Goal: Book appointment/travel/reservation

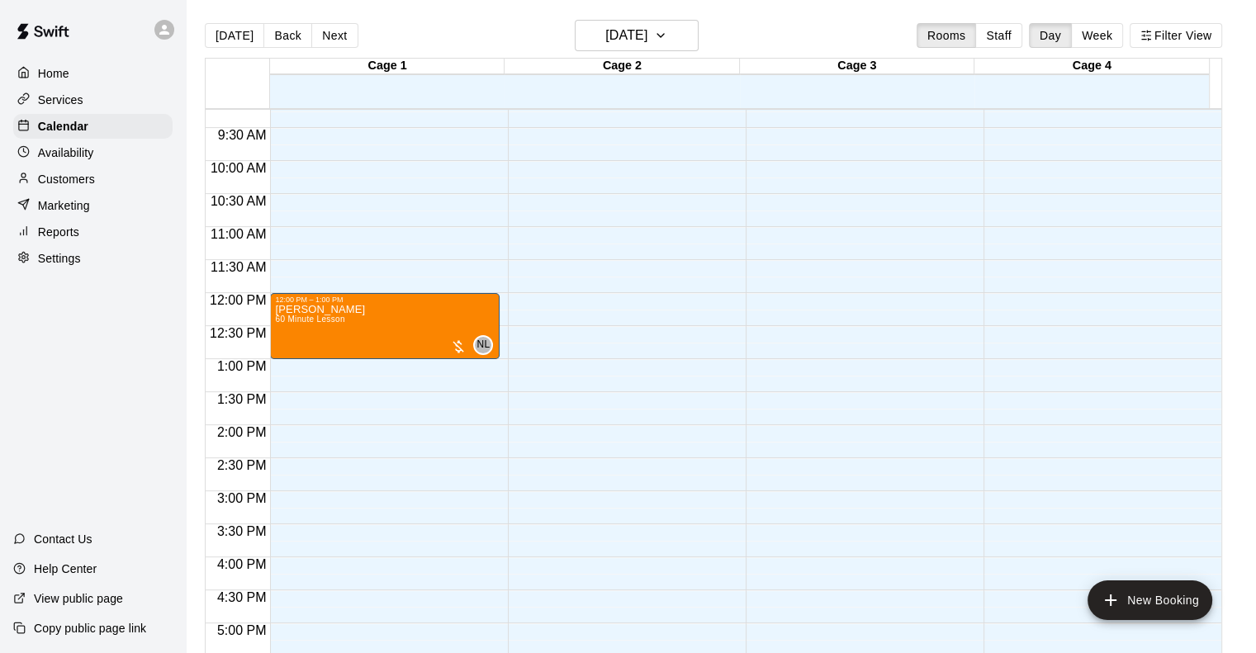
scroll to position [692, 0]
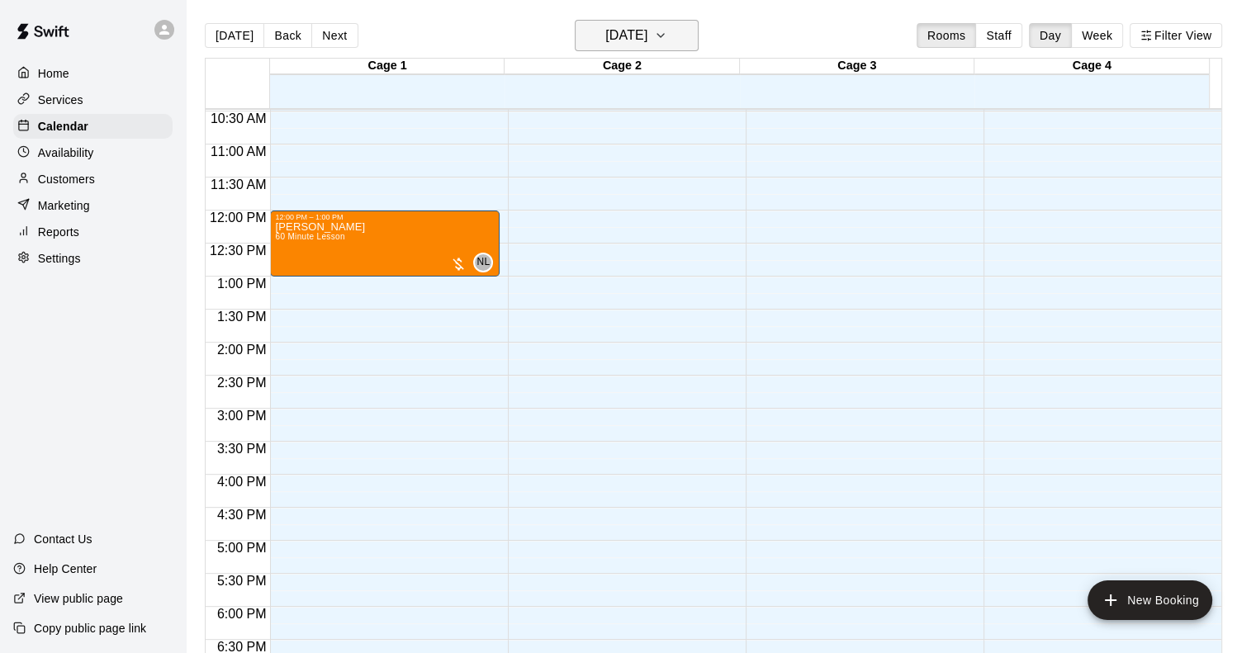
click at [647, 26] on h6 "[DATE]" at bounding box center [626, 35] width 42 height 23
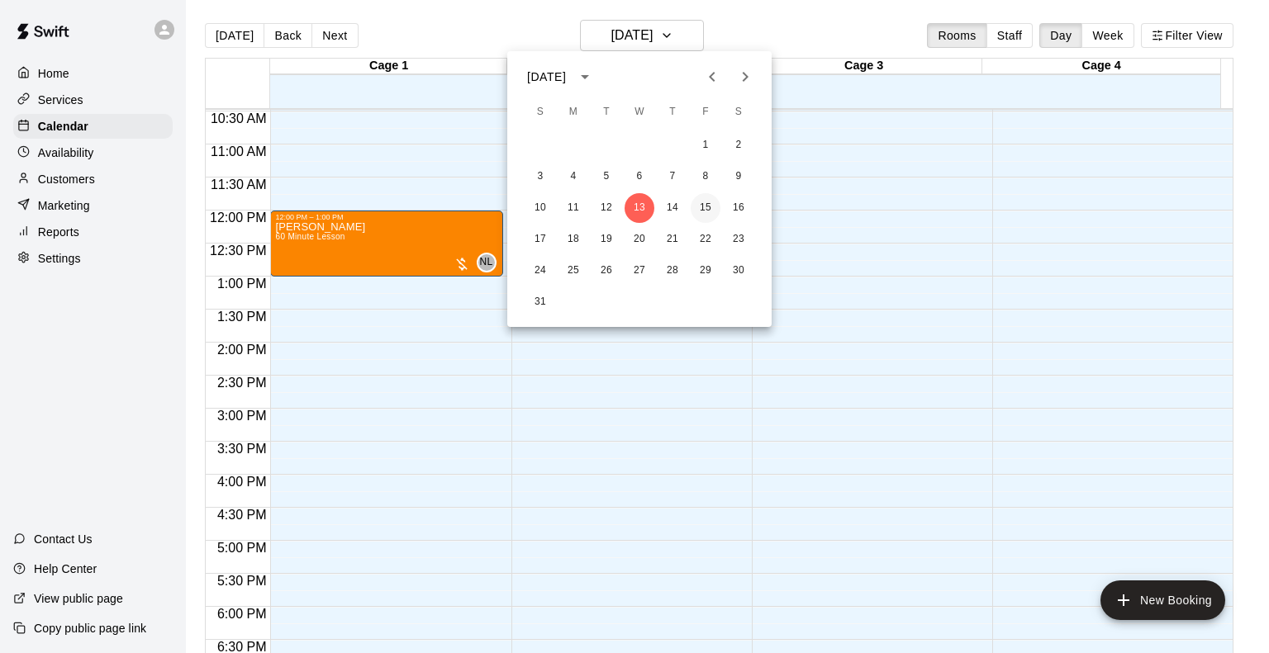
click at [709, 205] on button "15" at bounding box center [705, 208] width 30 height 30
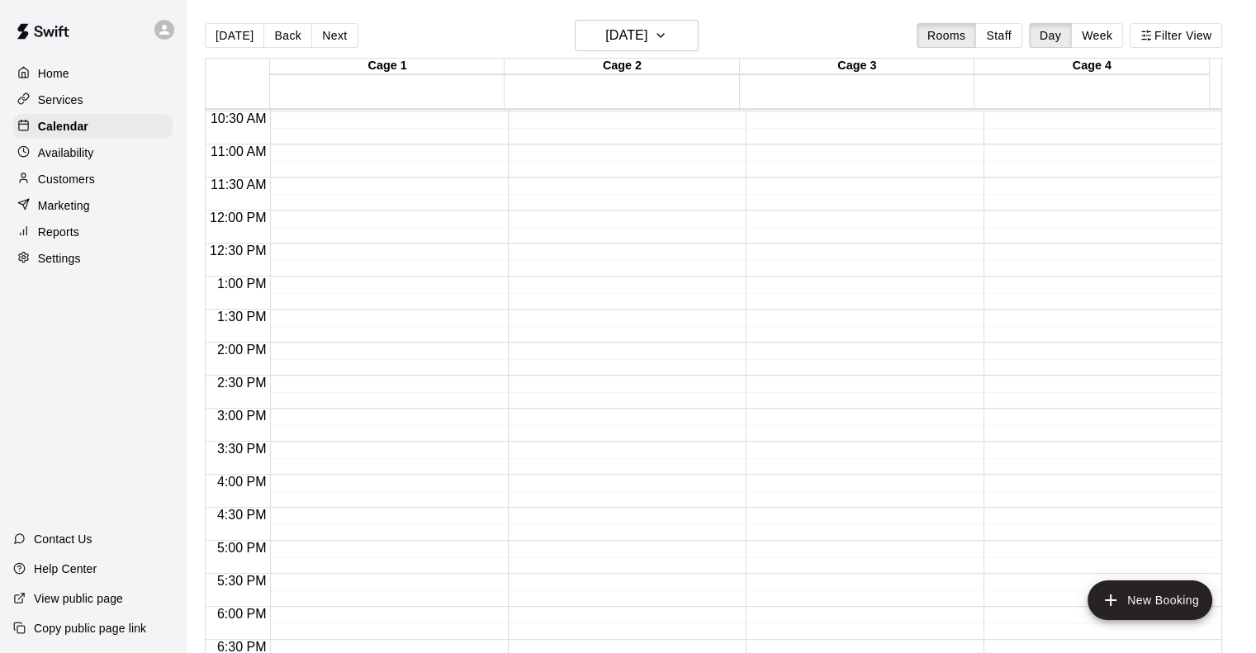
click at [1024, 420] on div "12:00 AM – 9:00 AM Closed 10:00 PM – 11:59 PM Closed" at bounding box center [1099, 211] width 230 height 1586
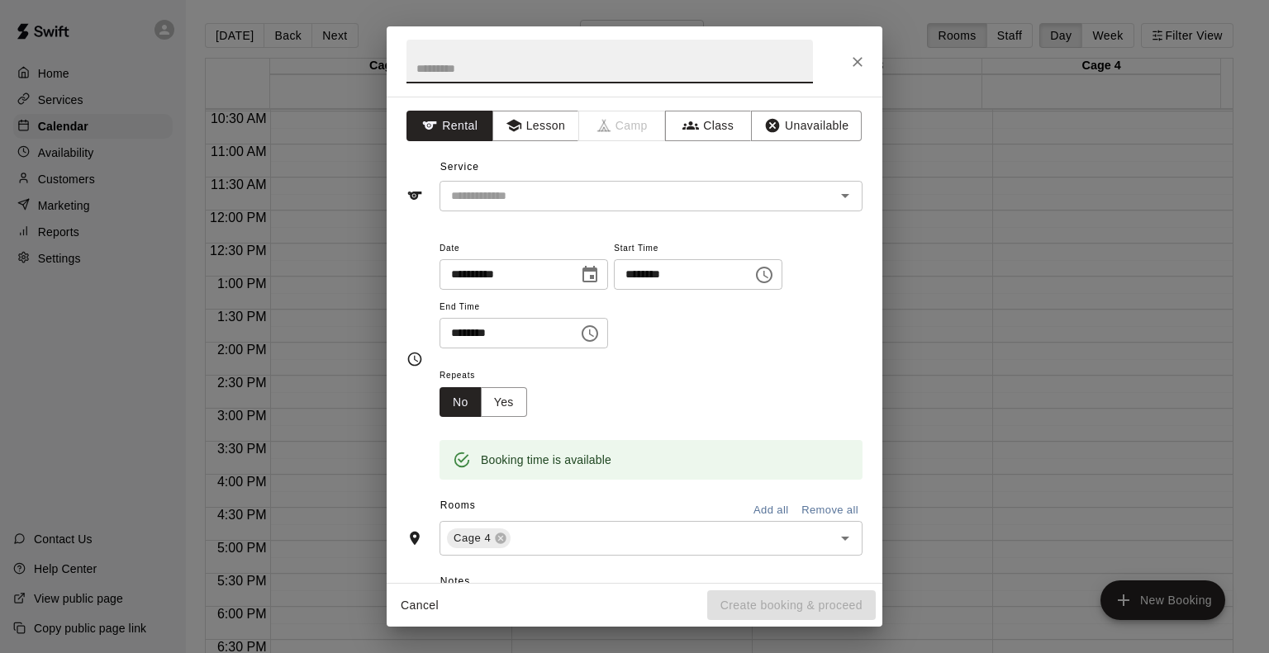
click at [567, 343] on input "********" at bounding box center [502, 333] width 127 height 31
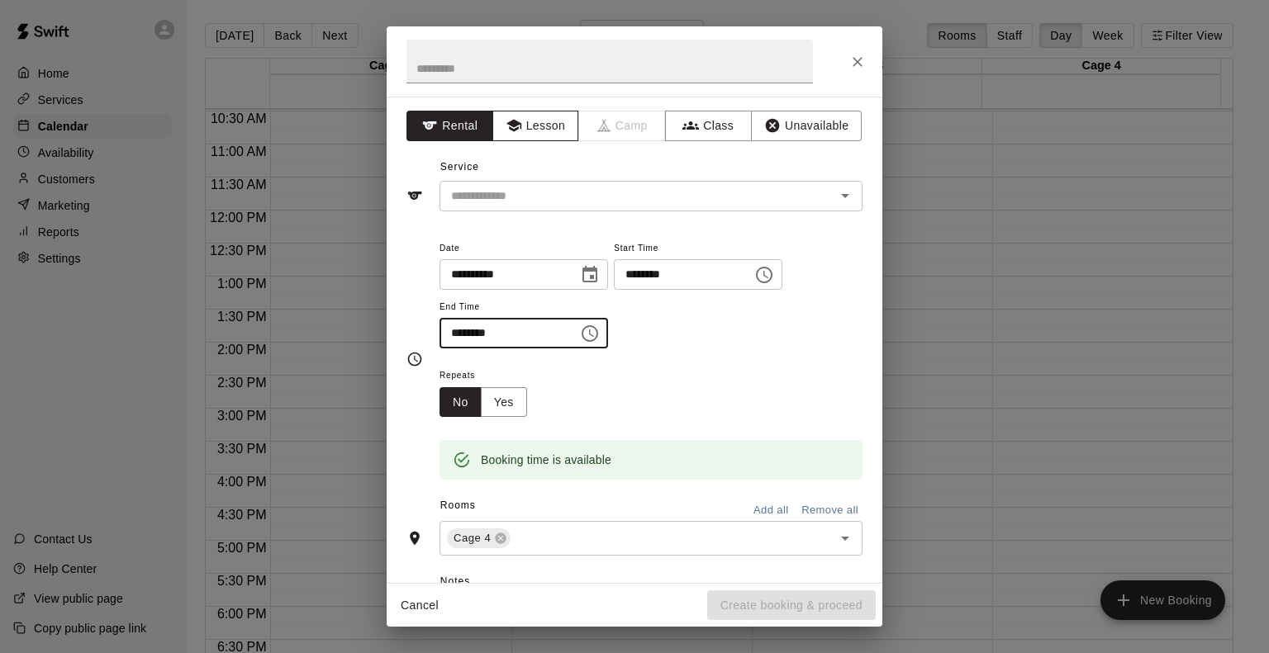
click at [536, 126] on button "Lesson" at bounding box center [535, 126] width 87 height 31
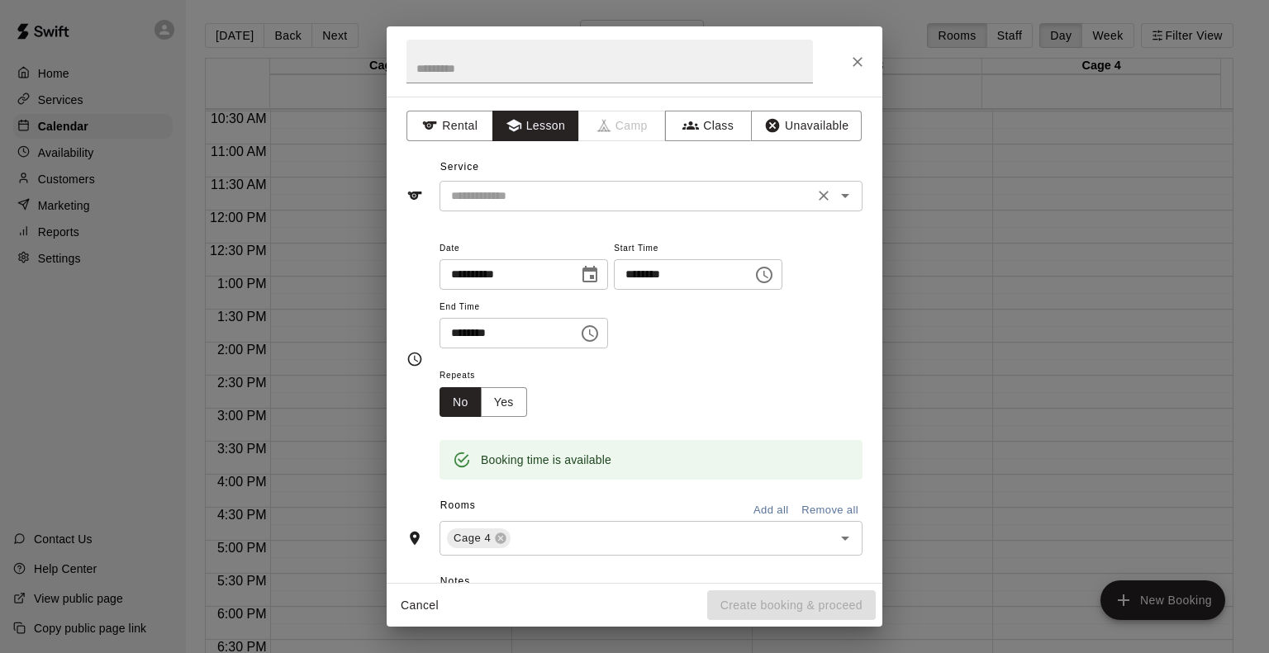
click at [556, 195] on input "text" at bounding box center [626, 196] width 364 height 21
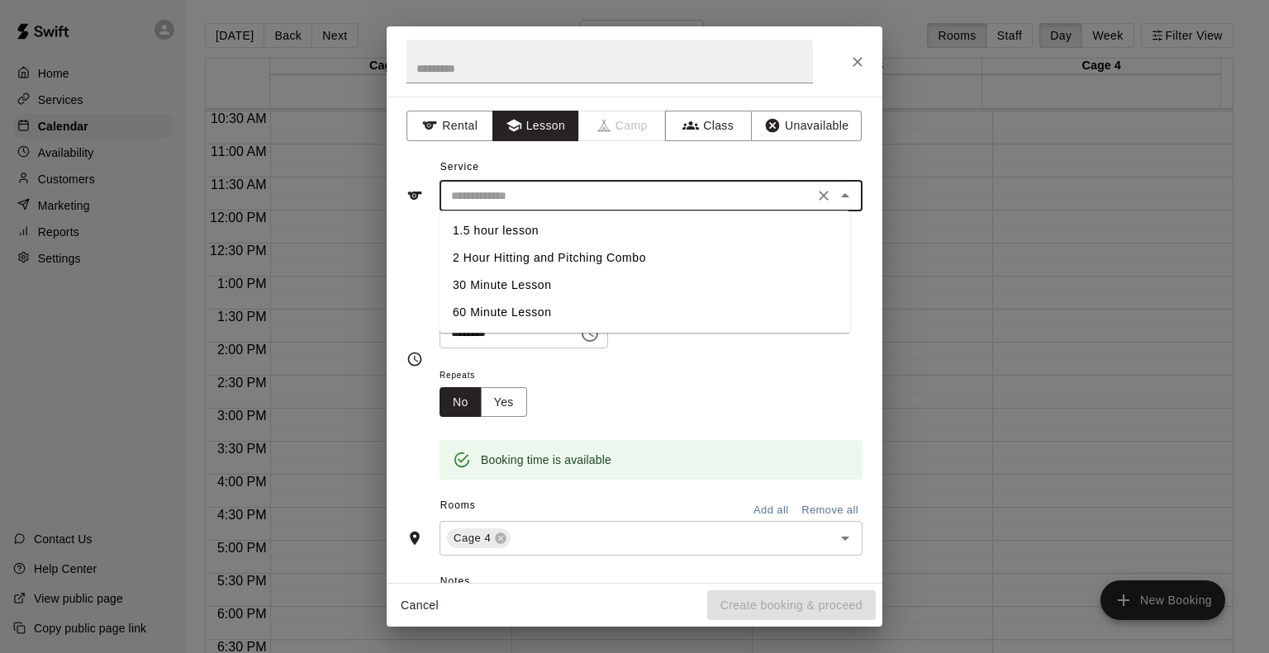
click at [514, 307] on li "60 Minute Lesson" at bounding box center [644, 312] width 410 height 27
type input "**********"
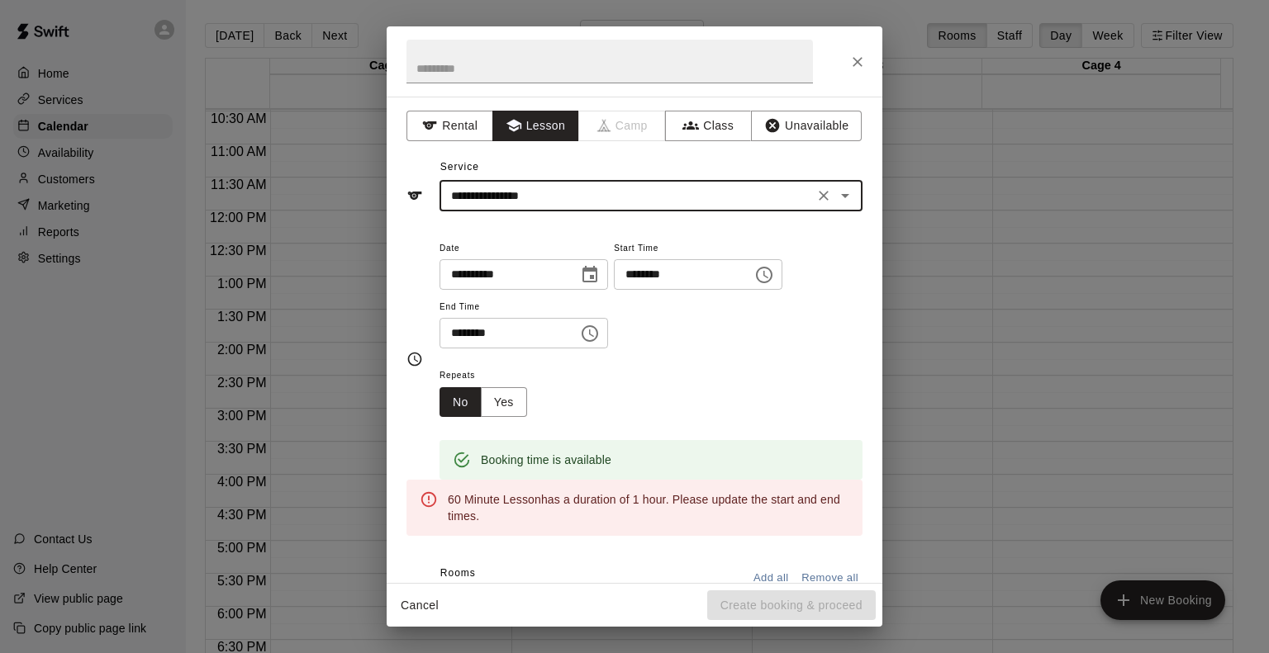
click at [462, 335] on input "********" at bounding box center [502, 333] width 127 height 31
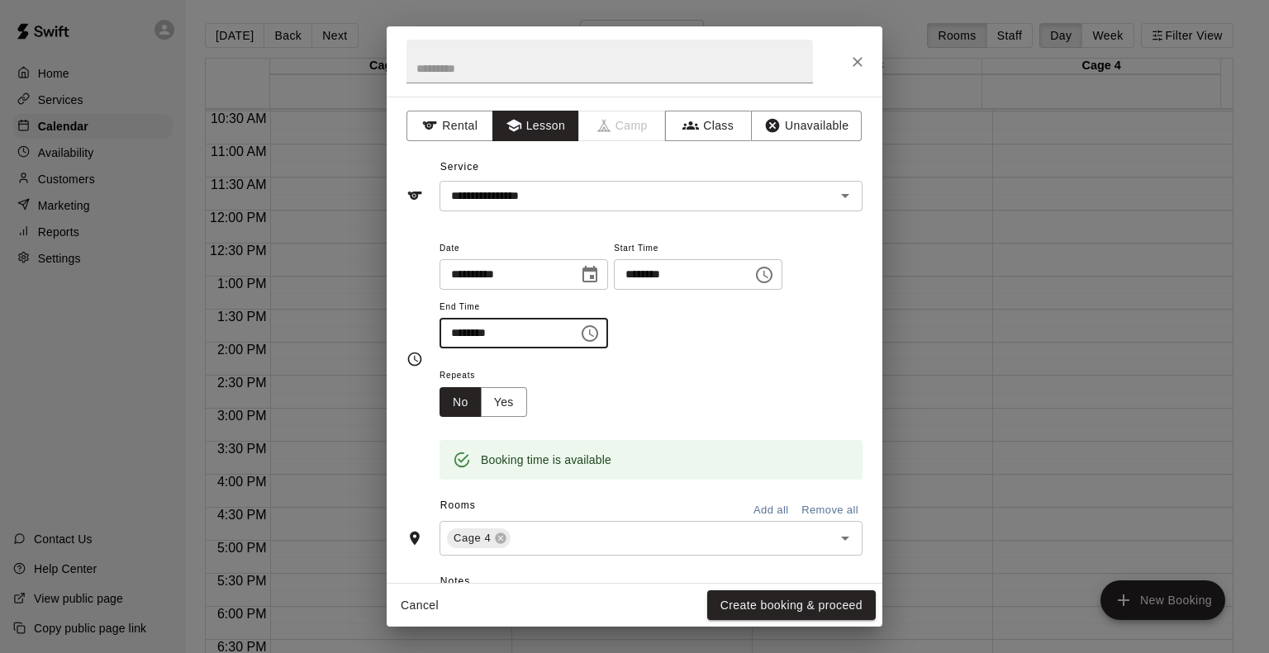
type input "********"
click at [818, 361] on div "**********" at bounding box center [650, 302] width 423 height 128
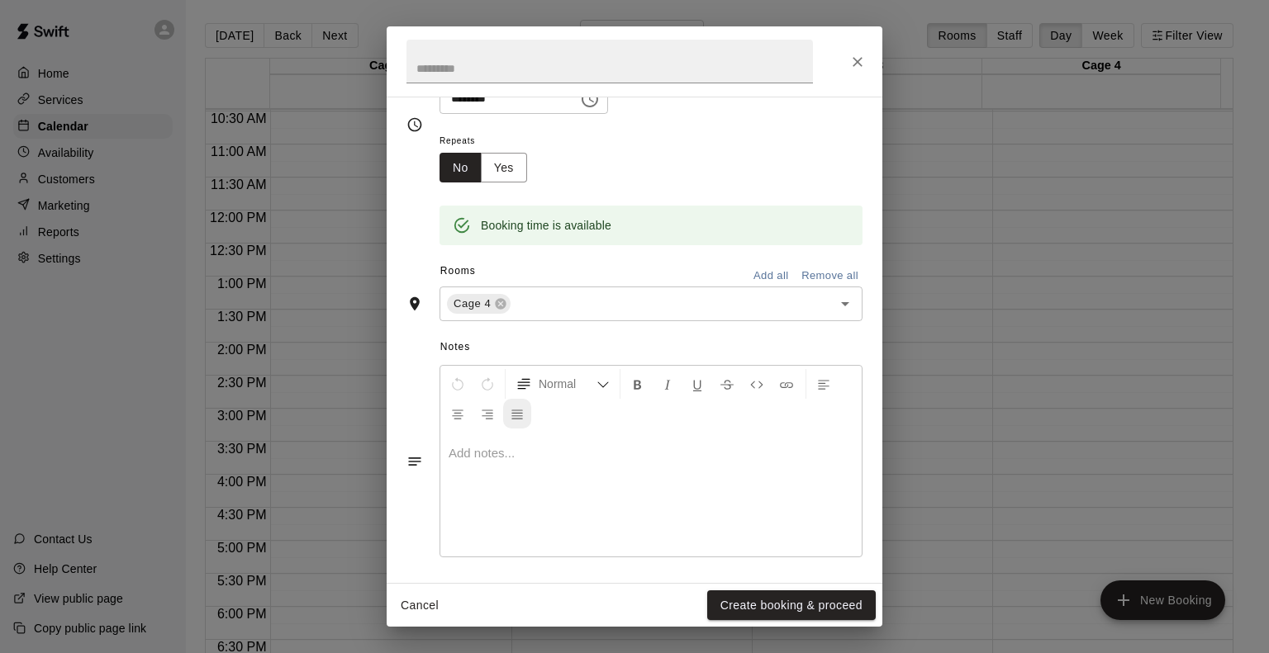
scroll to position [238, 0]
click at [500, 299] on icon at bounding box center [500, 300] width 13 height 13
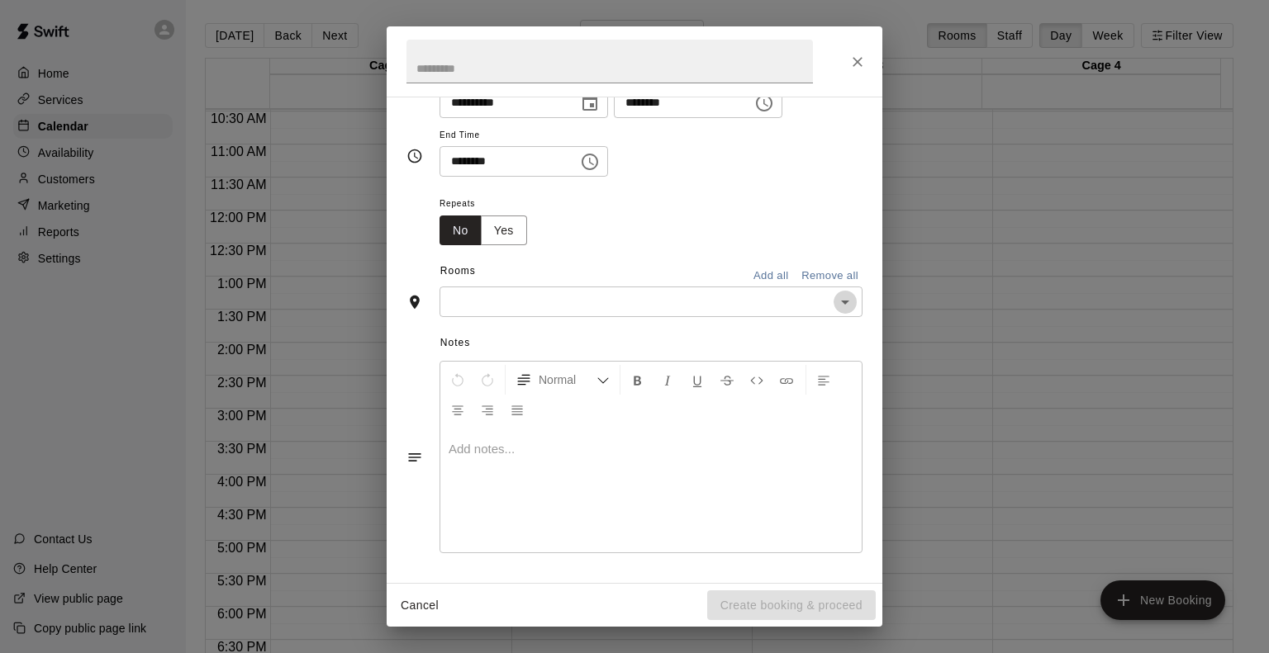
click at [835, 310] on icon "Open" at bounding box center [845, 302] width 20 height 20
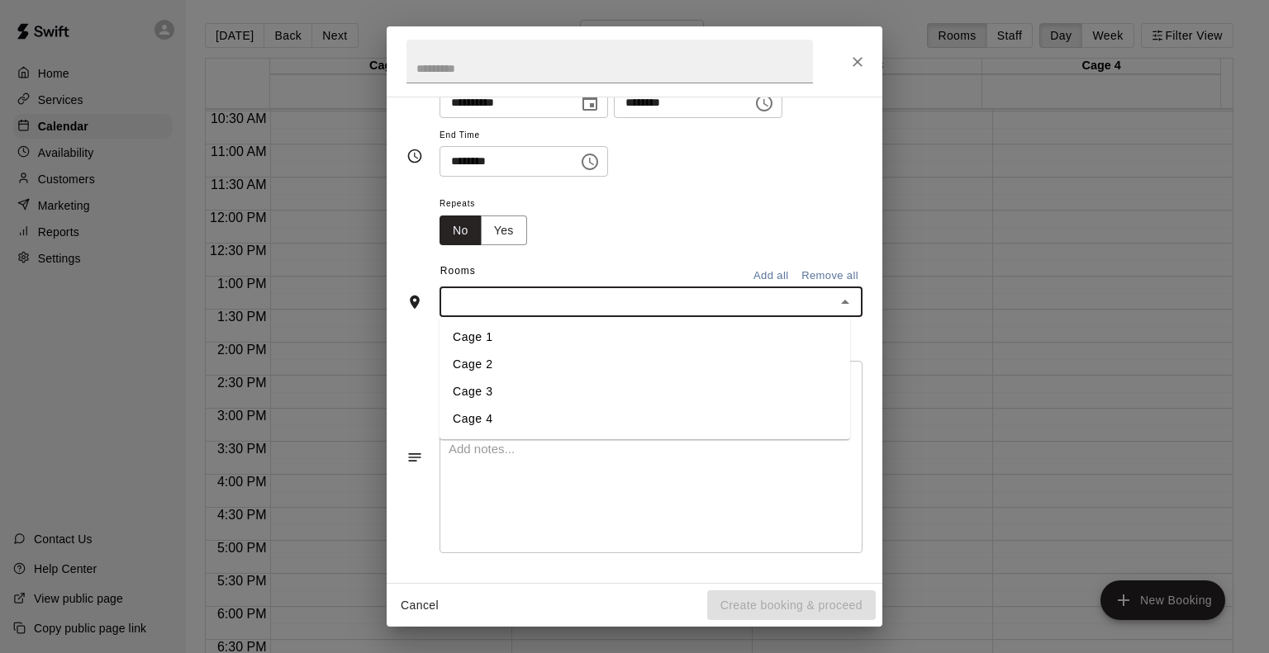
click at [514, 336] on li "Cage 1" at bounding box center [644, 338] width 410 height 27
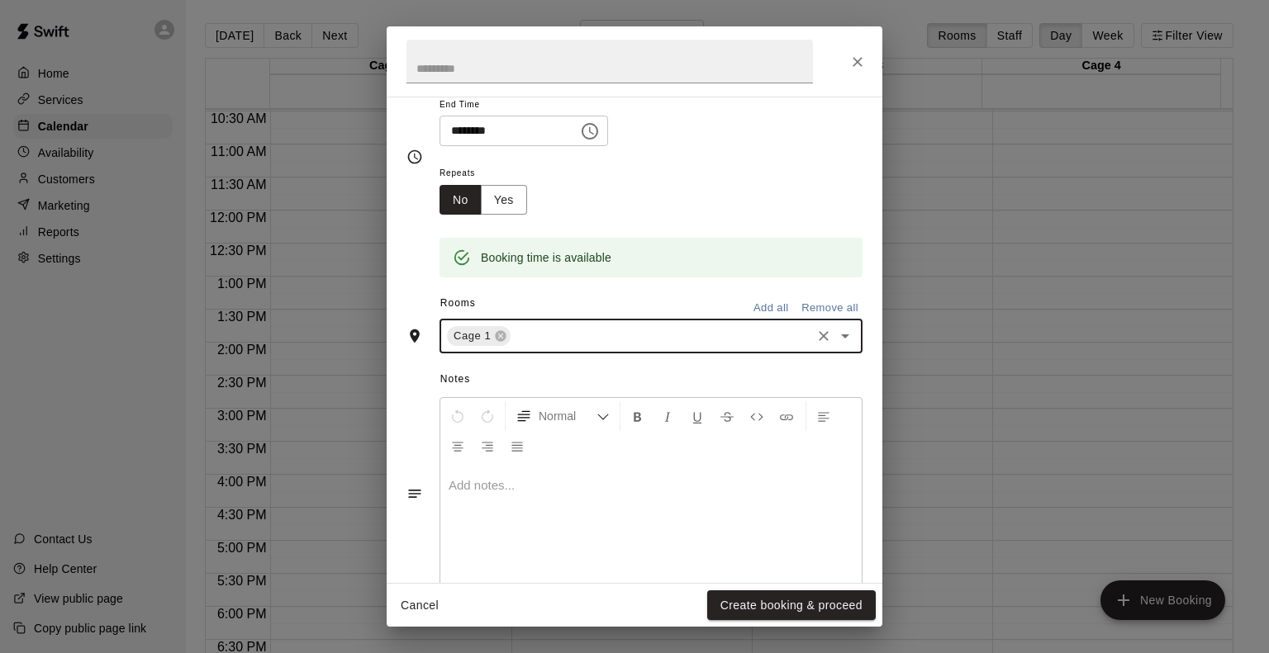
scroll to position [238, 0]
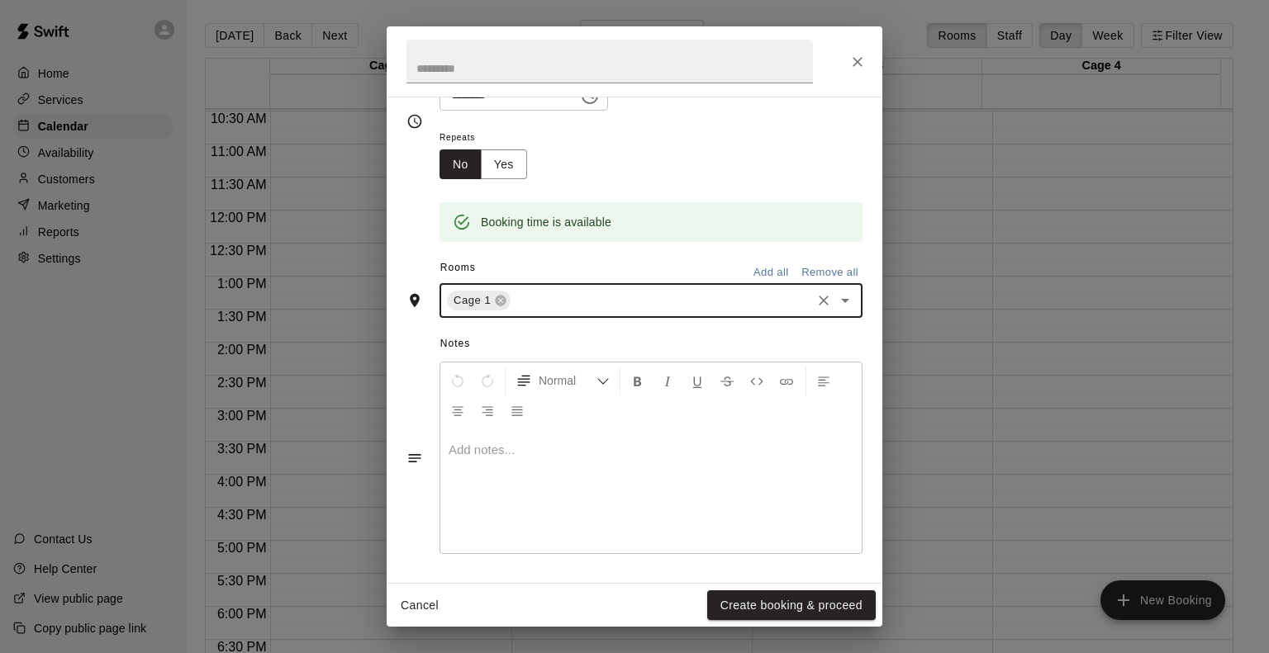
click at [733, 600] on button "Create booking & proceed" at bounding box center [791, 606] width 168 height 31
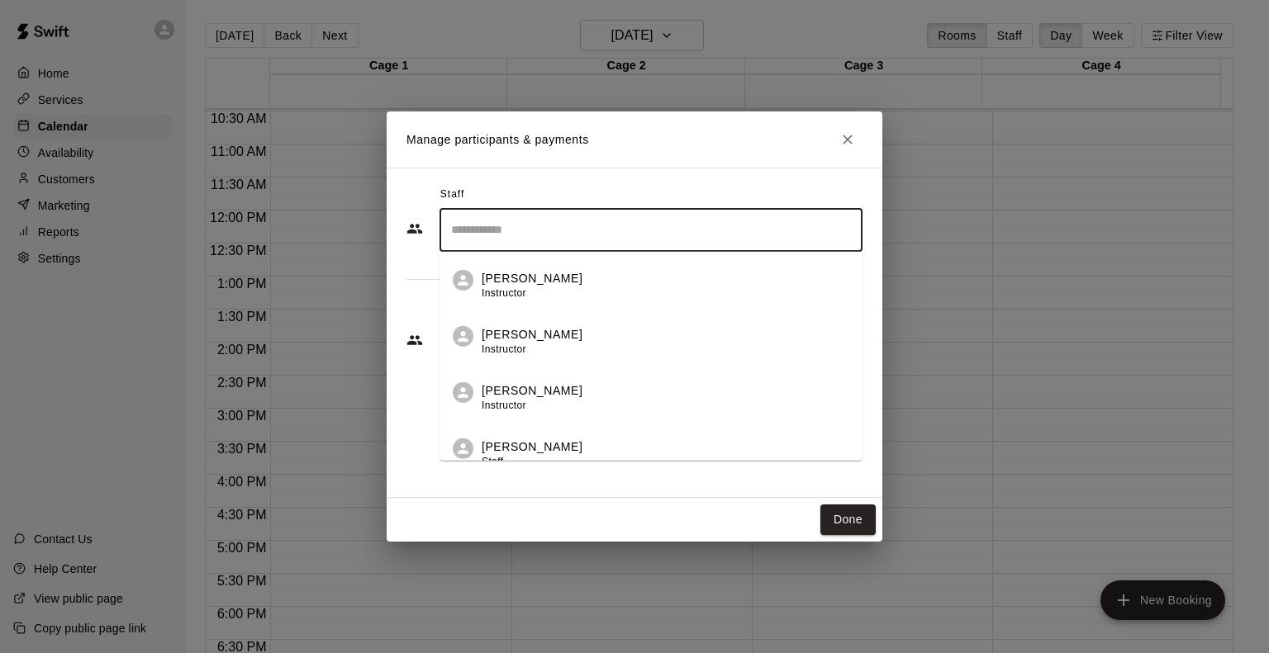
click at [500, 230] on input "Search staff" at bounding box center [651, 230] width 408 height 29
click at [524, 409] on span "Instructor" at bounding box center [503, 406] width 45 height 12
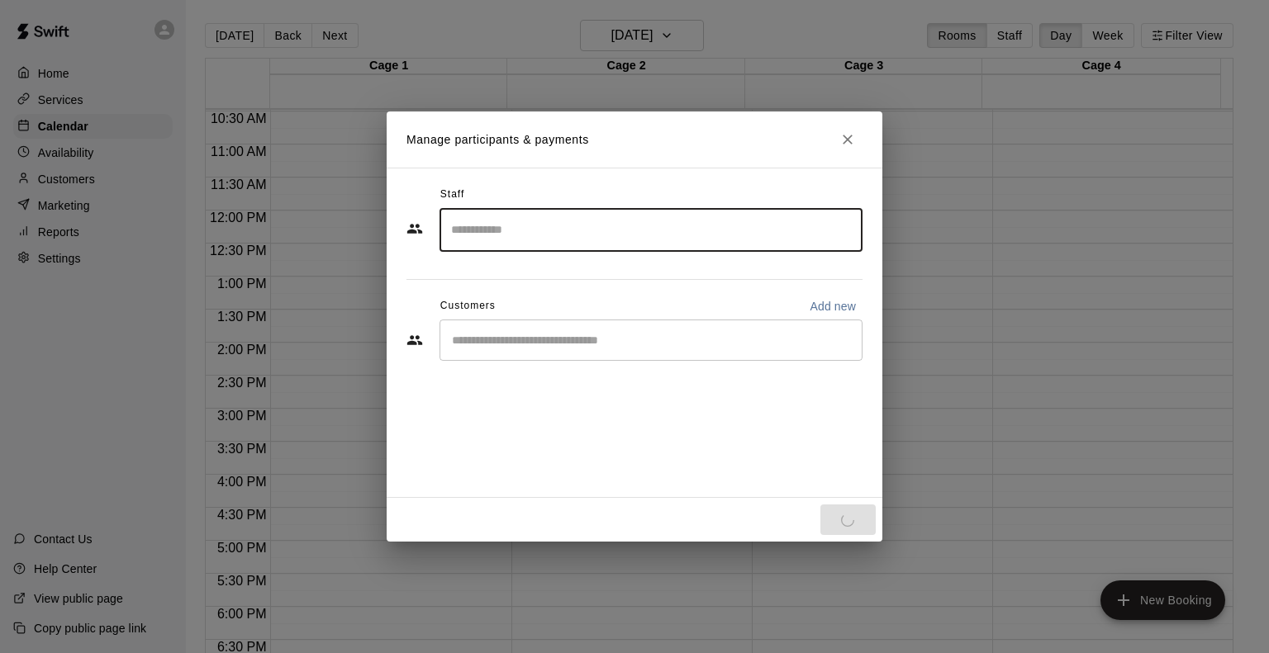
click at [496, 352] on div "​" at bounding box center [650, 340] width 423 height 41
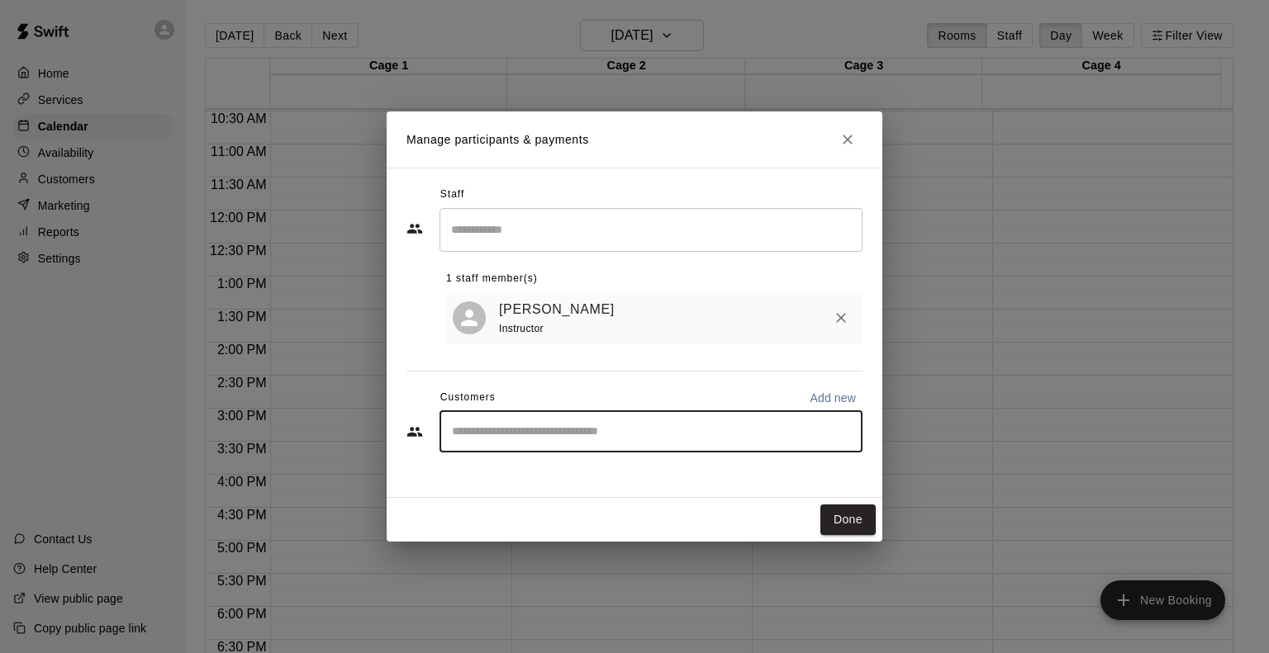
click at [856, 402] on button "Add new" at bounding box center [832, 398] width 59 height 26
select select "**"
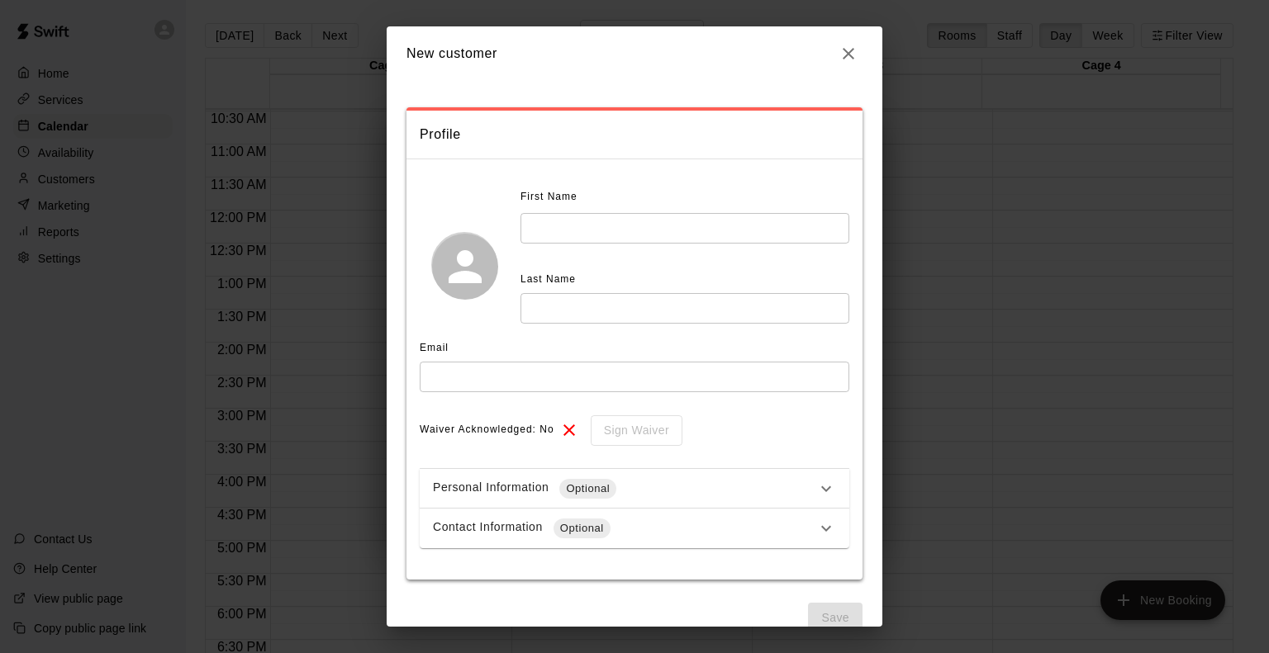
click at [638, 234] on input "text" at bounding box center [684, 228] width 329 height 31
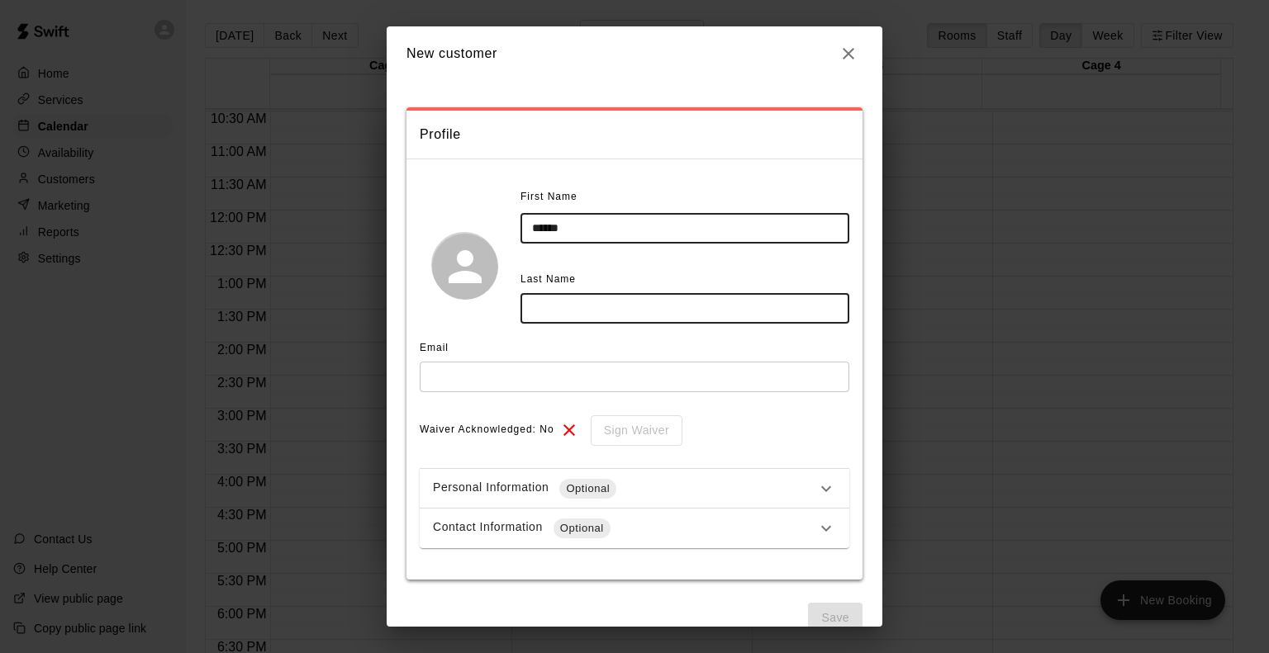
type input "******"
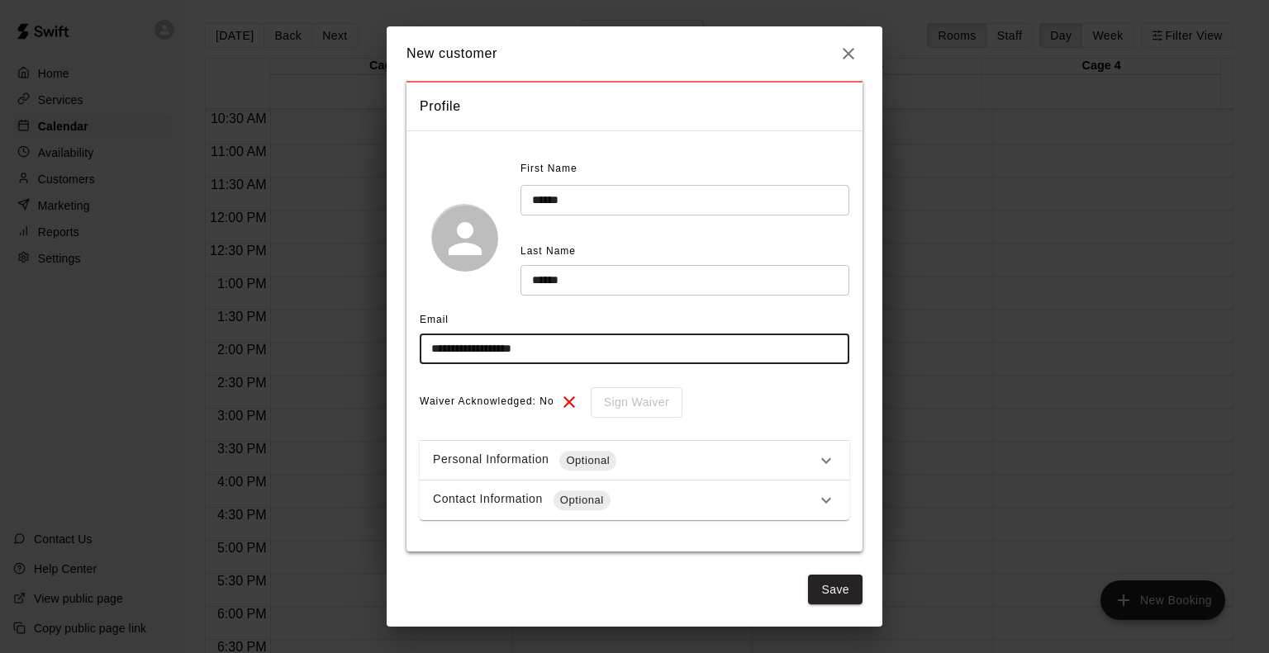
type input "**********"
click at [681, 468] on div "Personal Information Optional" at bounding box center [624, 461] width 383 height 20
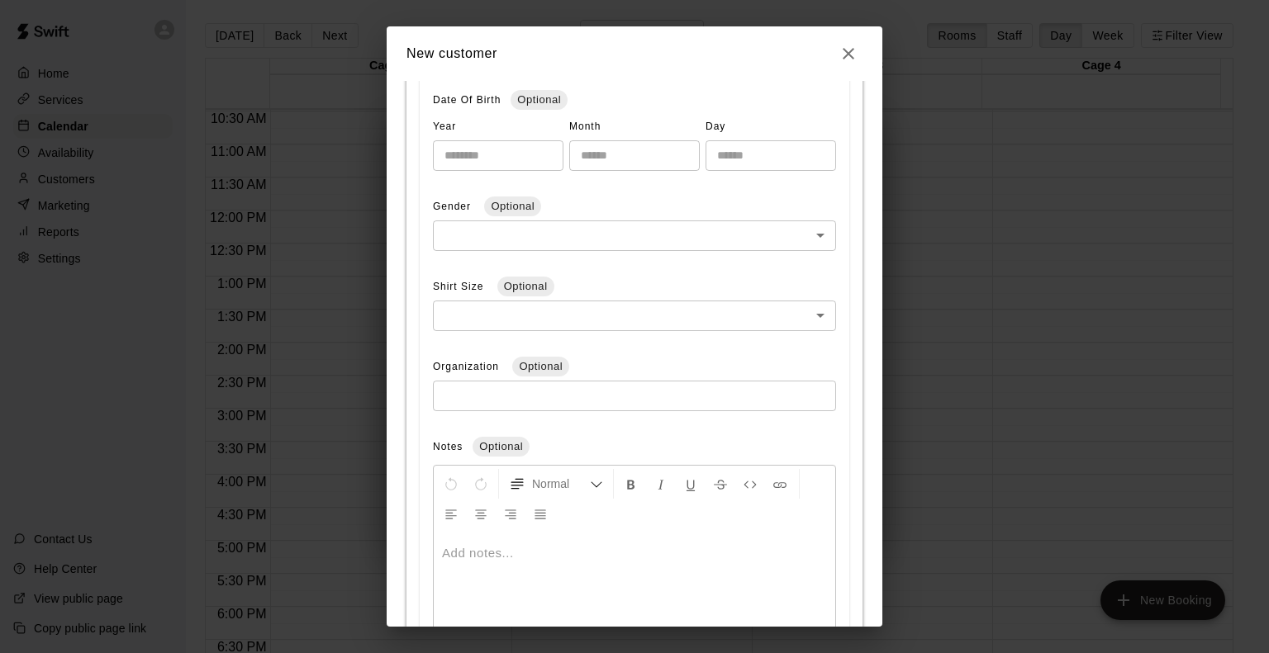
scroll to position [111, 0]
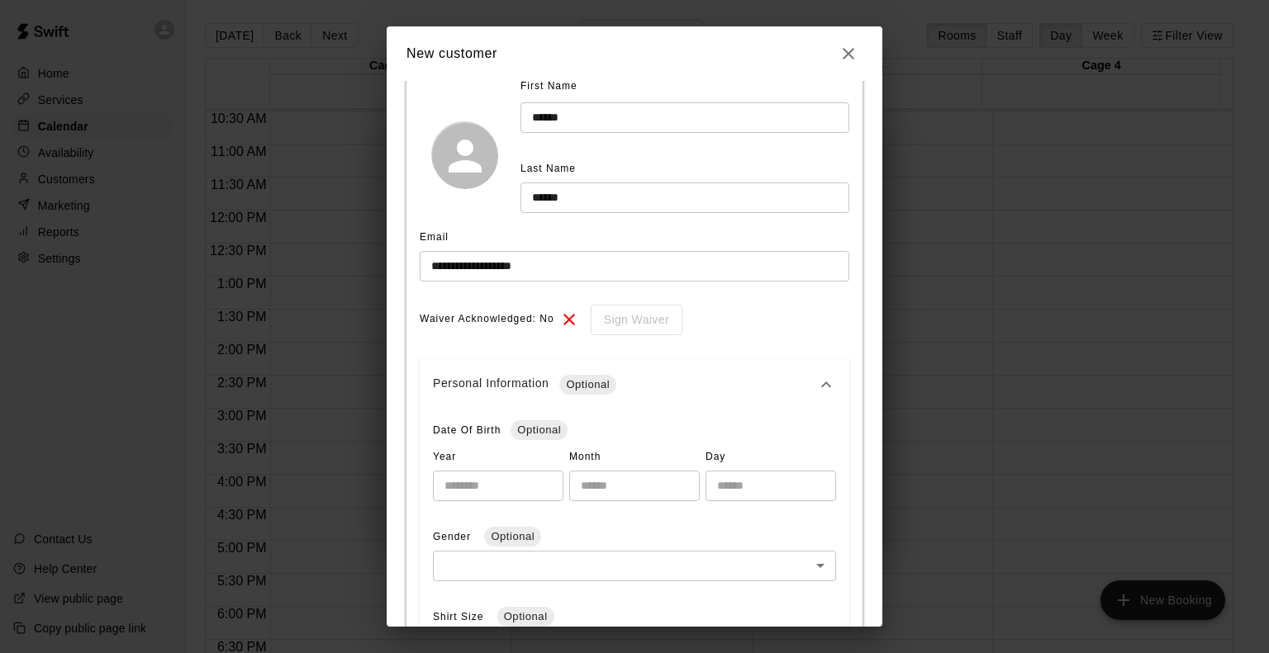
click at [816, 389] on icon at bounding box center [826, 385] width 20 height 20
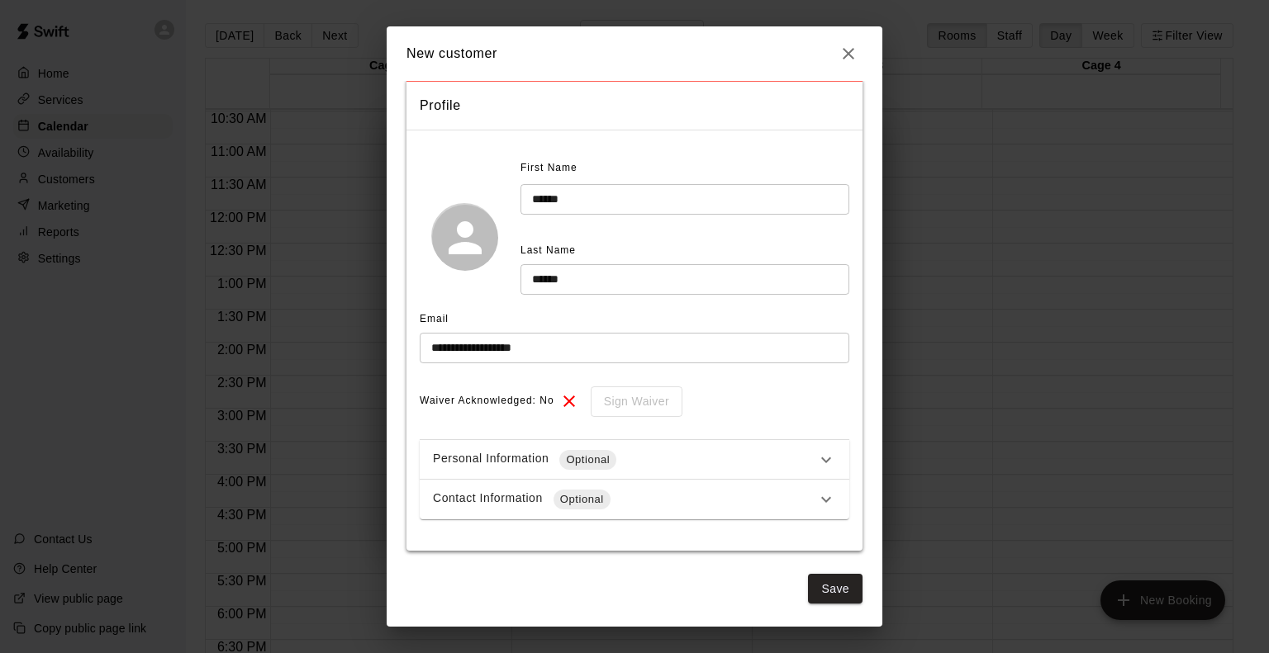
scroll to position [28, 0]
click at [671, 502] on div "Contact Information Optional" at bounding box center [624, 501] width 383 height 20
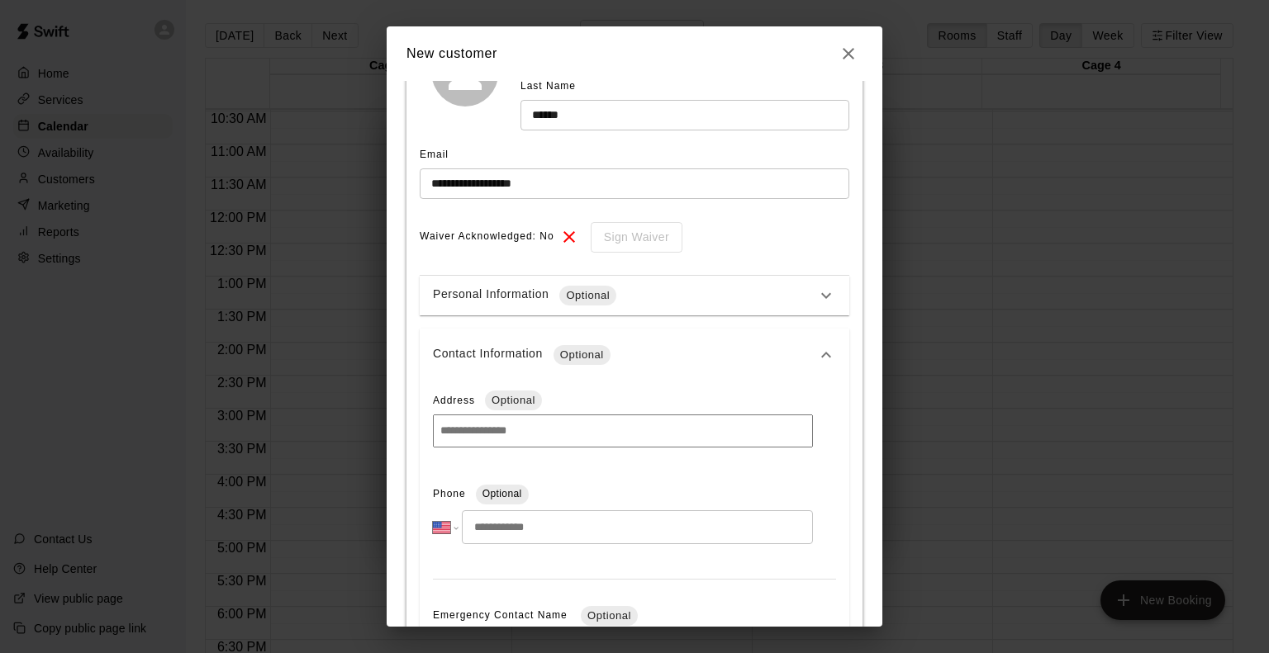
scroll to position [276, 0]
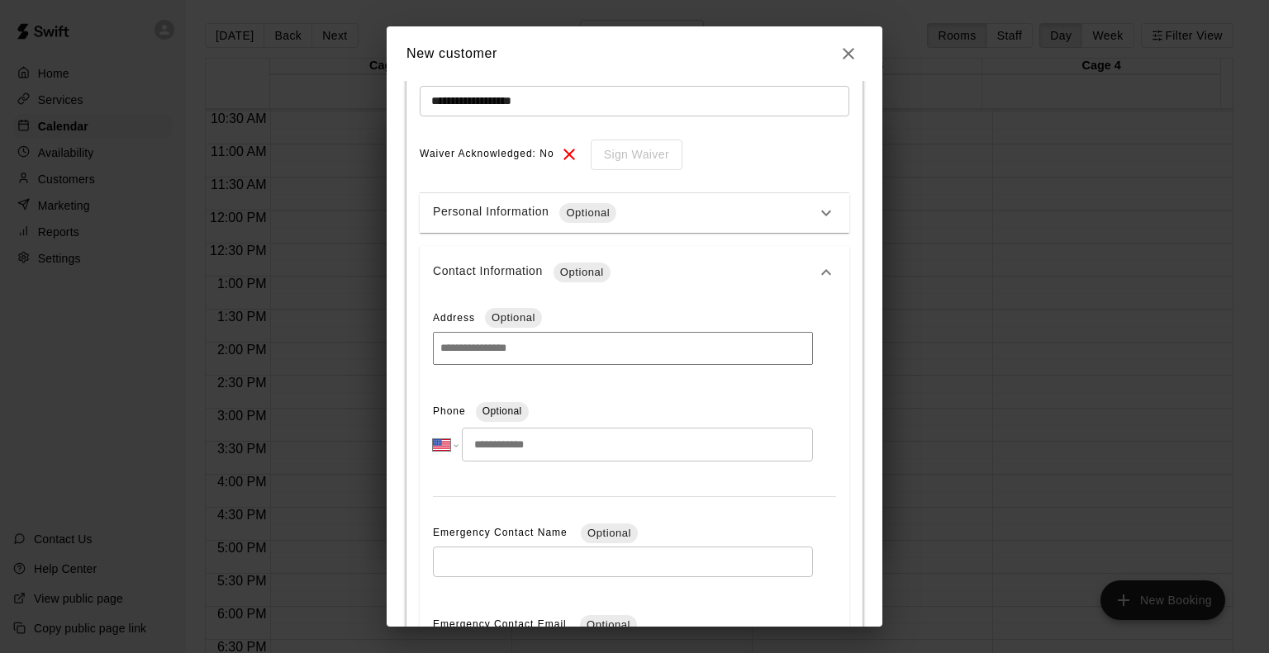
click at [487, 453] on input "tel" at bounding box center [637, 445] width 351 height 34
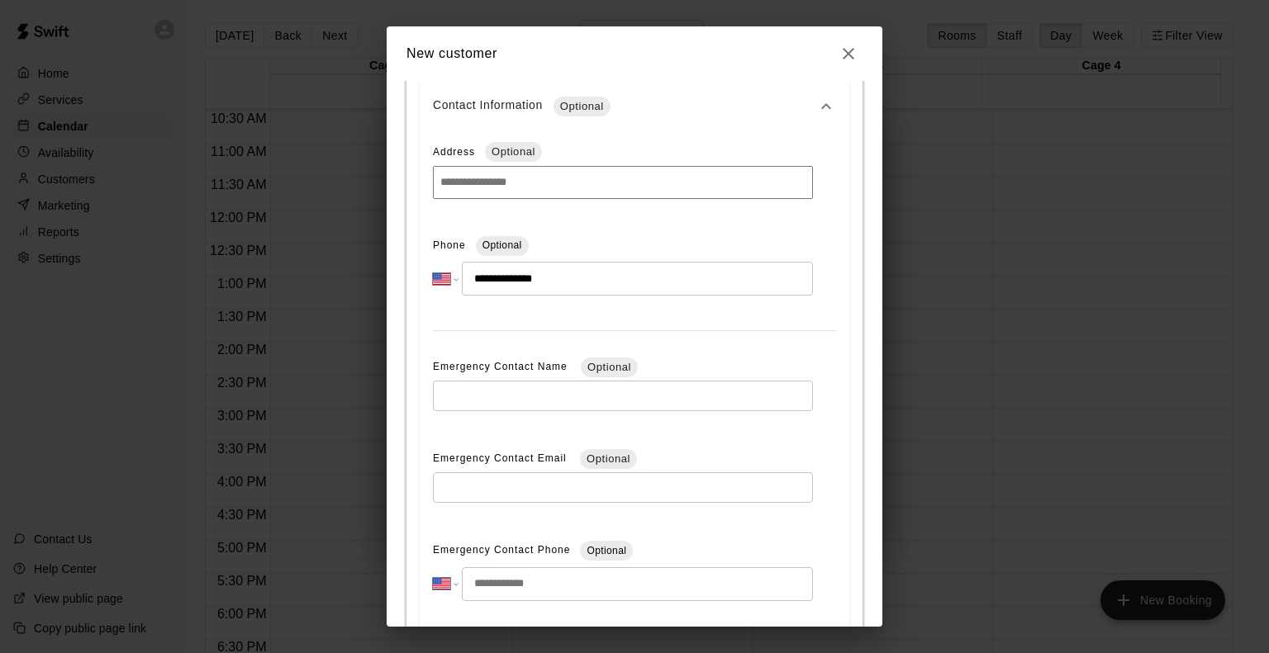
scroll to position [562, 0]
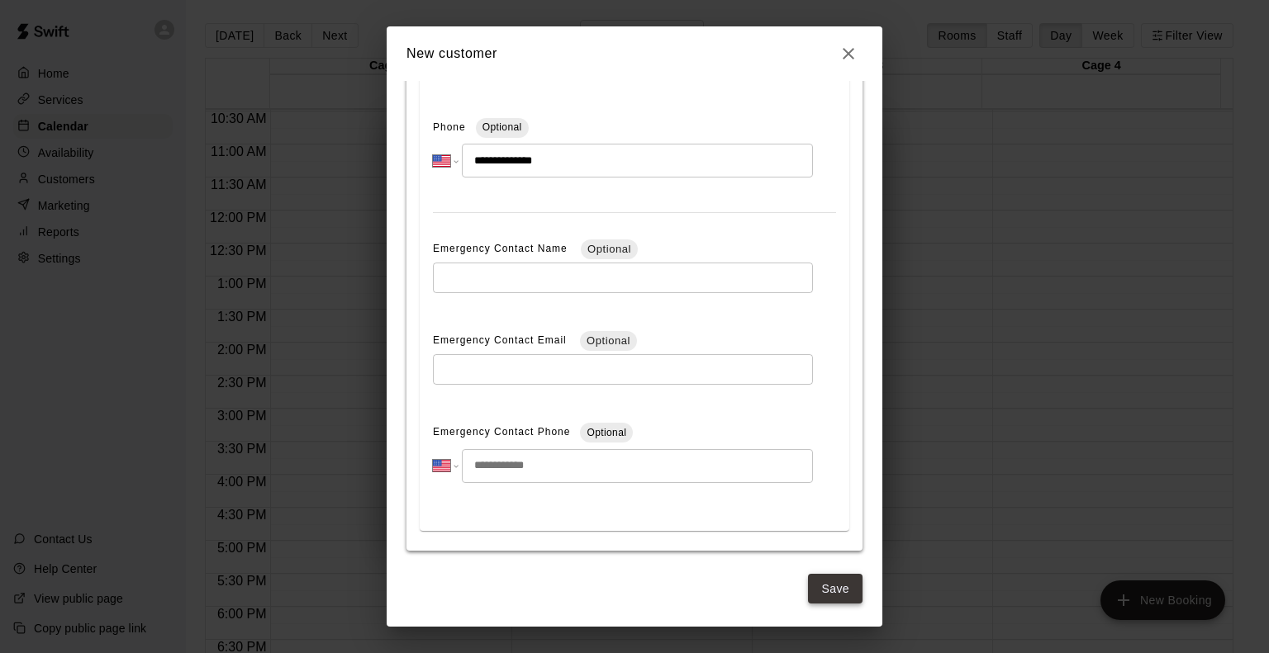
type input "**********"
click at [829, 594] on button "Save" at bounding box center [835, 589] width 55 height 31
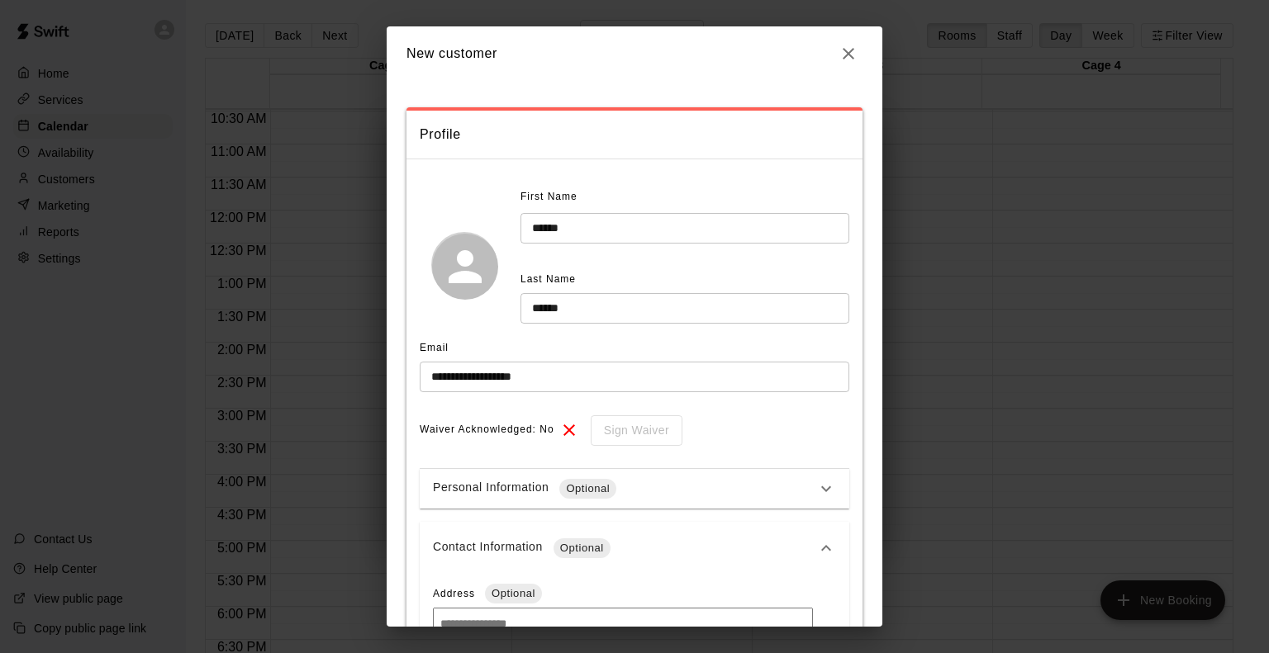
select select "**"
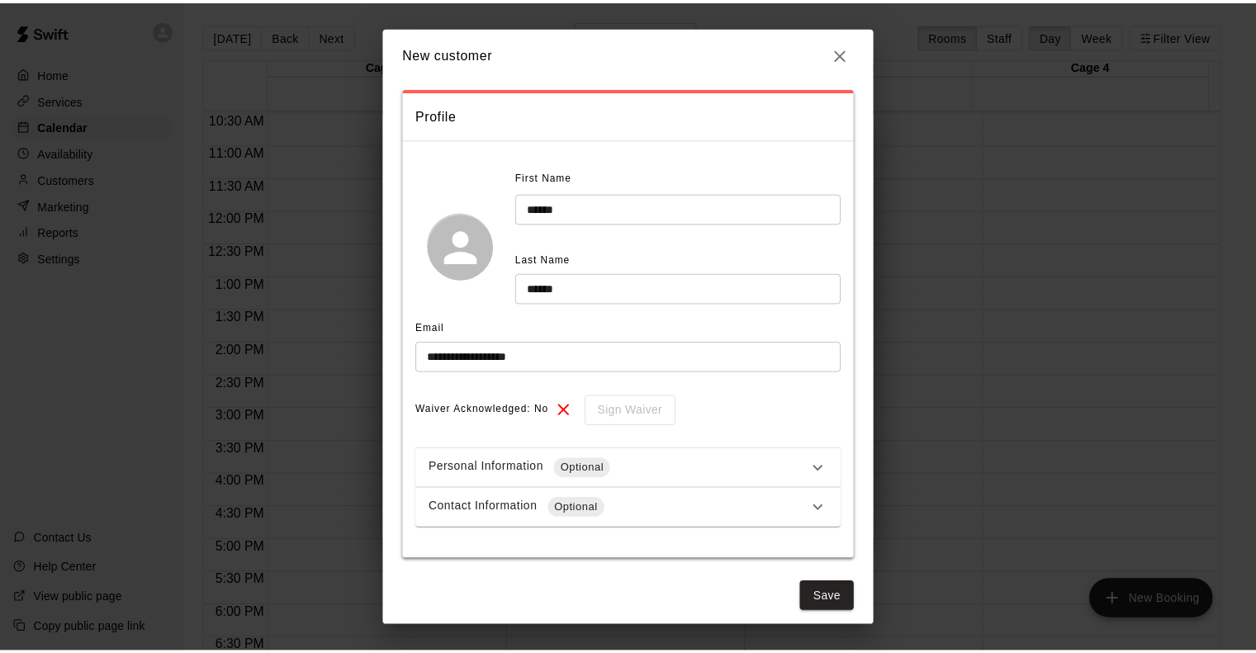
scroll to position [28, 0]
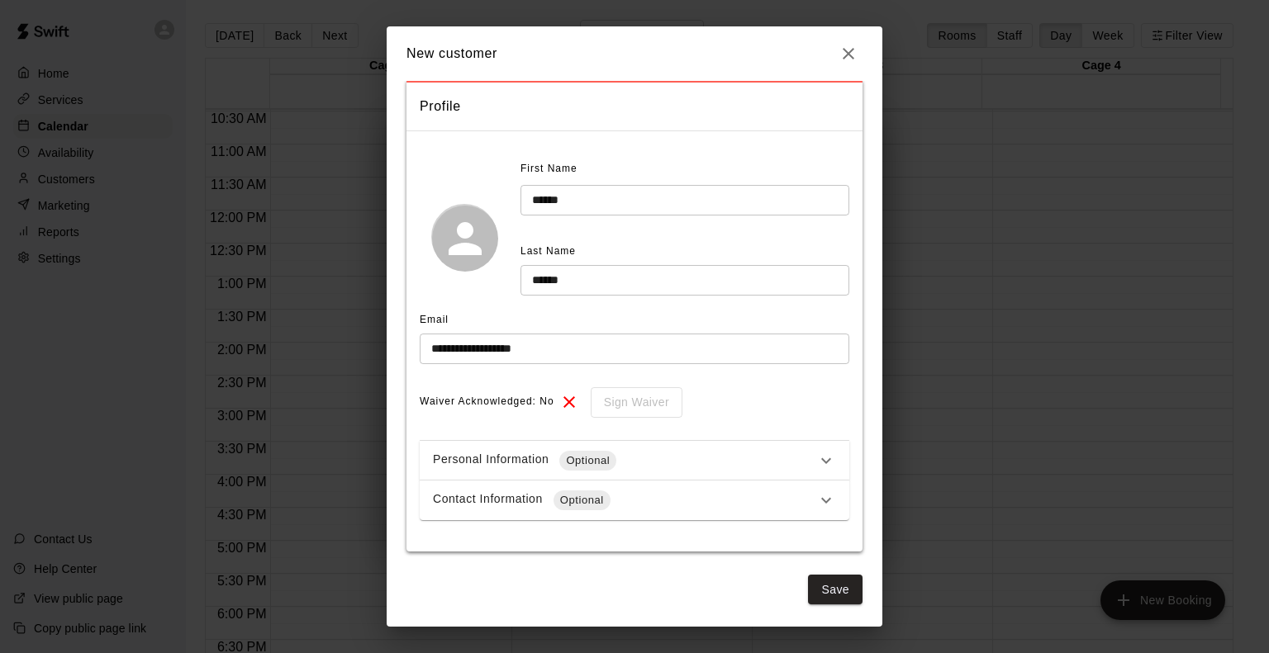
click at [849, 54] on icon "button" at bounding box center [848, 54] width 12 height 12
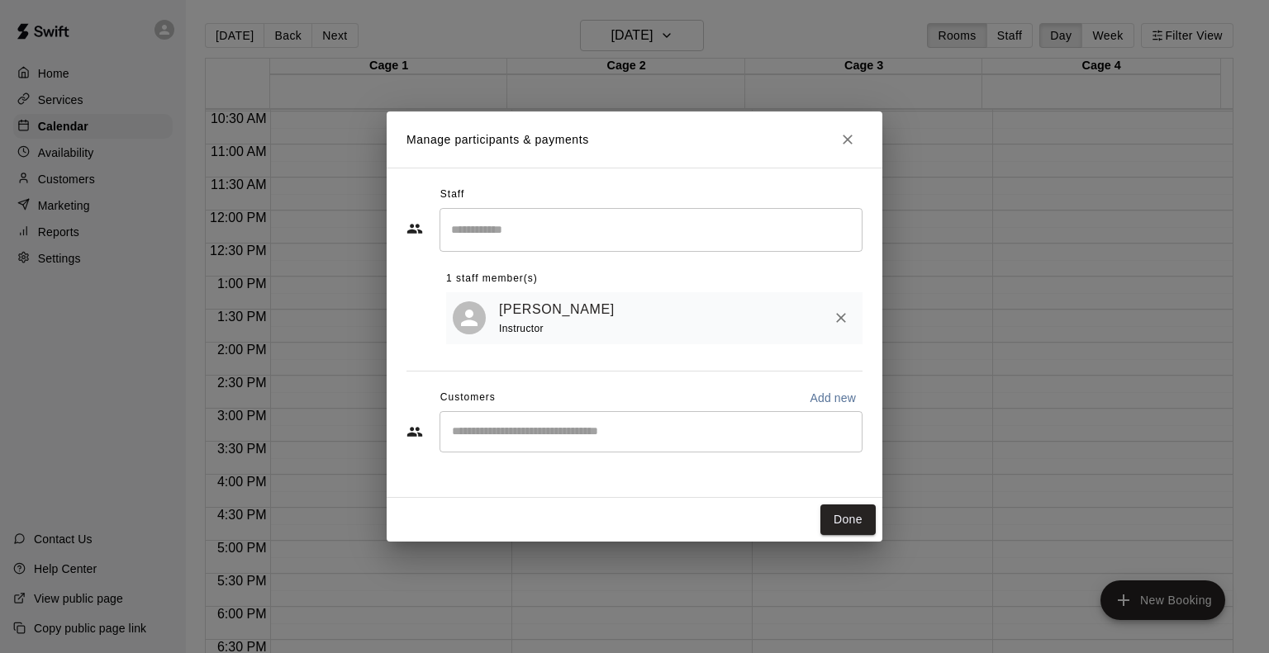
click at [545, 445] on div "​" at bounding box center [650, 431] width 423 height 41
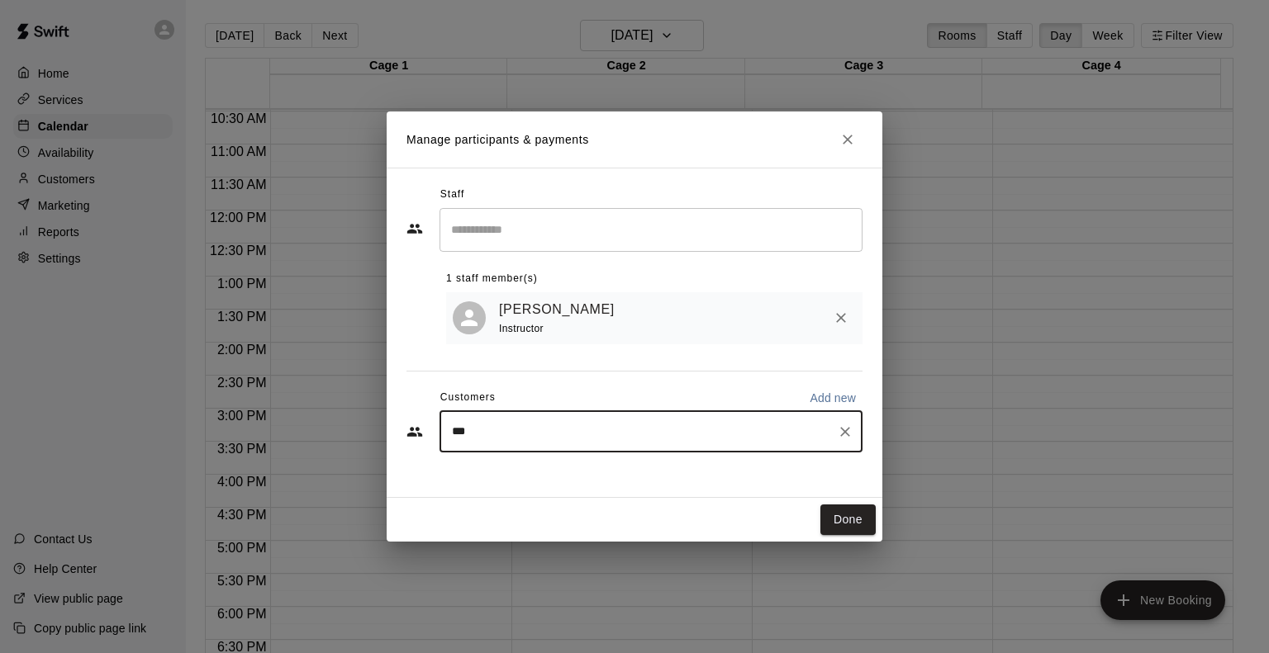
type input "****"
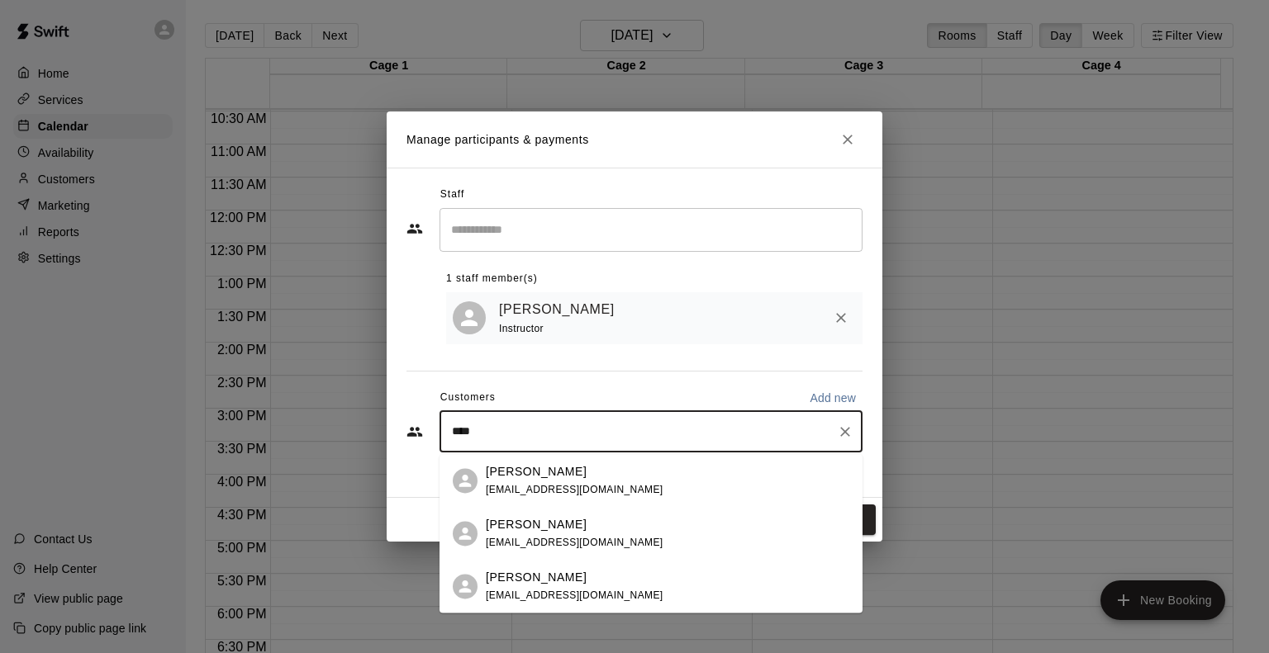
click at [525, 599] on span "[EMAIL_ADDRESS][DOMAIN_NAME]" at bounding box center [575, 596] width 178 height 12
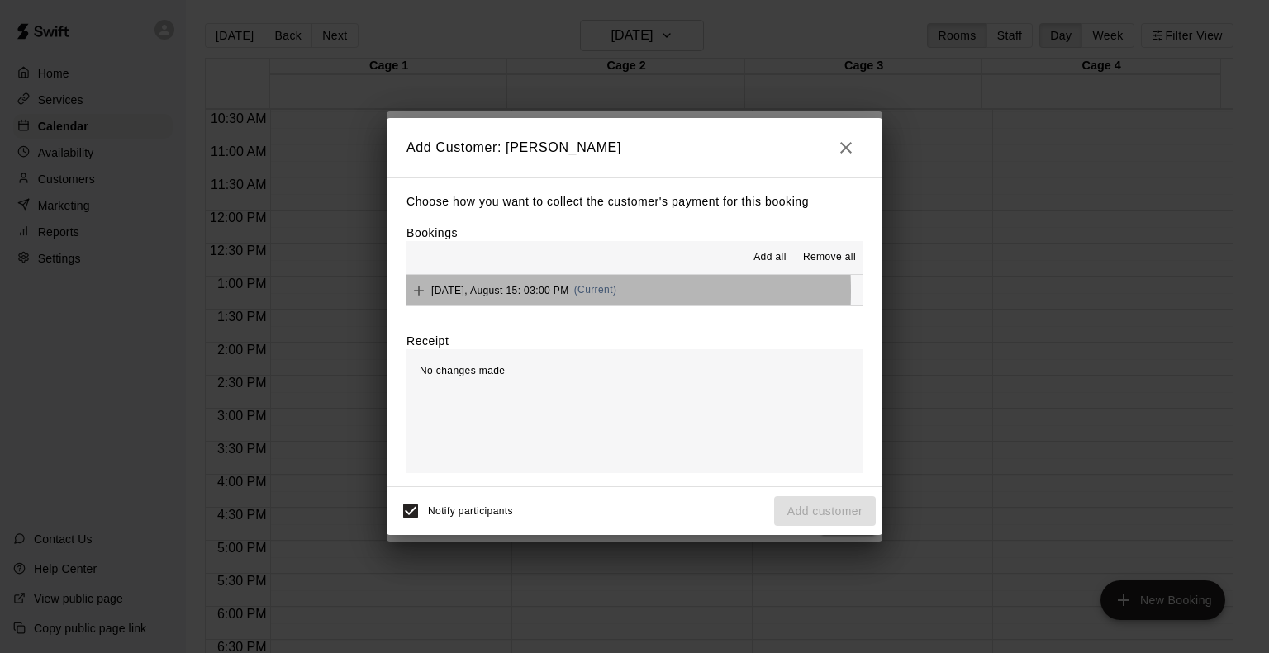
click at [501, 292] on span "[DATE], August 15: 03:00 PM" at bounding box center [500, 290] width 138 height 12
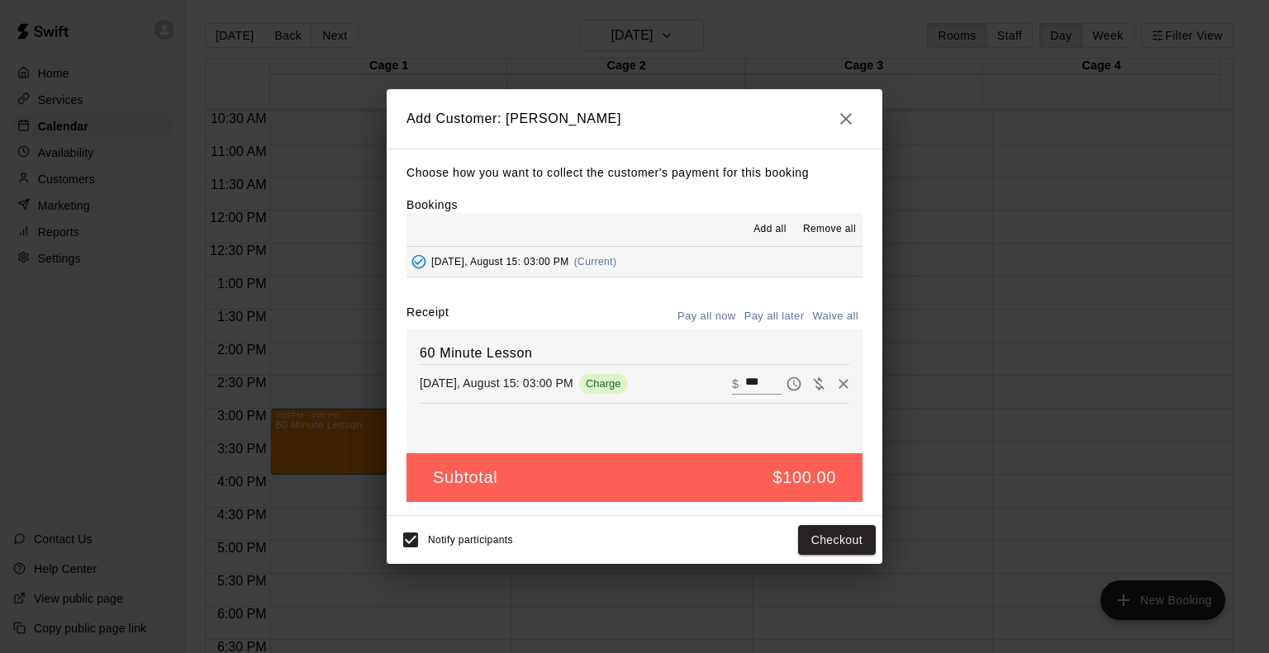
click at [771, 325] on button "Pay all later" at bounding box center [774, 317] width 69 height 26
click at [836, 536] on button "Add customer" at bounding box center [825, 540] width 102 height 31
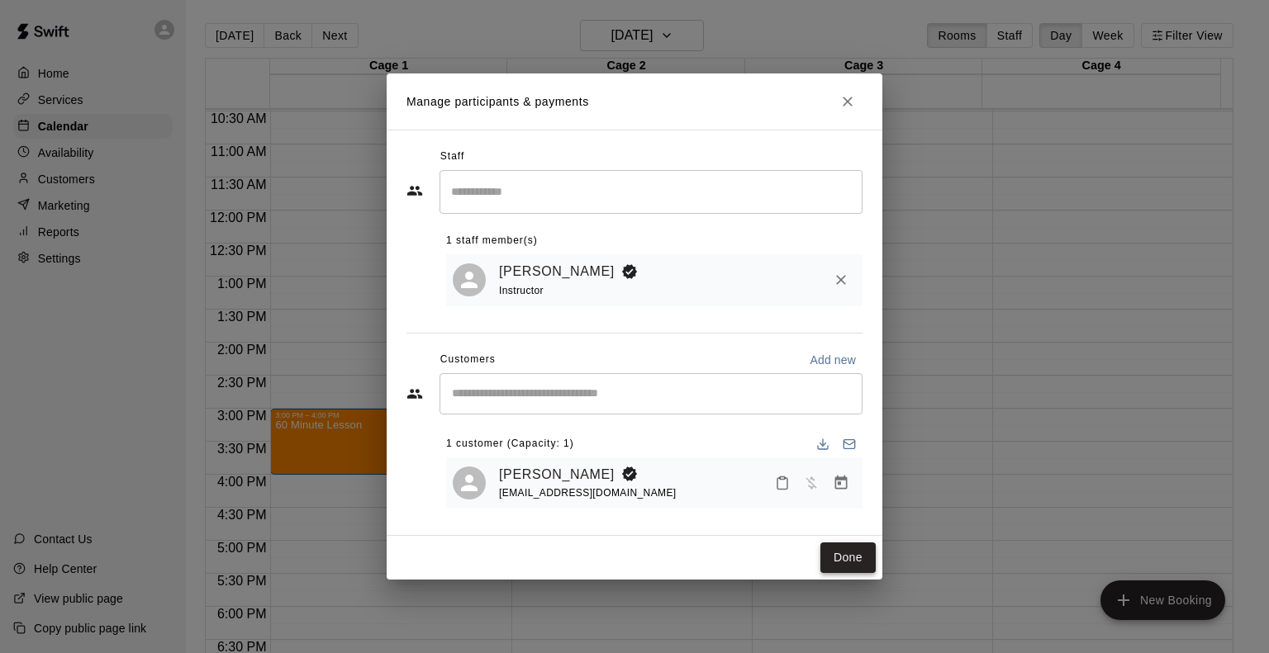
click at [846, 561] on button "Done" at bounding box center [847, 558] width 55 height 31
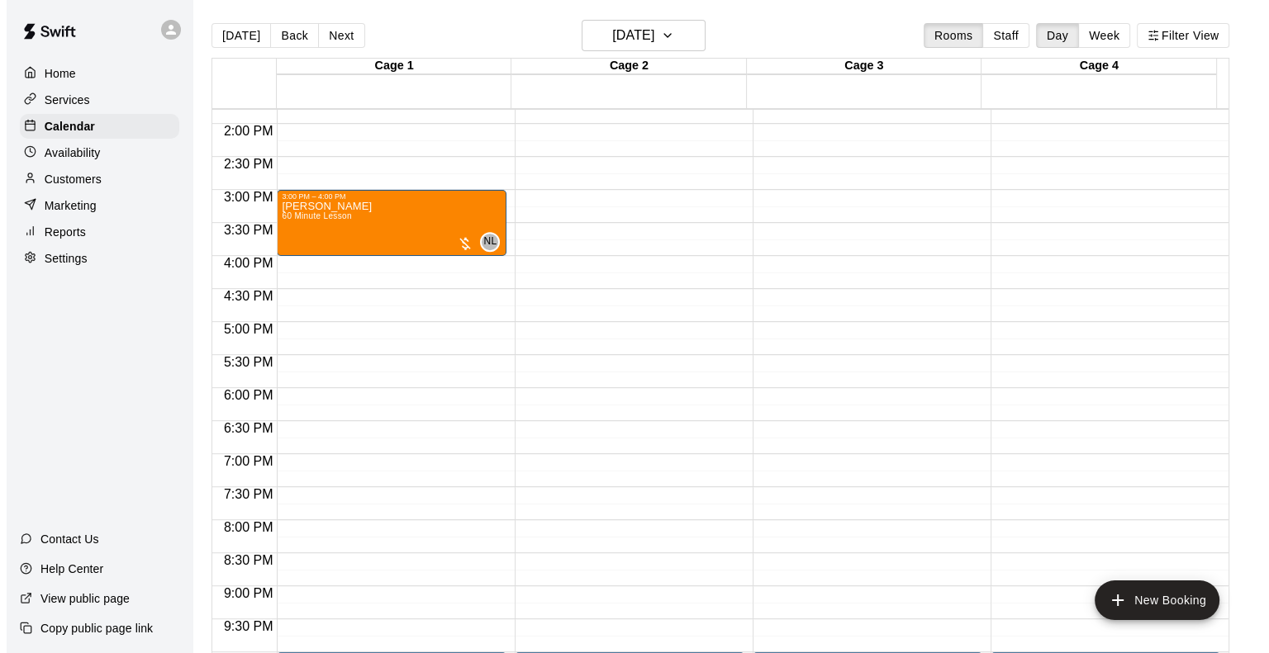
scroll to position [940, 0]
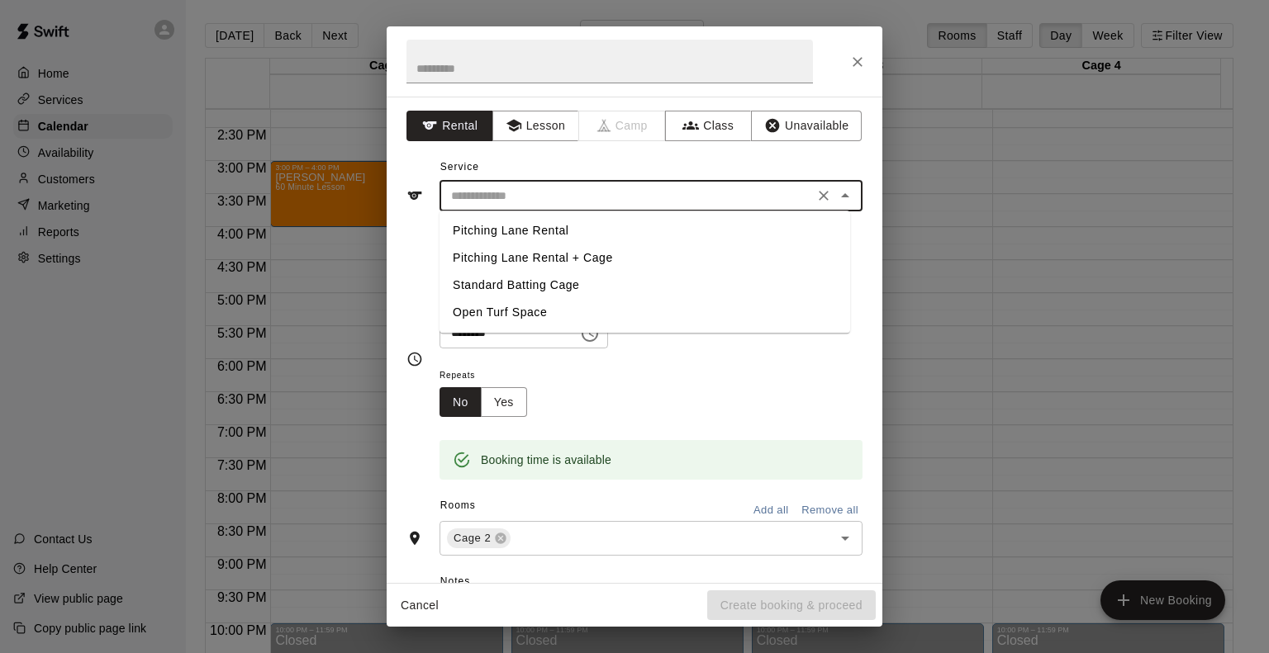
click at [527, 197] on input "text" at bounding box center [626, 196] width 364 height 21
click at [545, 293] on li "Standard Batting Cage" at bounding box center [644, 285] width 410 height 27
type input "**********"
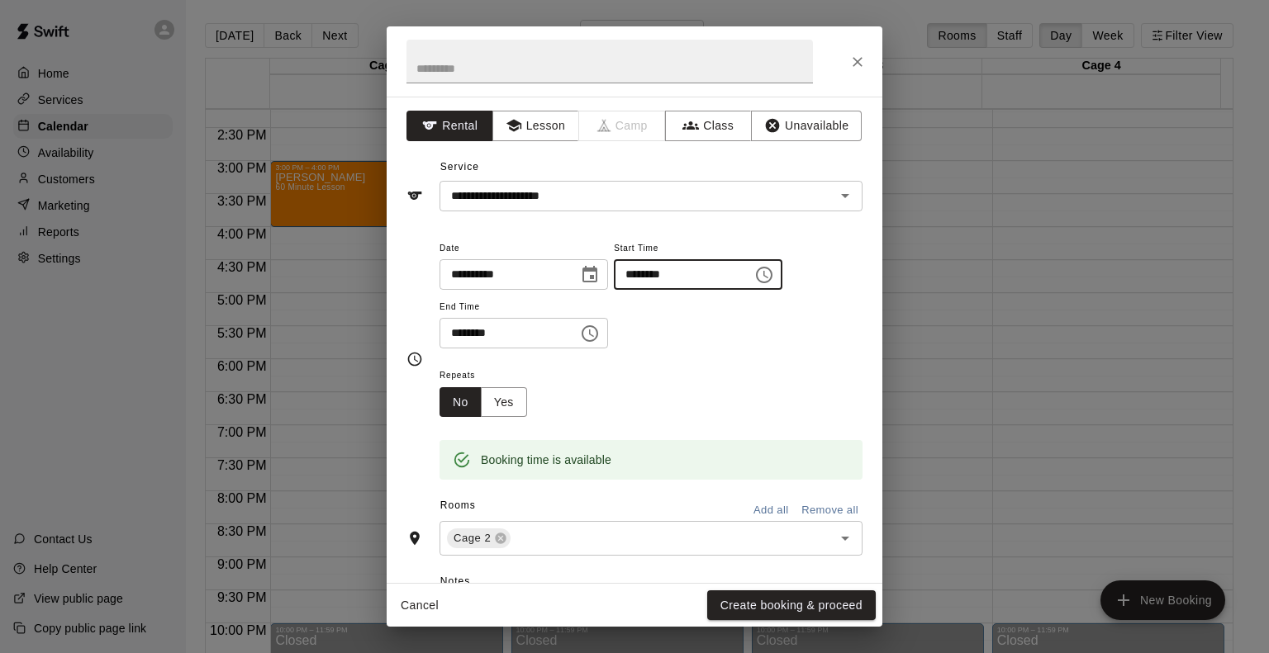
click at [680, 274] on input "********" at bounding box center [677, 274] width 127 height 31
type input "********"
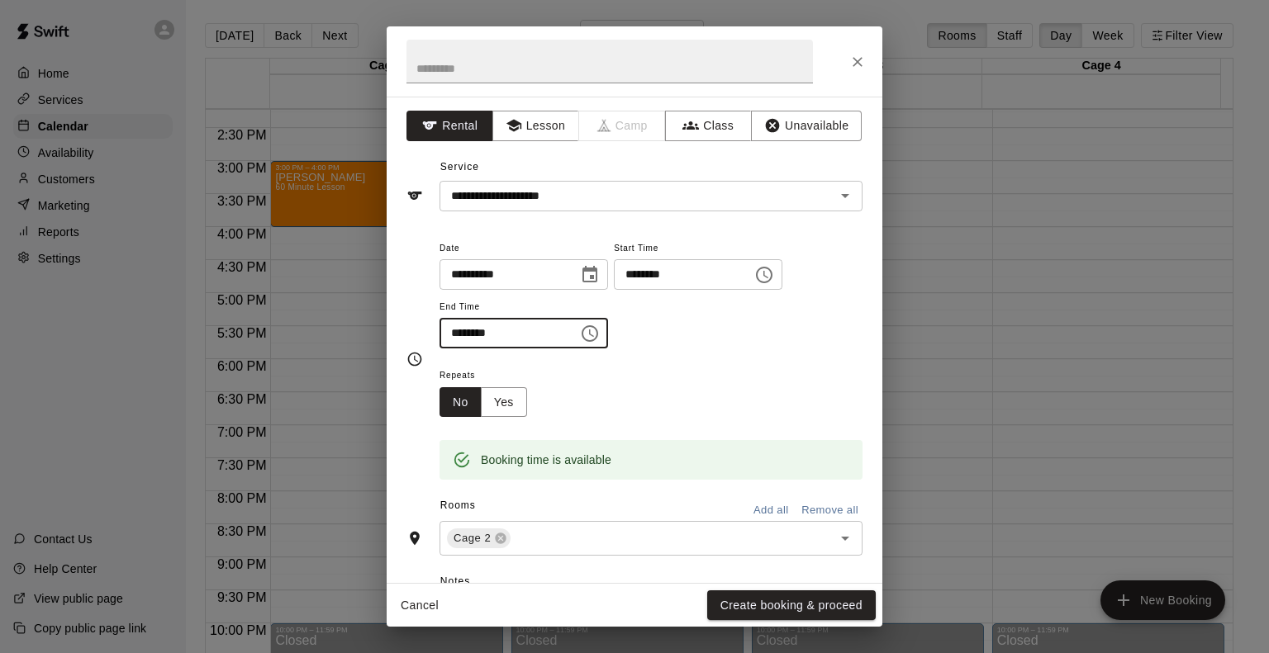
click at [457, 333] on input "********" at bounding box center [502, 333] width 127 height 31
type input "********"
click at [714, 371] on div "Repeats No Yes" at bounding box center [650, 391] width 423 height 52
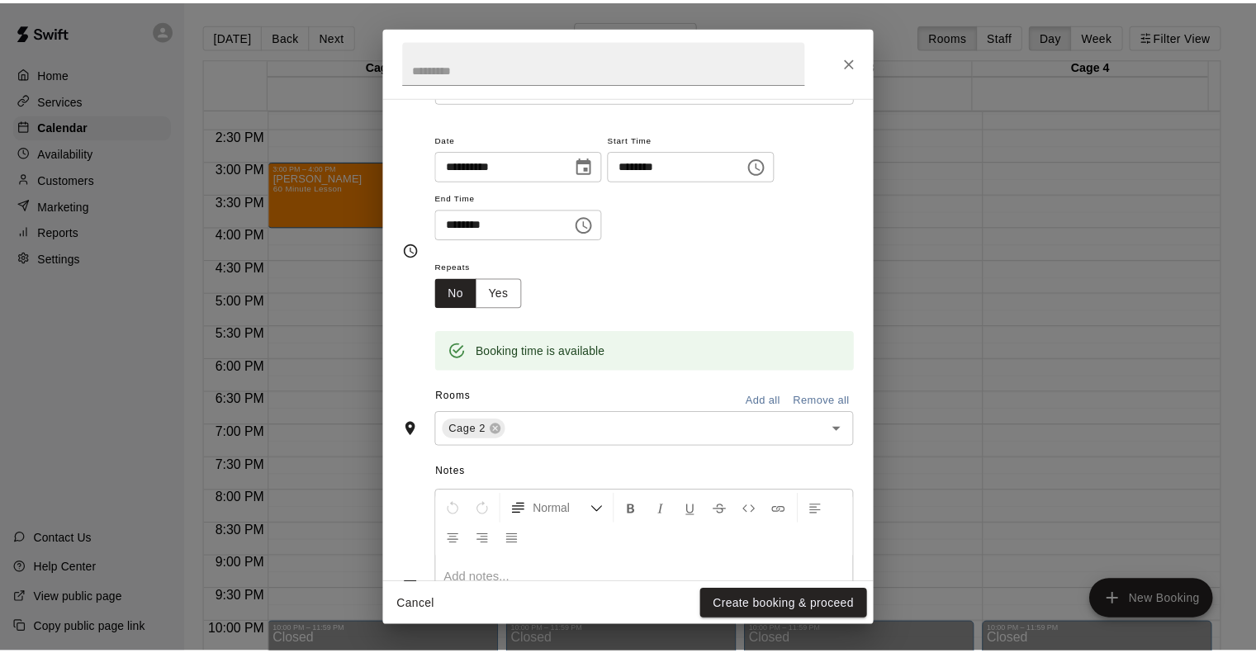
scroll to position [238, 0]
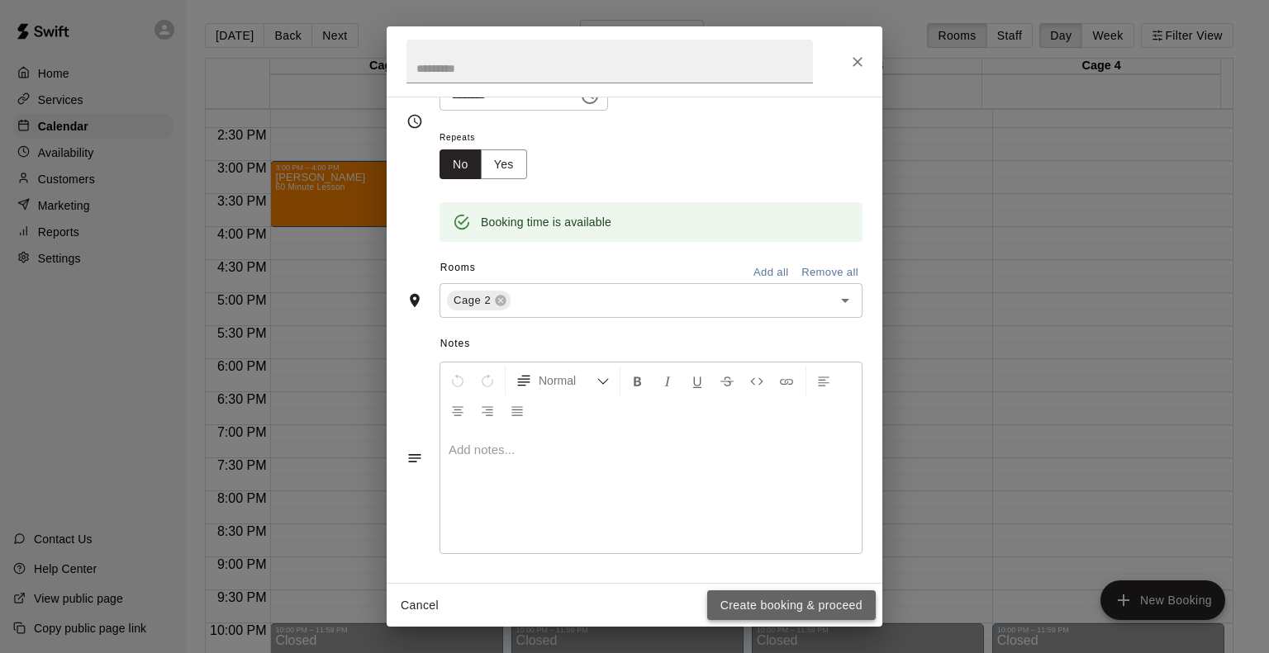
click at [774, 597] on button "Create booking & proceed" at bounding box center [791, 606] width 168 height 31
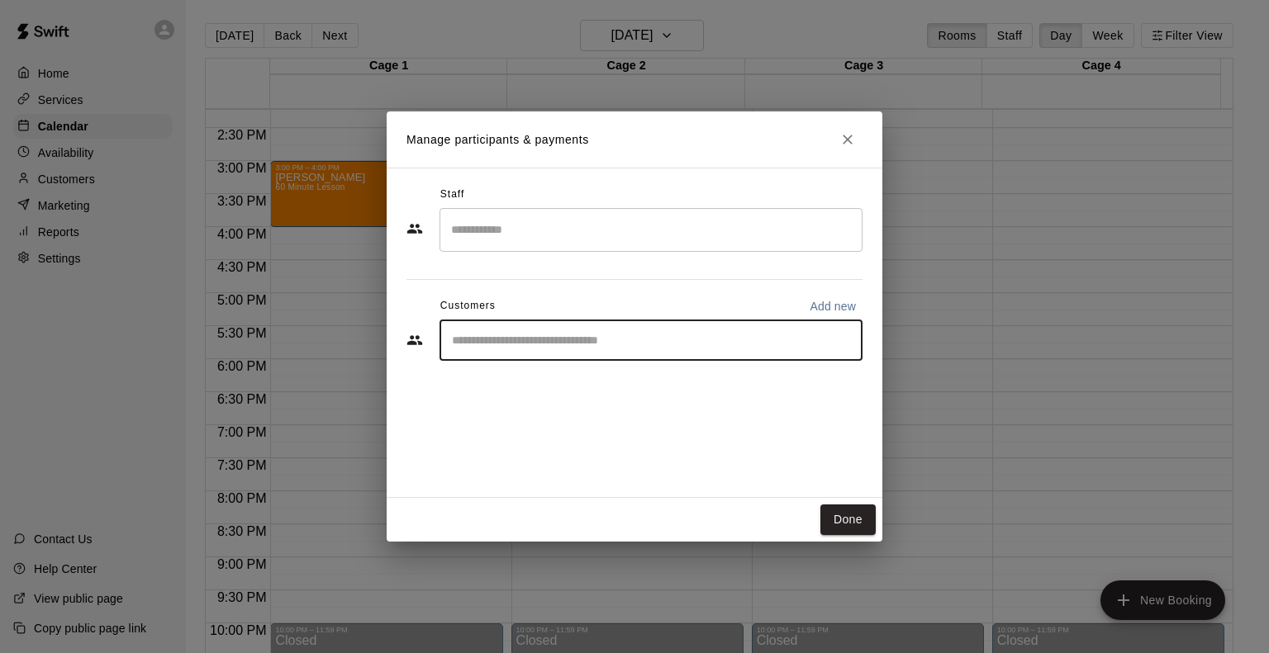
click at [521, 333] on input "Start typing to search customers..." at bounding box center [651, 340] width 408 height 17
type input "******"
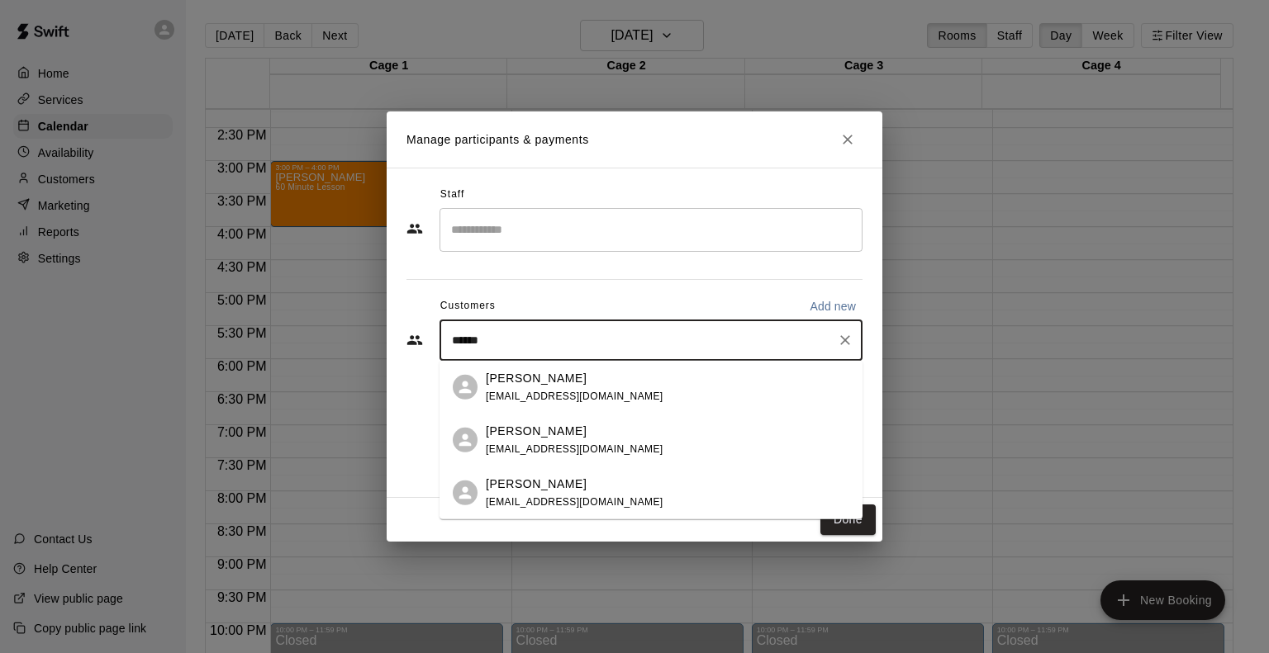
click at [584, 491] on p "[PERSON_NAME]" at bounding box center [536, 483] width 101 height 17
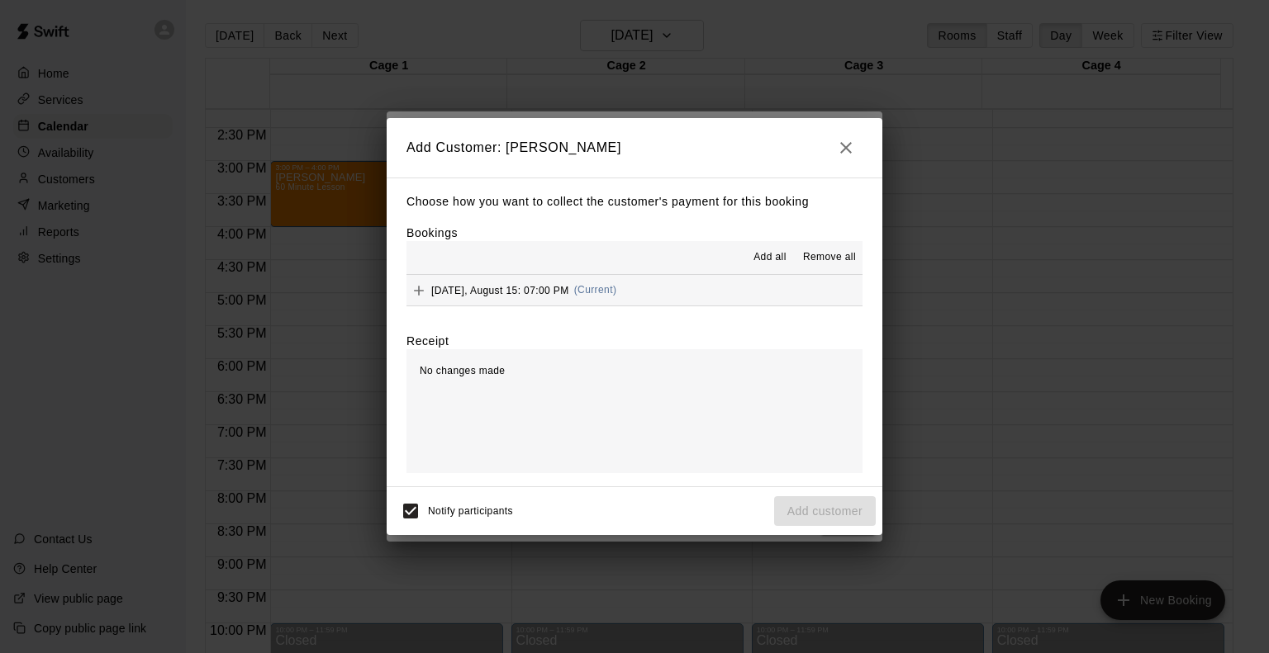
click at [488, 300] on div "[DATE], August 15: 07:00 PM (Current)" at bounding box center [511, 290] width 210 height 25
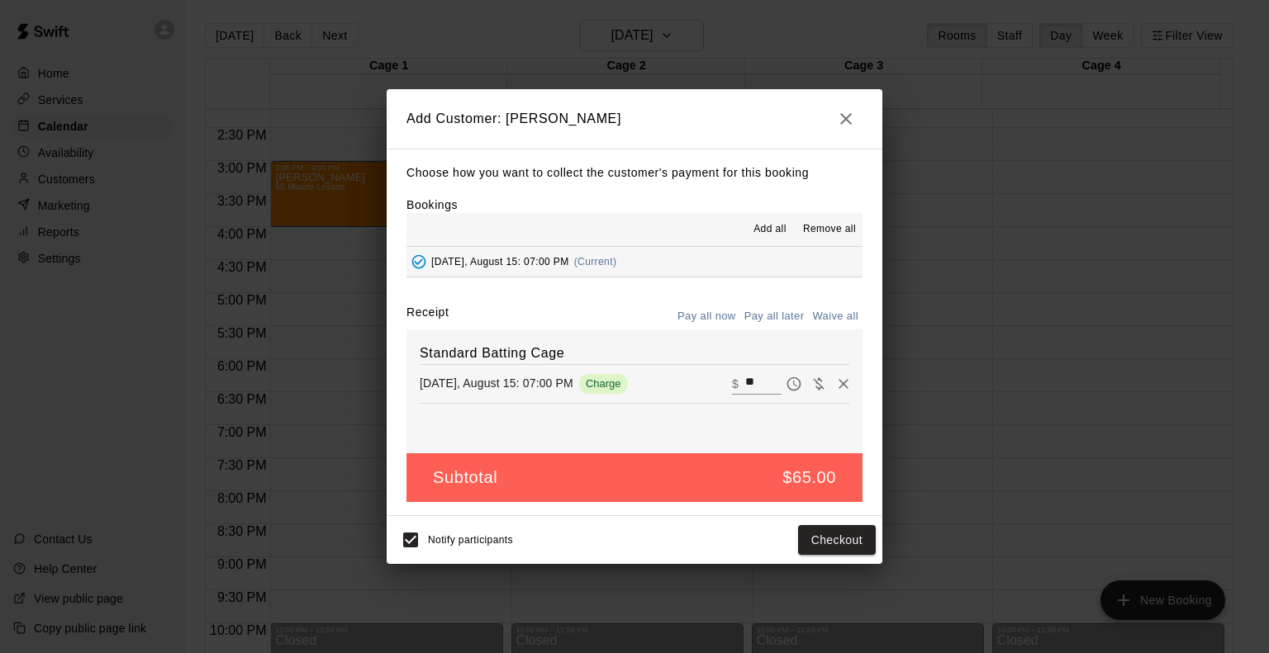
click at [769, 313] on button "Pay all later" at bounding box center [774, 317] width 69 height 26
click at [796, 534] on button "Add customer" at bounding box center [825, 540] width 102 height 31
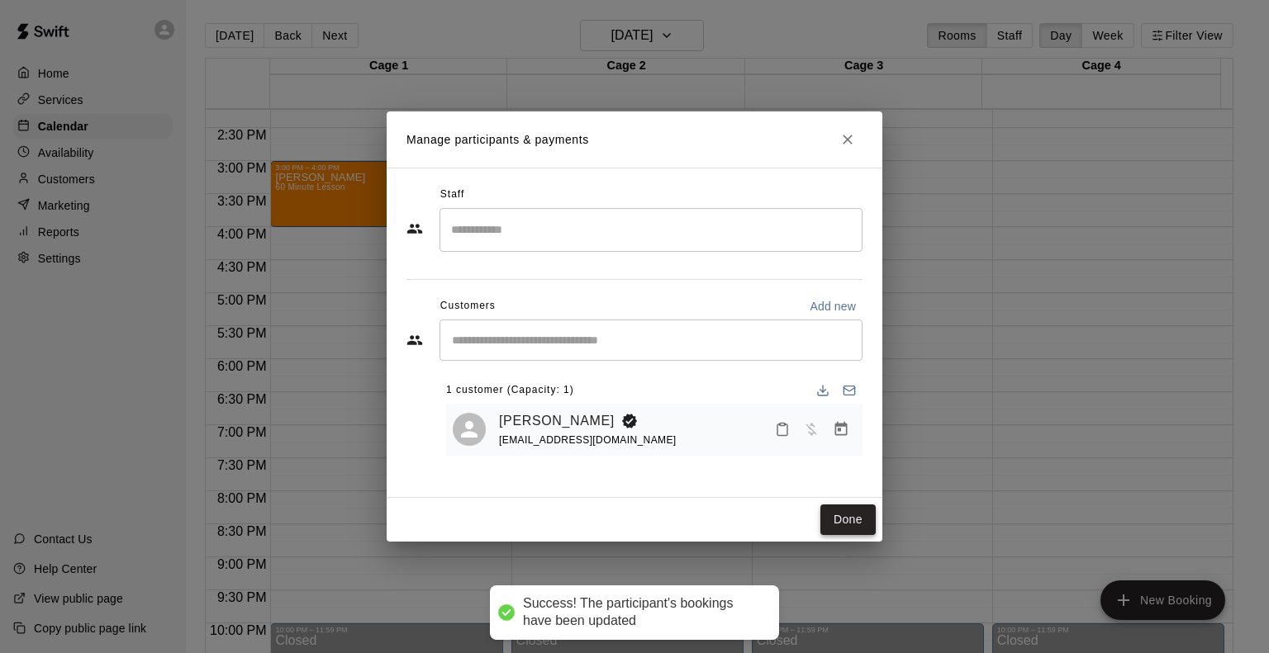
click at [839, 515] on button "Done" at bounding box center [847, 520] width 55 height 31
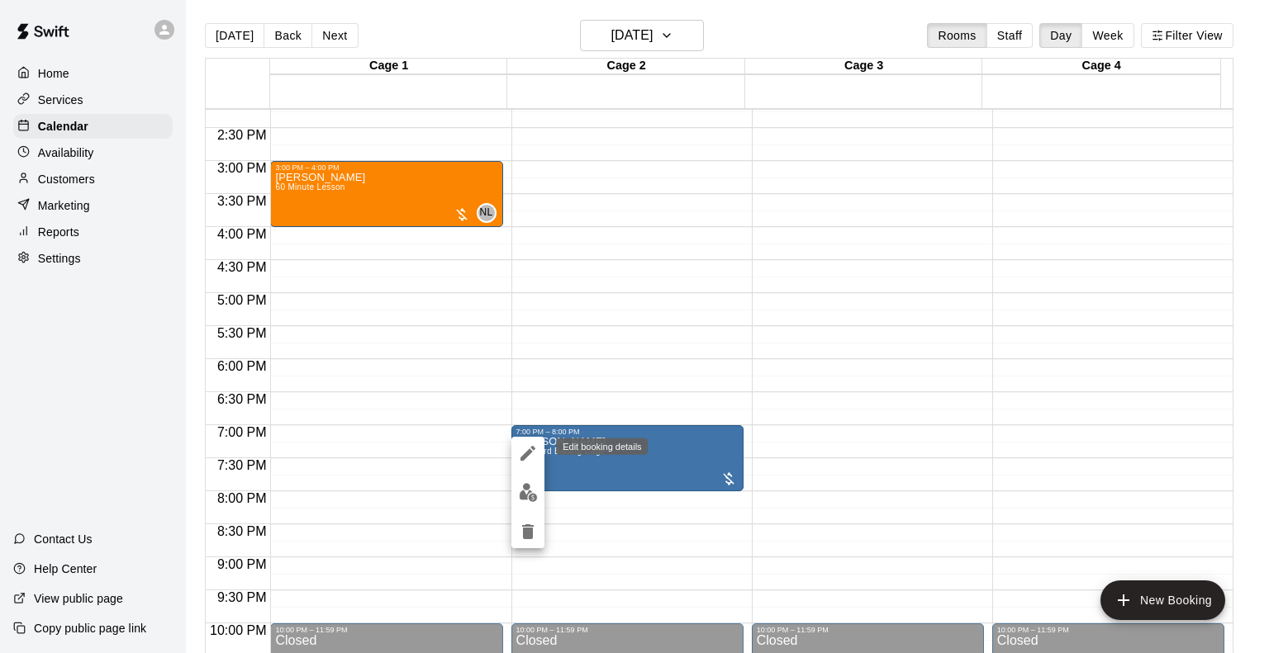
click at [537, 452] on icon "edit" at bounding box center [528, 453] width 20 height 20
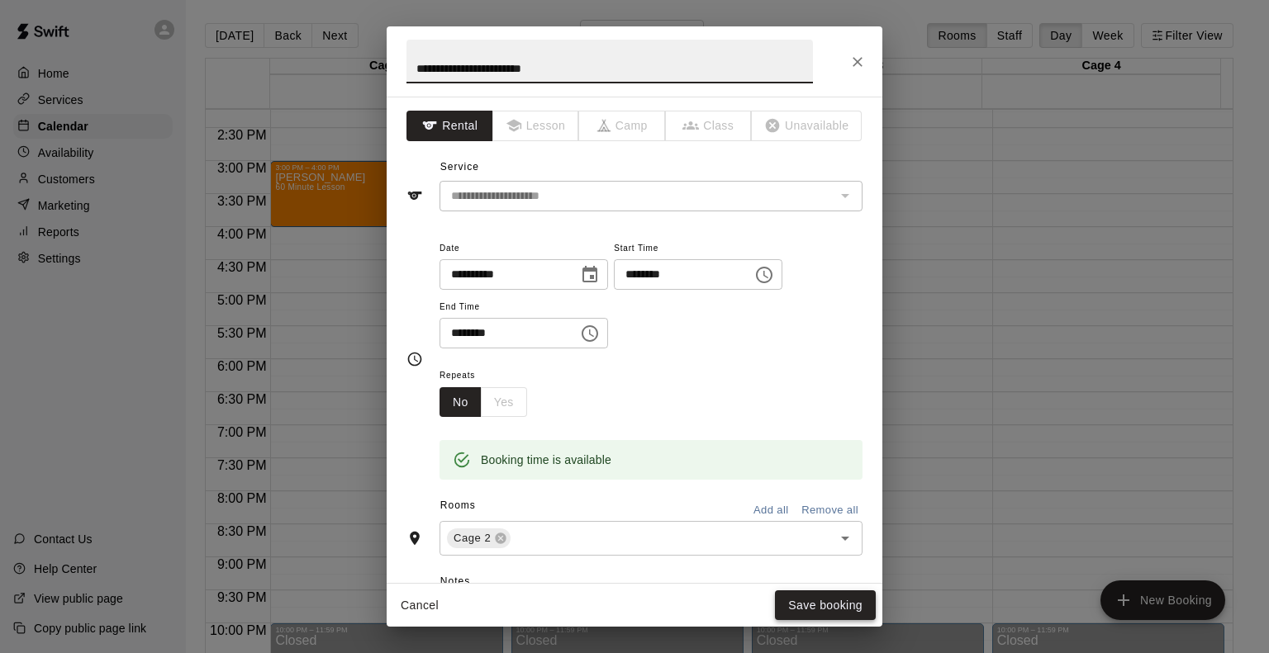
type input "**********"
click at [796, 600] on button "Save booking" at bounding box center [825, 606] width 101 height 31
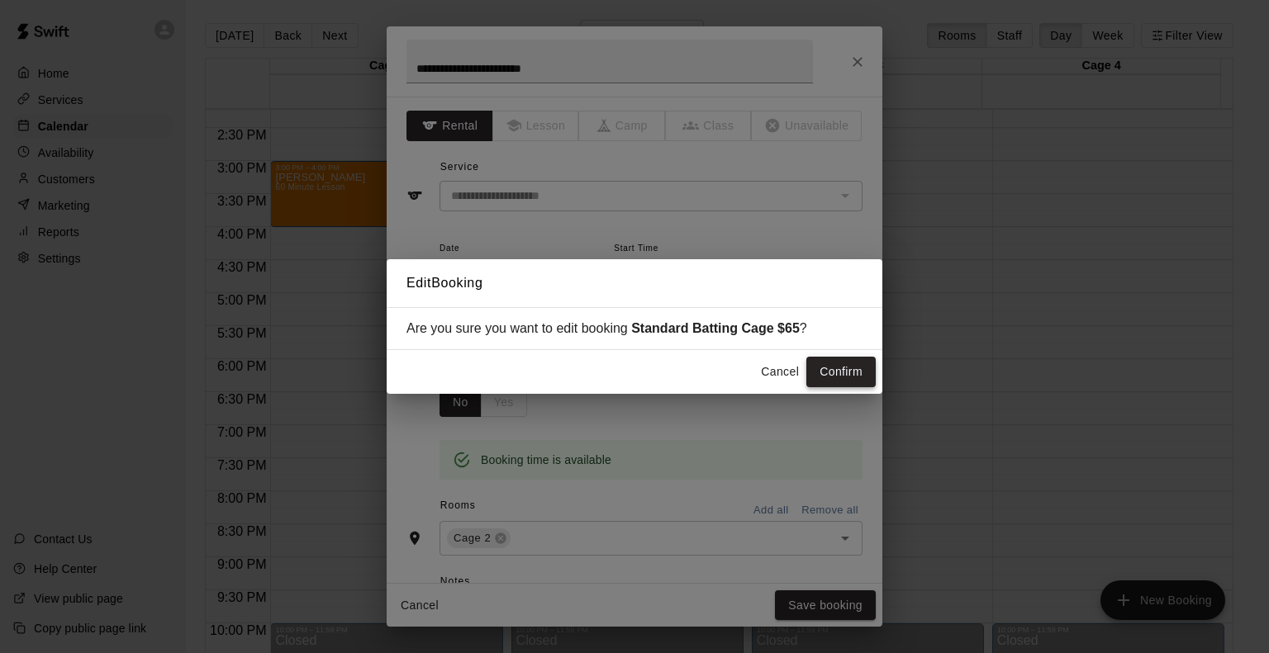
click at [835, 368] on button "Confirm" at bounding box center [840, 372] width 69 height 31
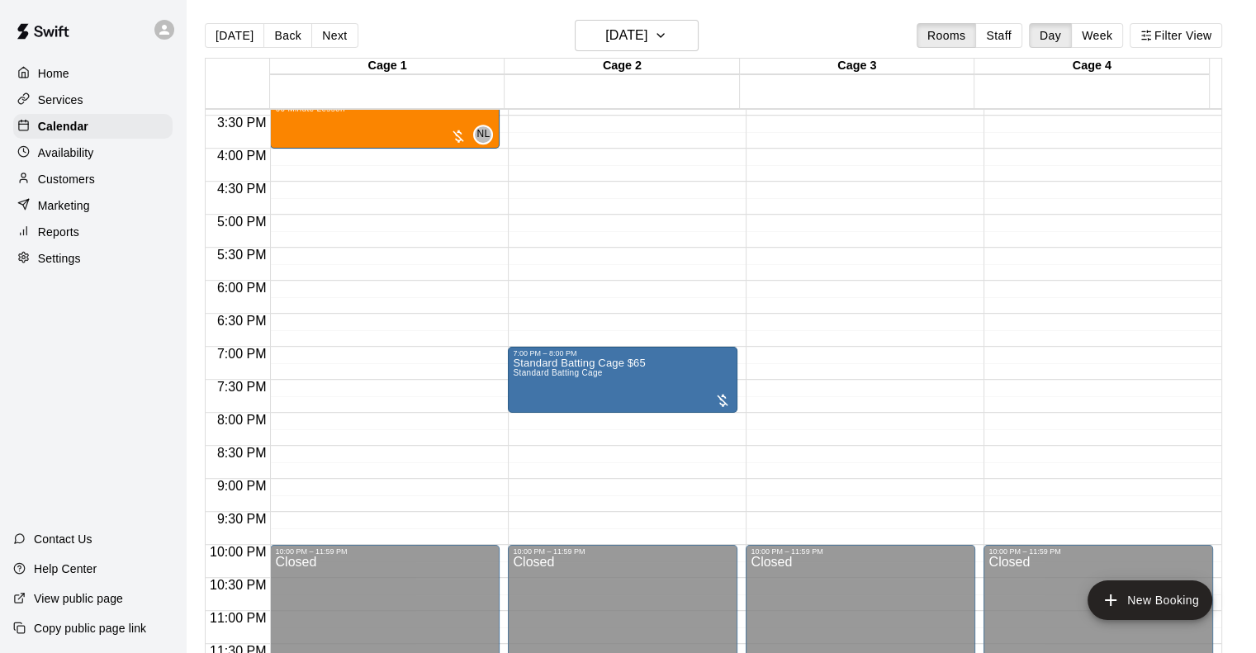
scroll to position [1022, 0]
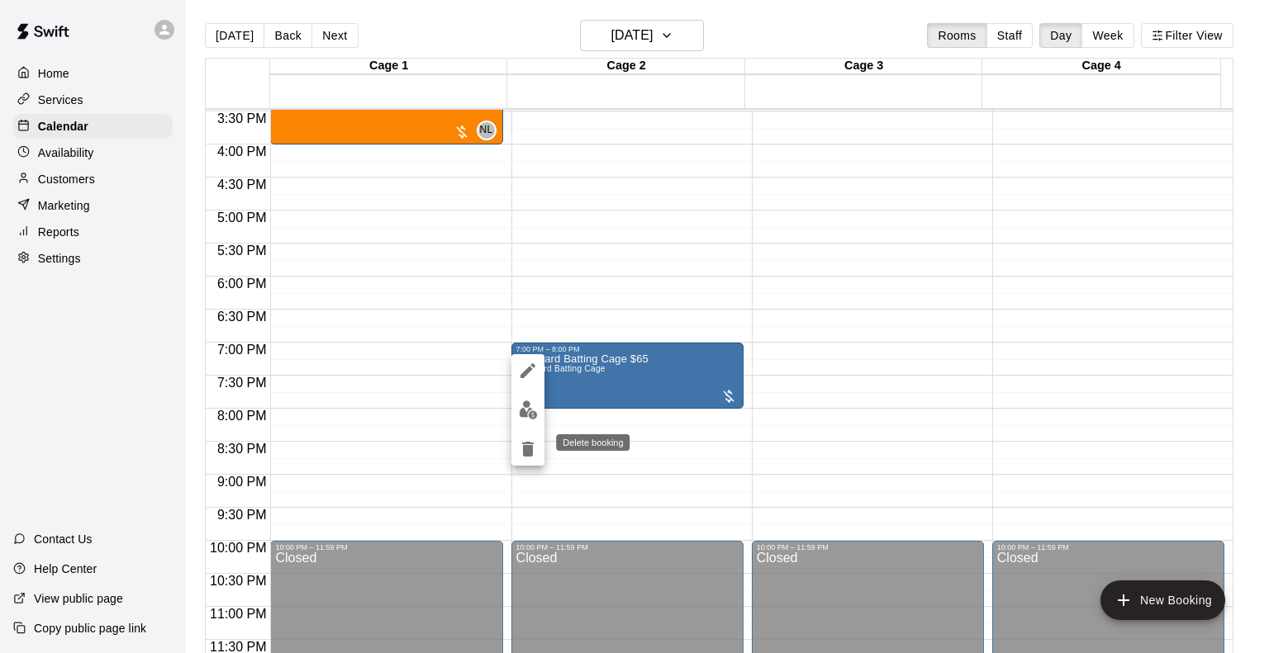
click at [520, 451] on icon "delete" at bounding box center [528, 449] width 20 height 20
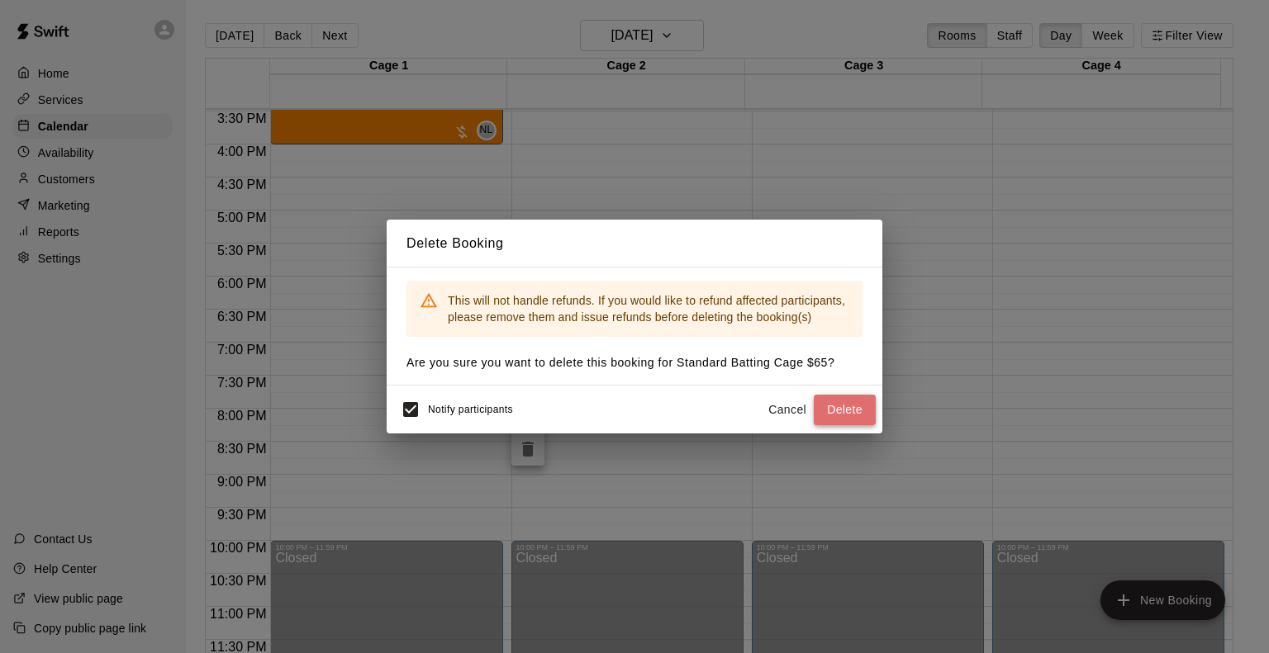
click at [835, 410] on button "Delete" at bounding box center [844, 410] width 62 height 31
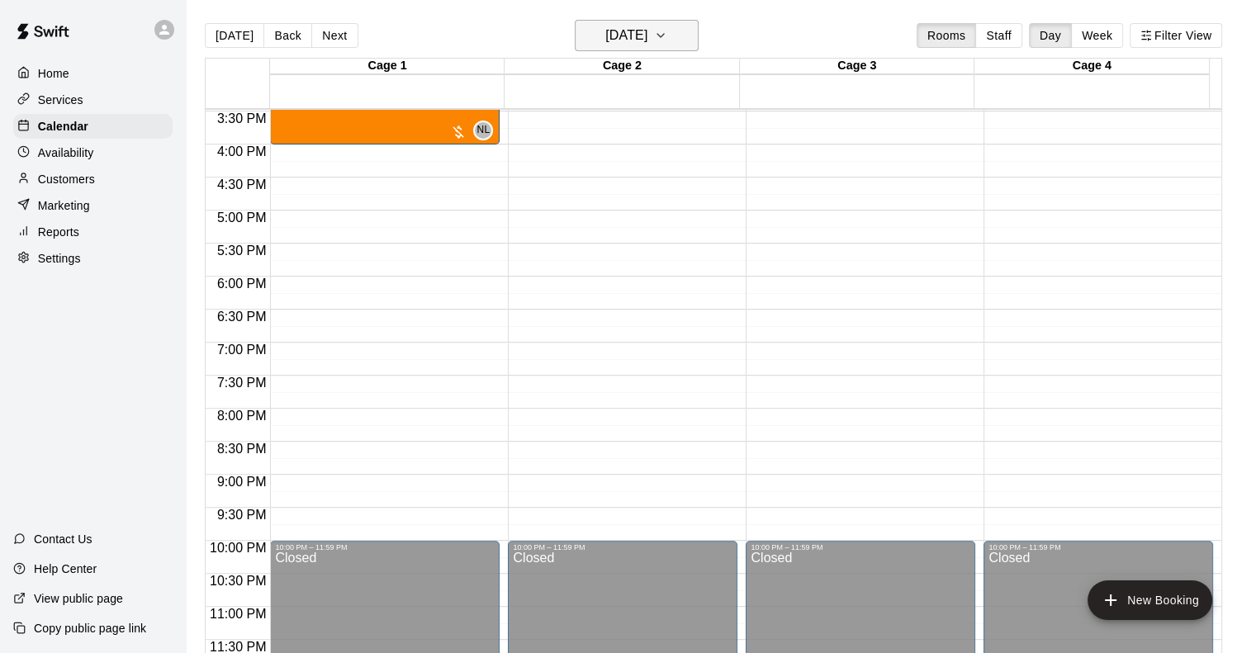
click at [676, 33] on button "[DATE]" at bounding box center [637, 35] width 124 height 31
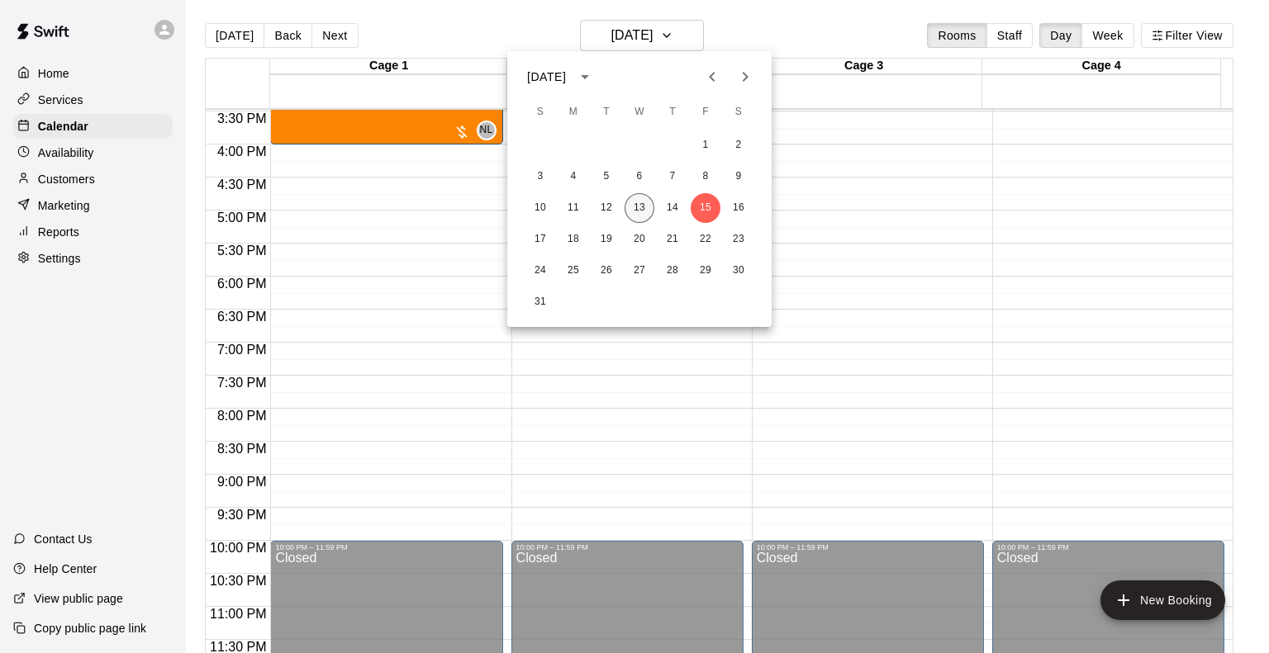
click at [644, 209] on button "13" at bounding box center [639, 208] width 30 height 30
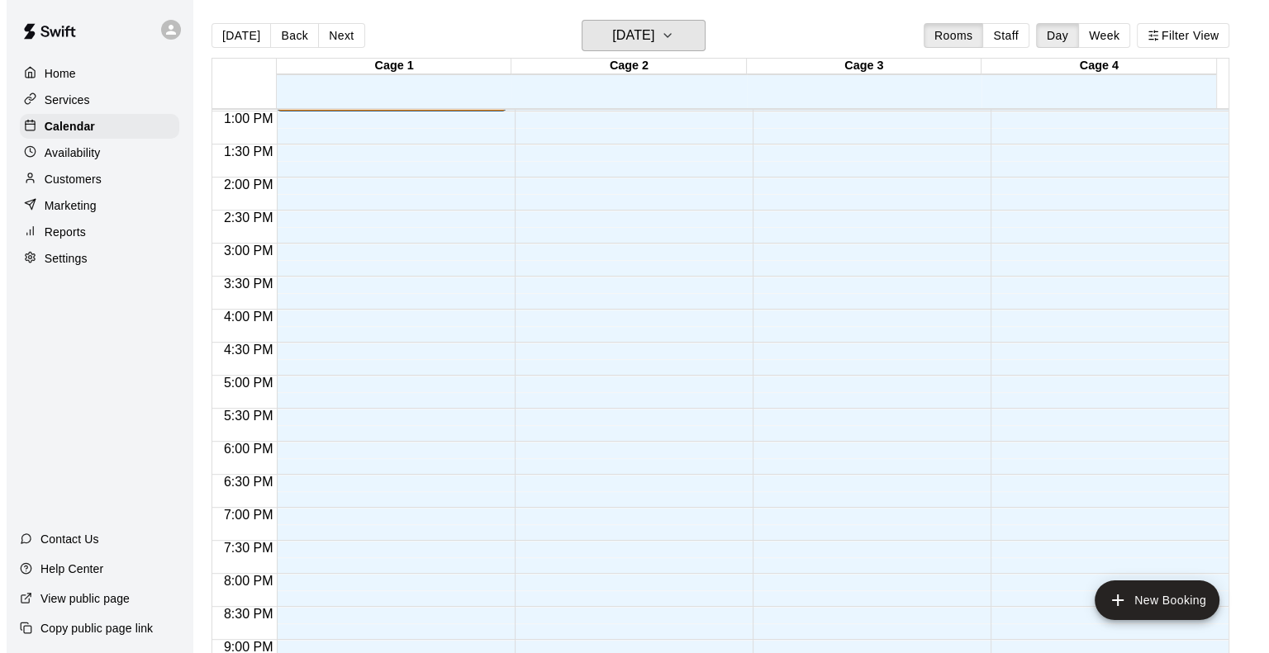
scroll to position [940, 0]
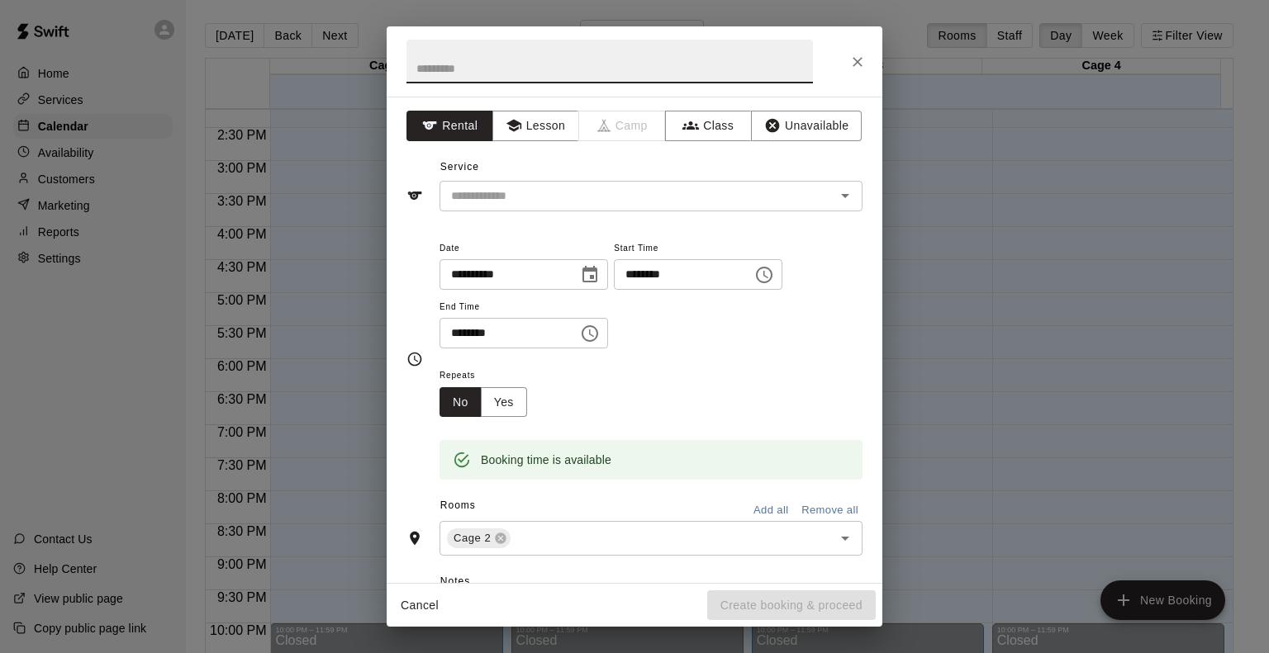
click at [861, 55] on icon "Close" at bounding box center [857, 62] width 17 height 17
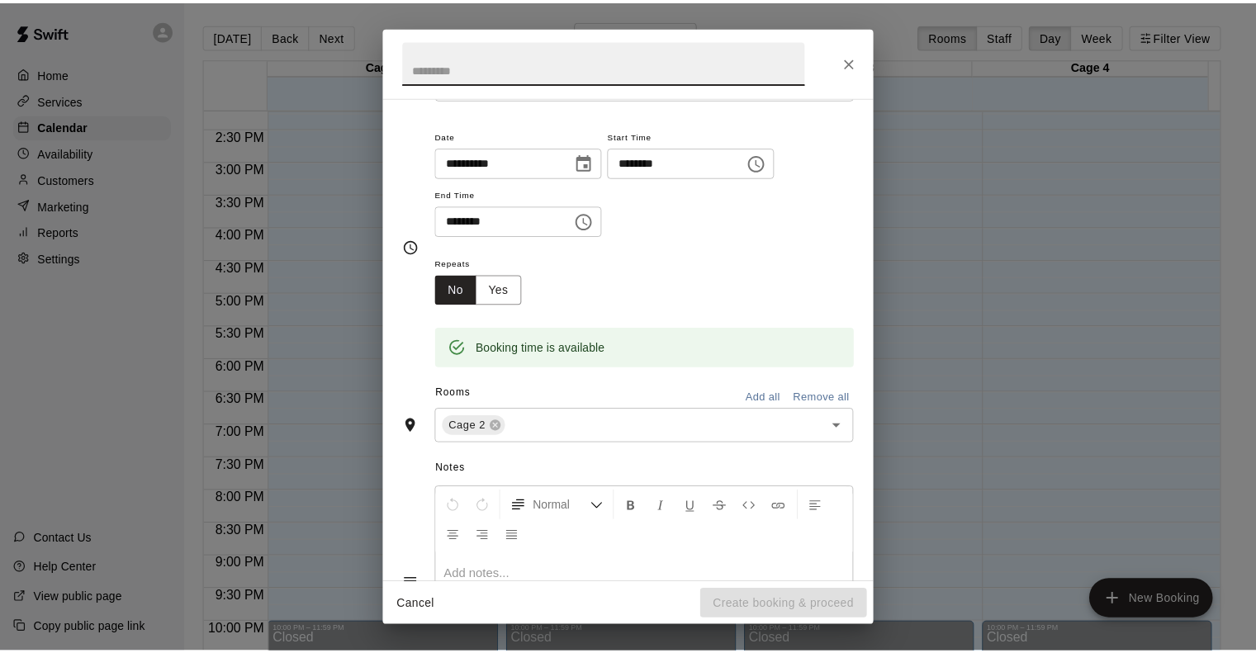
scroll to position [0, 0]
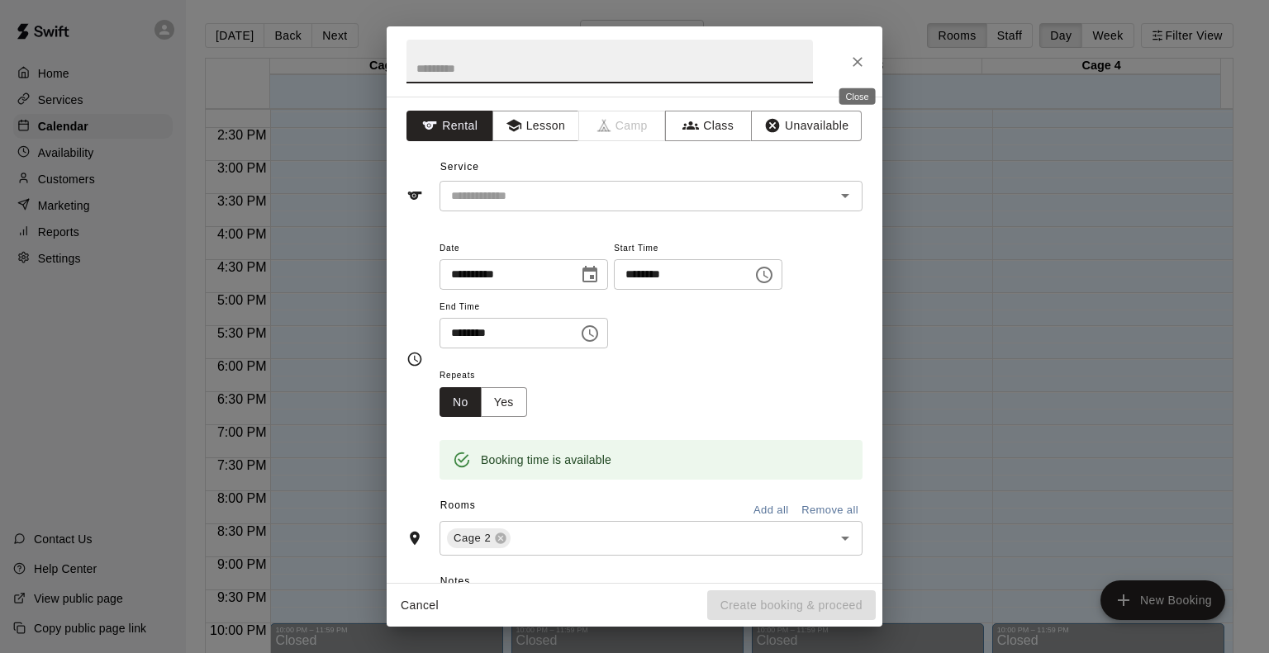
click at [850, 68] on icon "Close" at bounding box center [857, 62] width 17 height 17
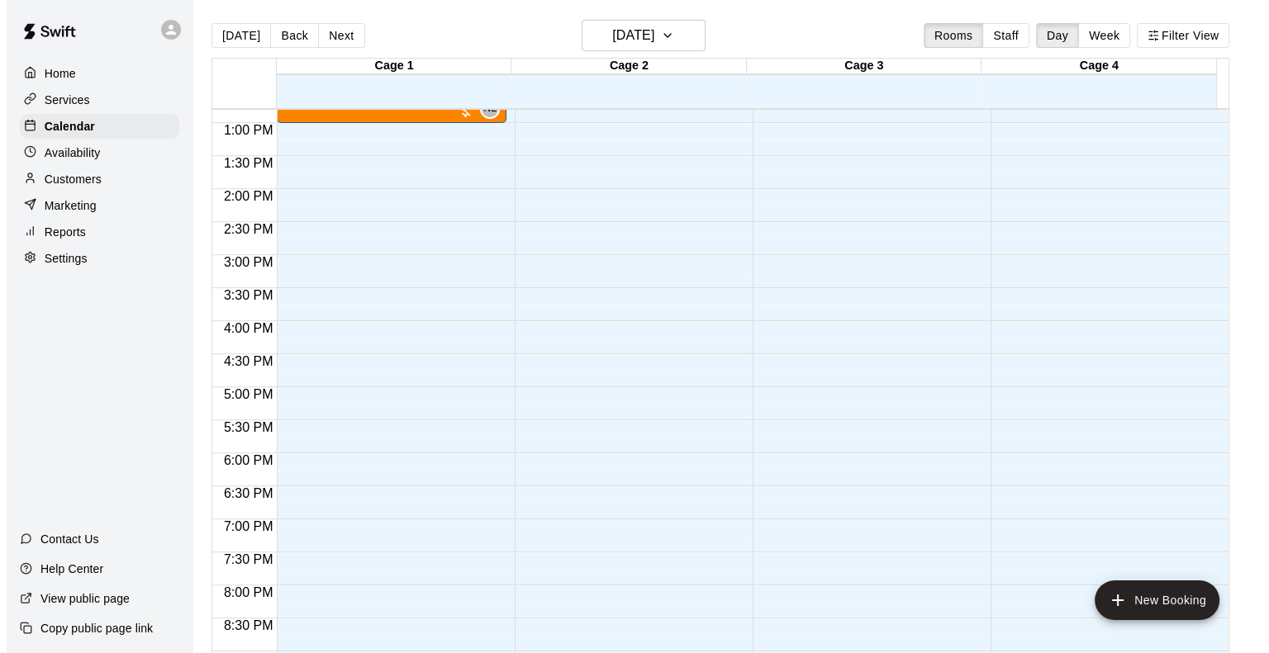
scroll to position [857, 0]
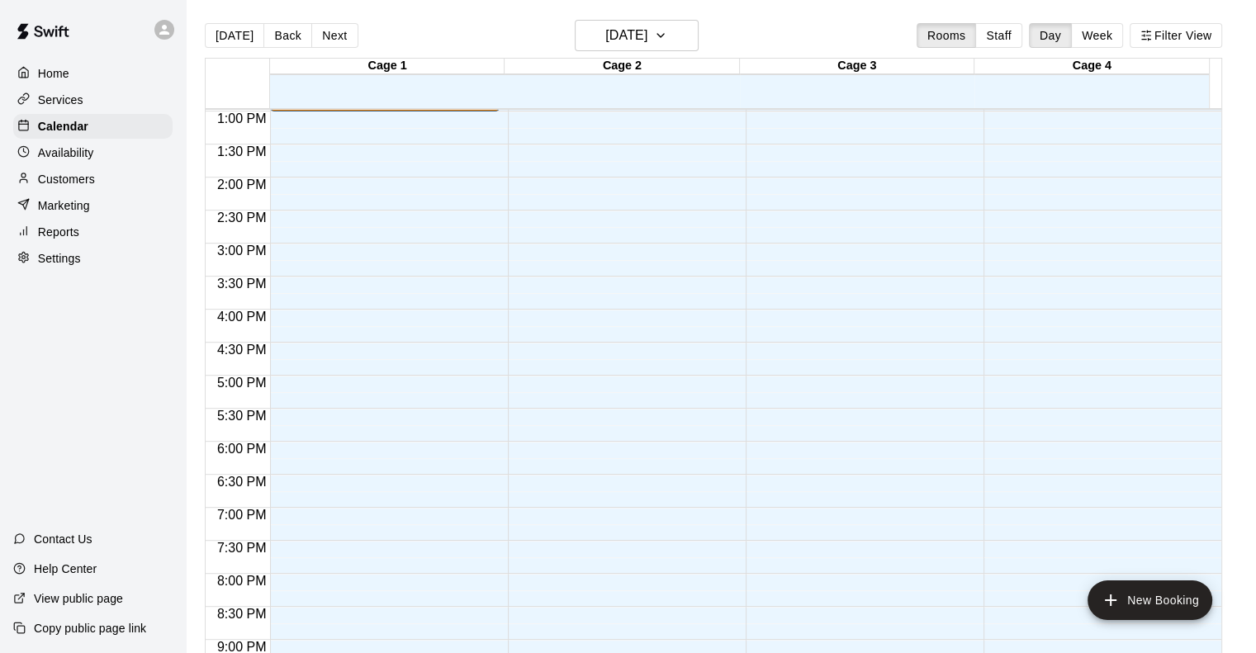
click at [613, 522] on div "12:00 AM – 9:00 AM Closed 10:00 PM – 11:59 PM Closed" at bounding box center [623, 46] width 230 height 1586
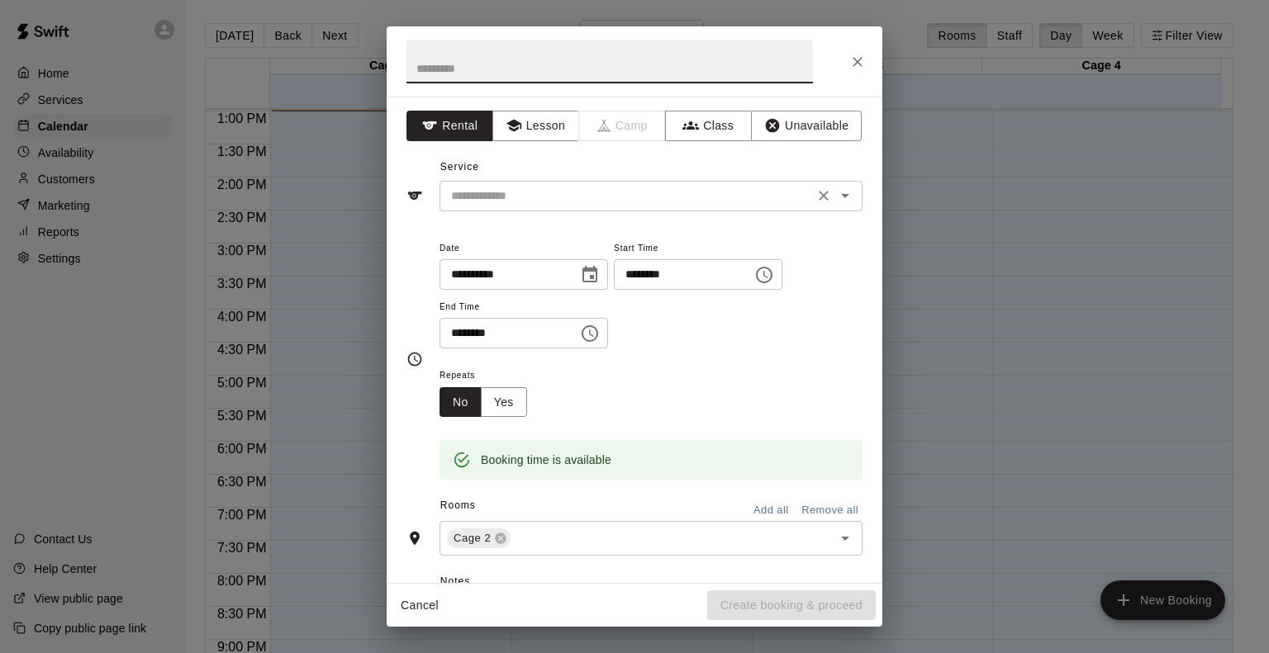
click at [600, 184] on div "​" at bounding box center [650, 196] width 423 height 31
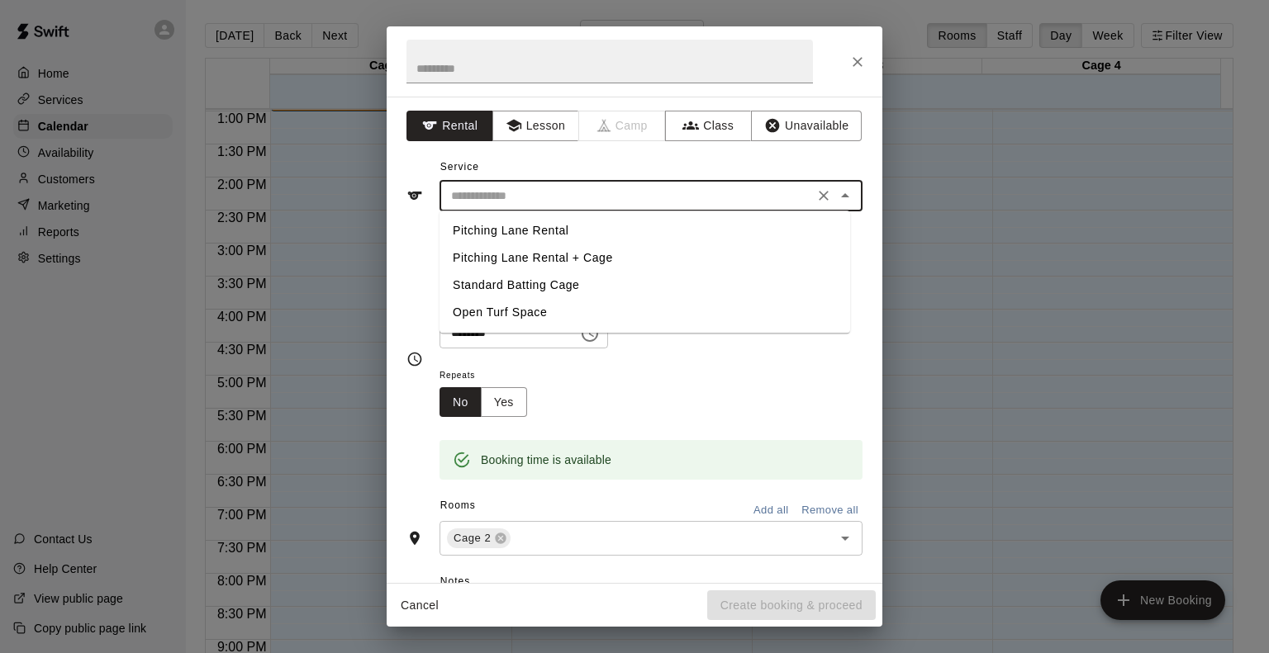
click at [548, 290] on li "Standard Batting Cage" at bounding box center [644, 285] width 410 height 27
type input "**********"
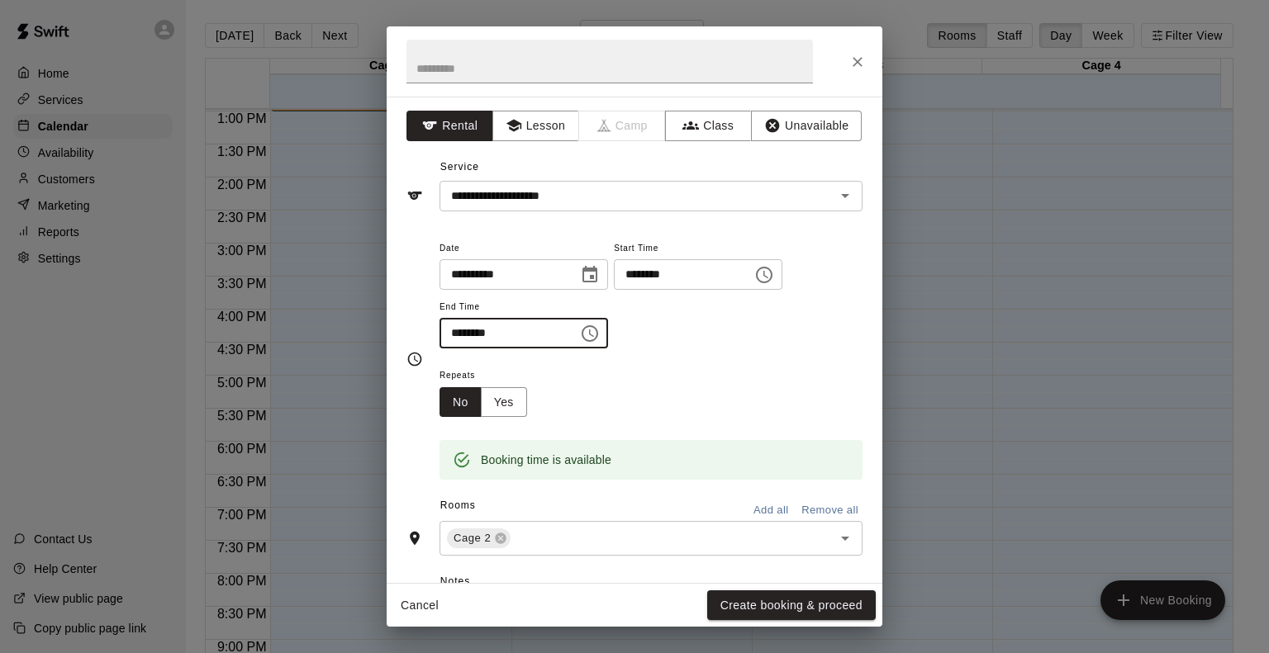
click at [462, 330] on input "********" at bounding box center [502, 333] width 127 height 31
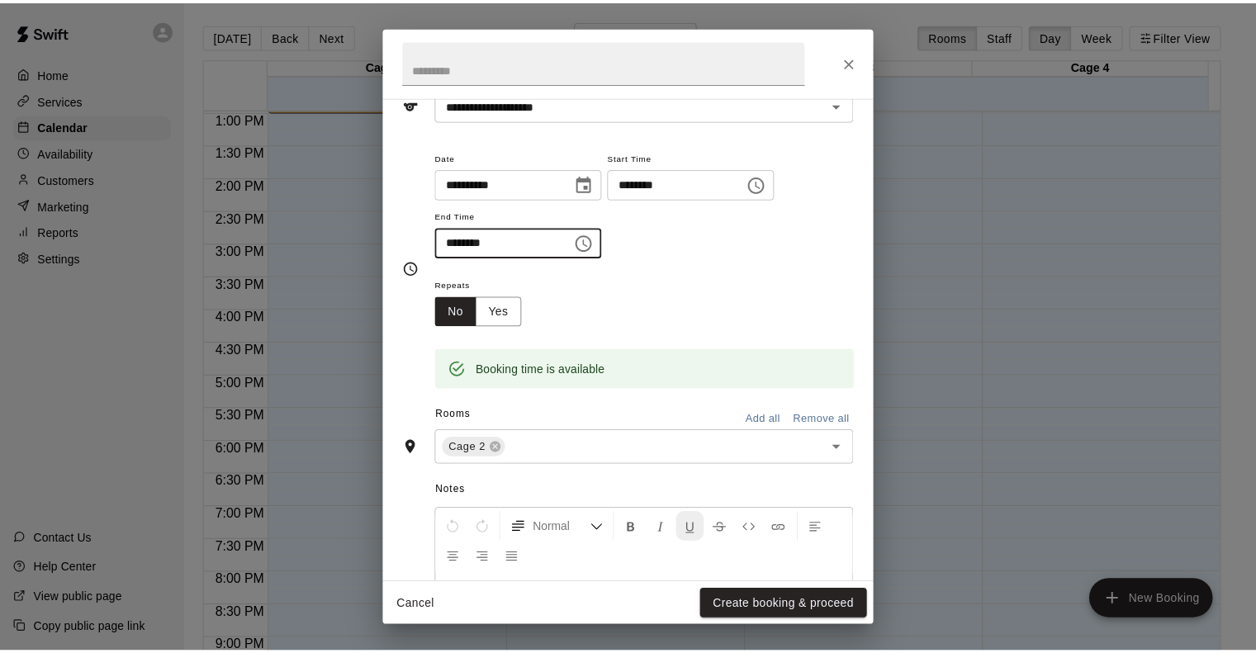
scroll to position [238, 0]
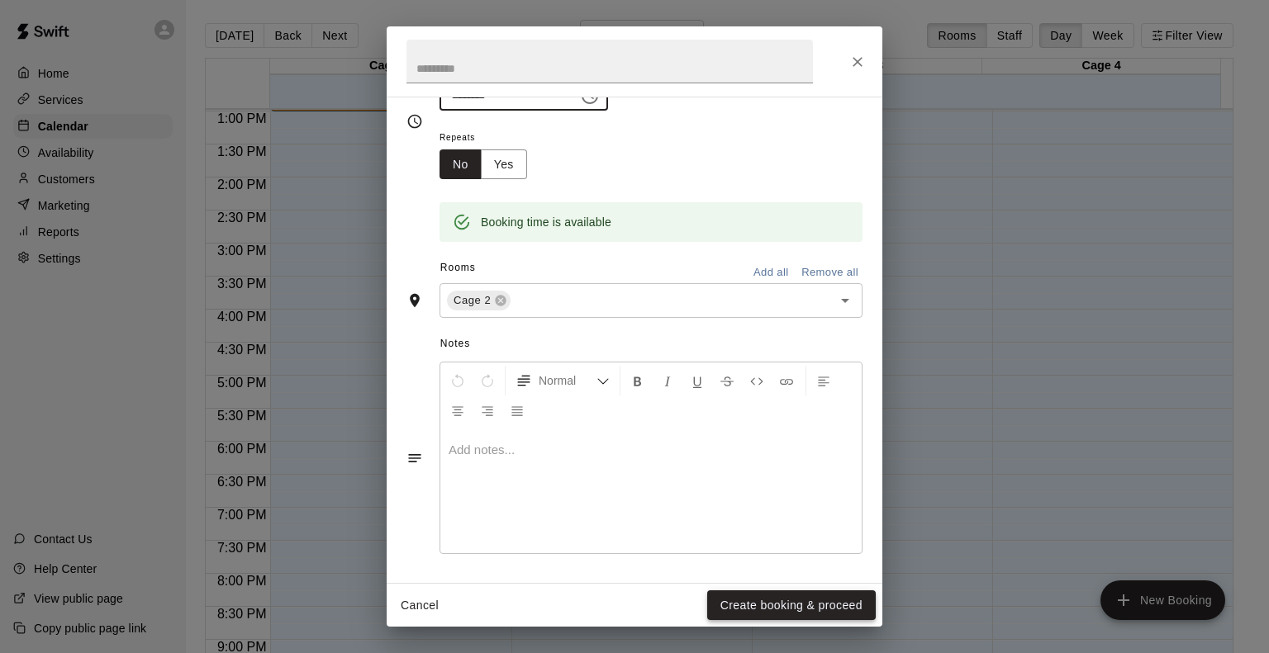
type input "********"
click at [760, 595] on button "Create booking & proceed" at bounding box center [791, 606] width 168 height 31
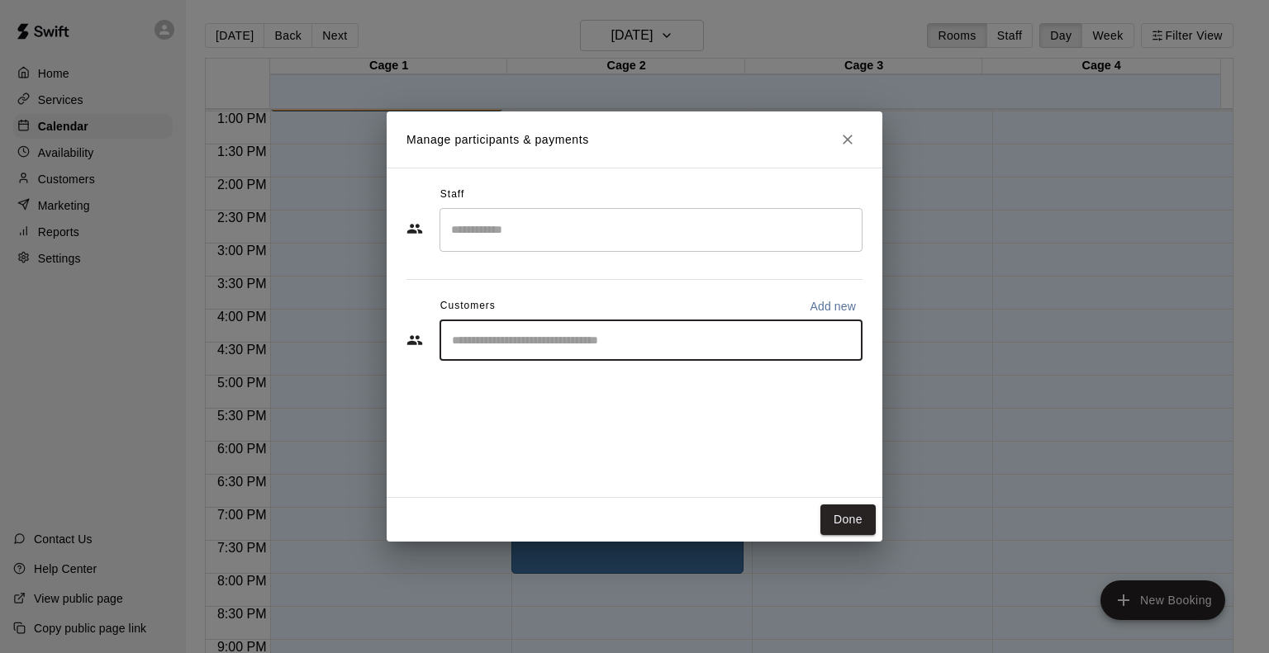
click at [490, 339] on input "Start typing to search customers..." at bounding box center [651, 340] width 408 height 17
type input "******"
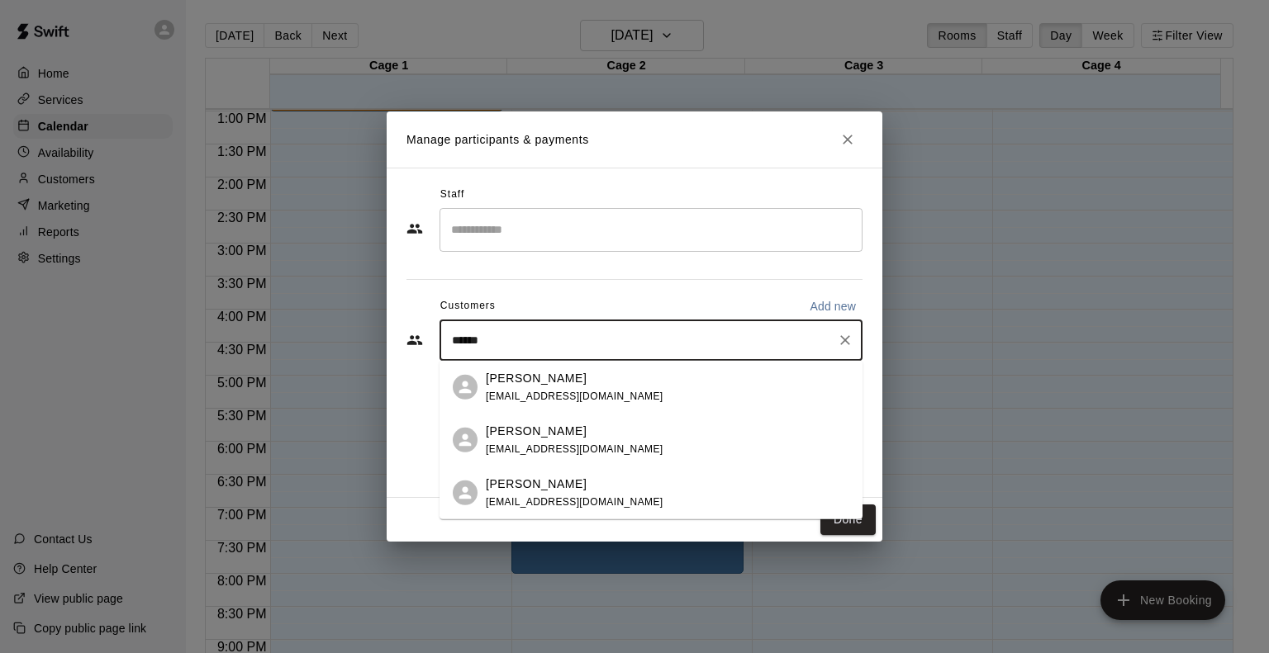
click at [548, 481] on p "[PERSON_NAME]" at bounding box center [536, 483] width 101 height 17
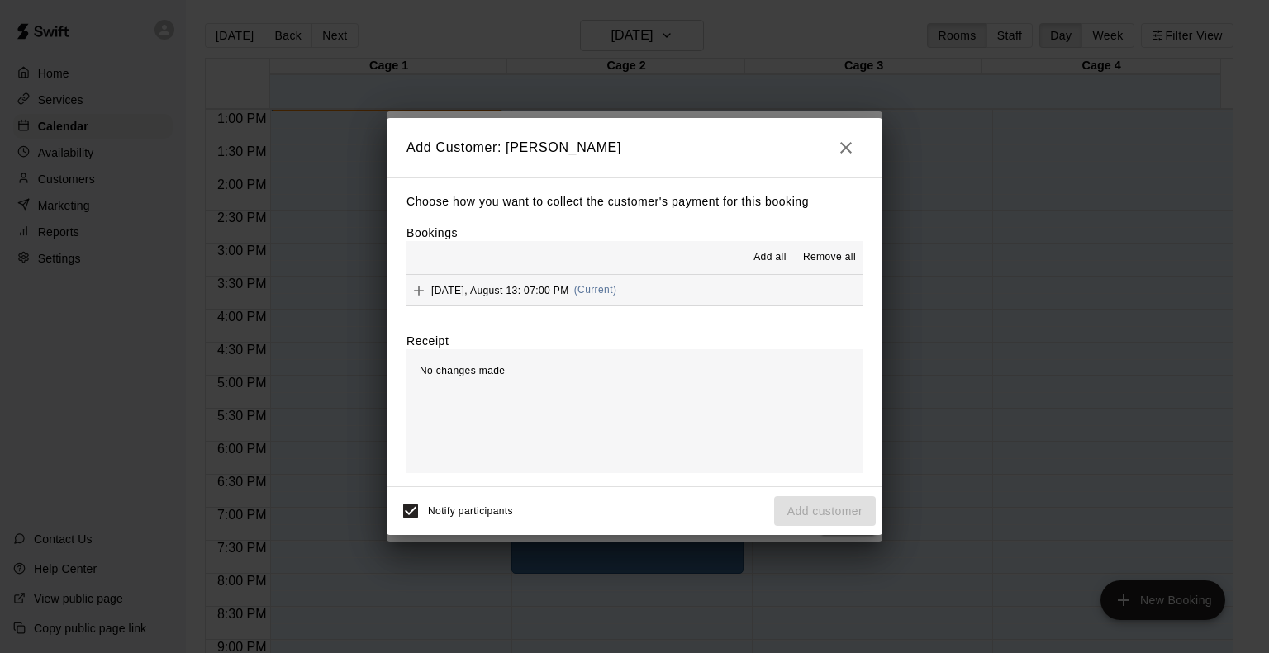
click at [517, 293] on span "[DATE], August 13: 07:00 PM" at bounding box center [500, 290] width 138 height 12
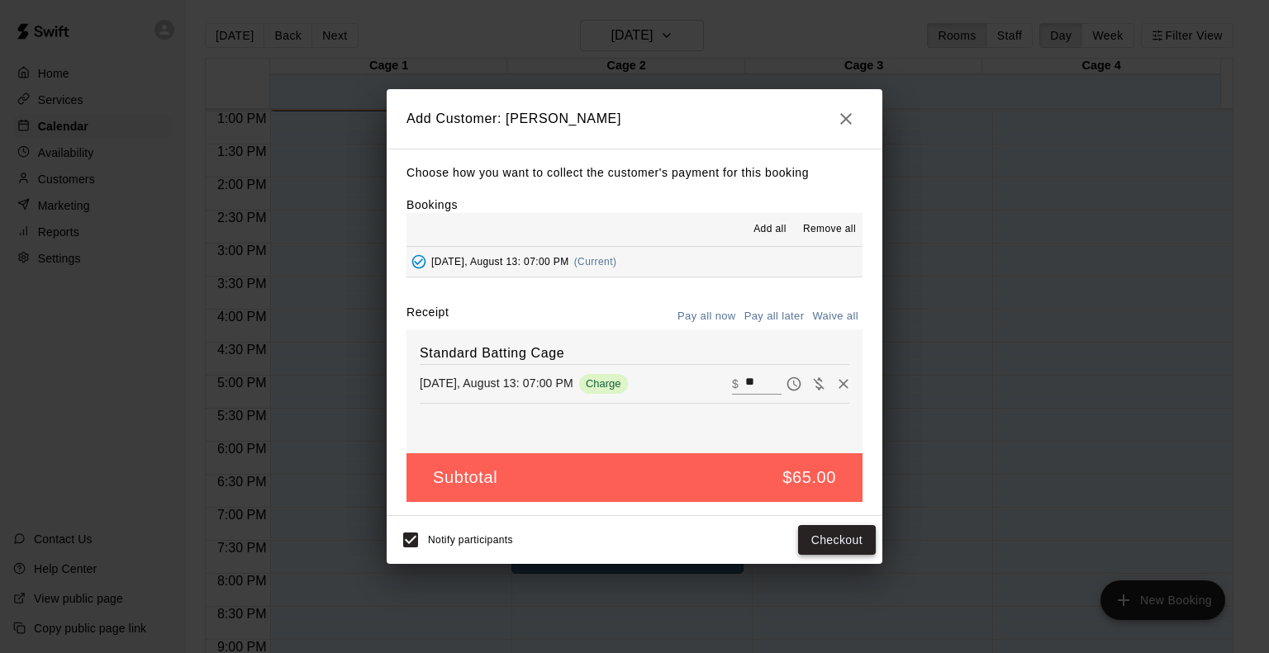
click at [837, 548] on button "Checkout" at bounding box center [837, 540] width 78 height 31
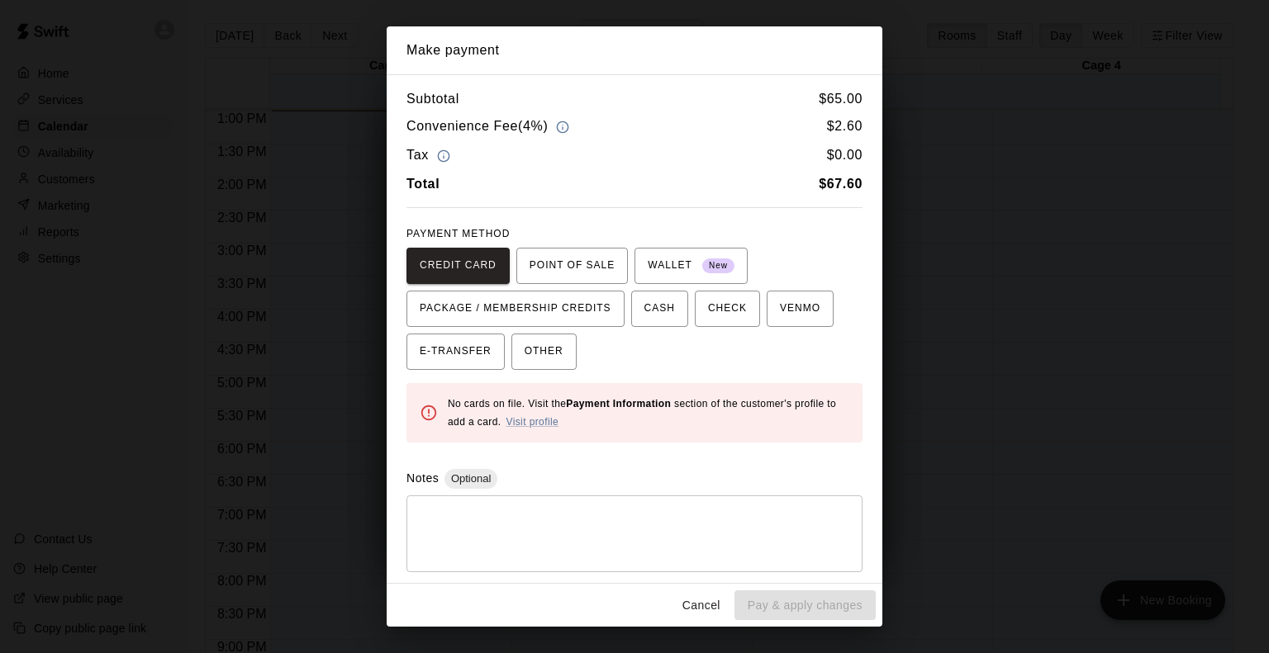
click at [704, 610] on button "Cancel" at bounding box center [701, 606] width 53 height 31
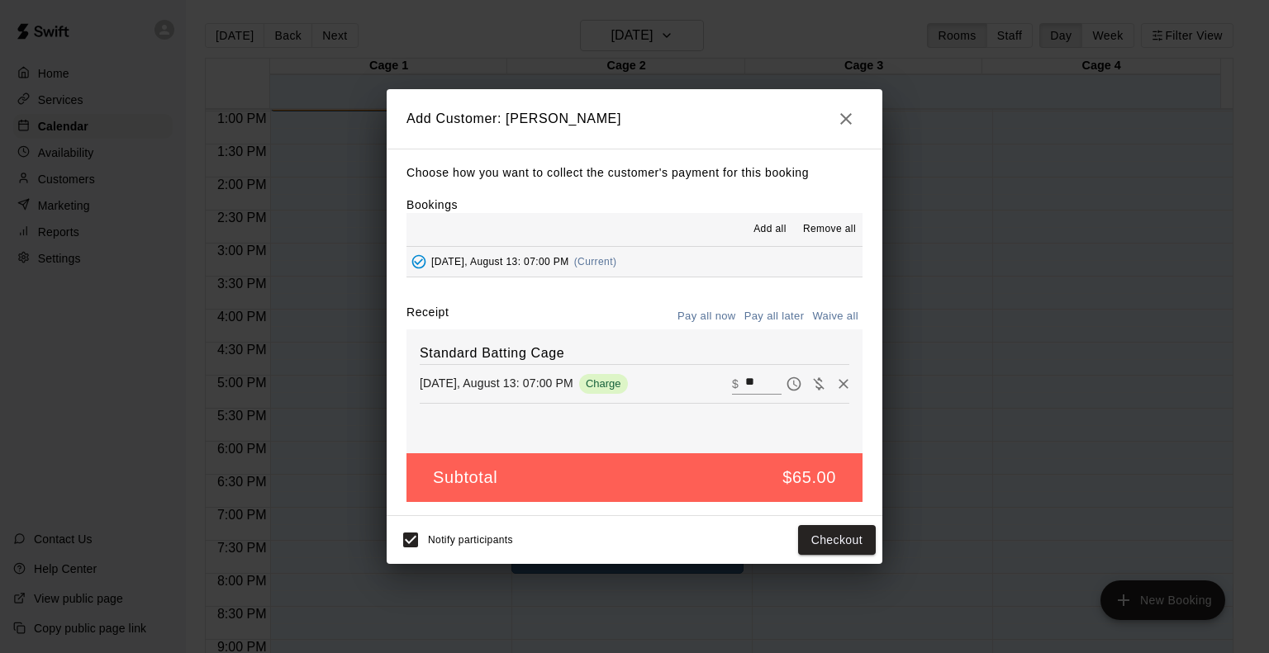
click at [766, 320] on button "Pay all later" at bounding box center [774, 317] width 69 height 26
click at [828, 545] on button "Add customer" at bounding box center [825, 540] width 102 height 31
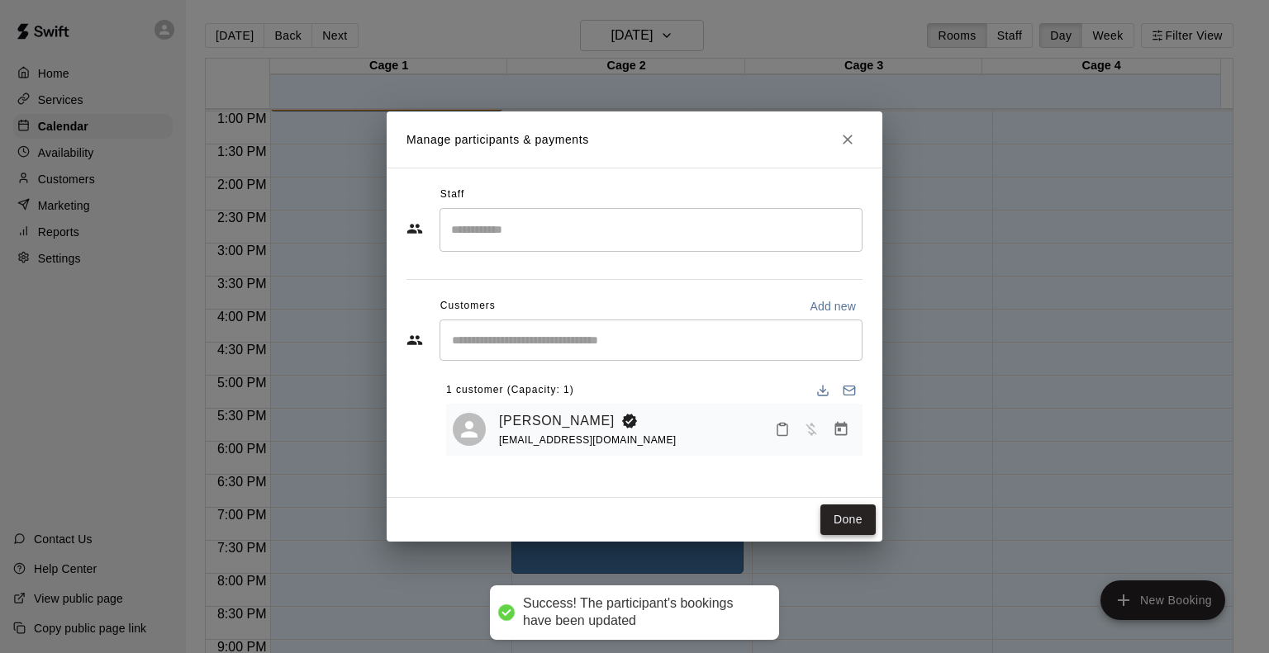
click at [852, 519] on button "Done" at bounding box center [847, 520] width 55 height 31
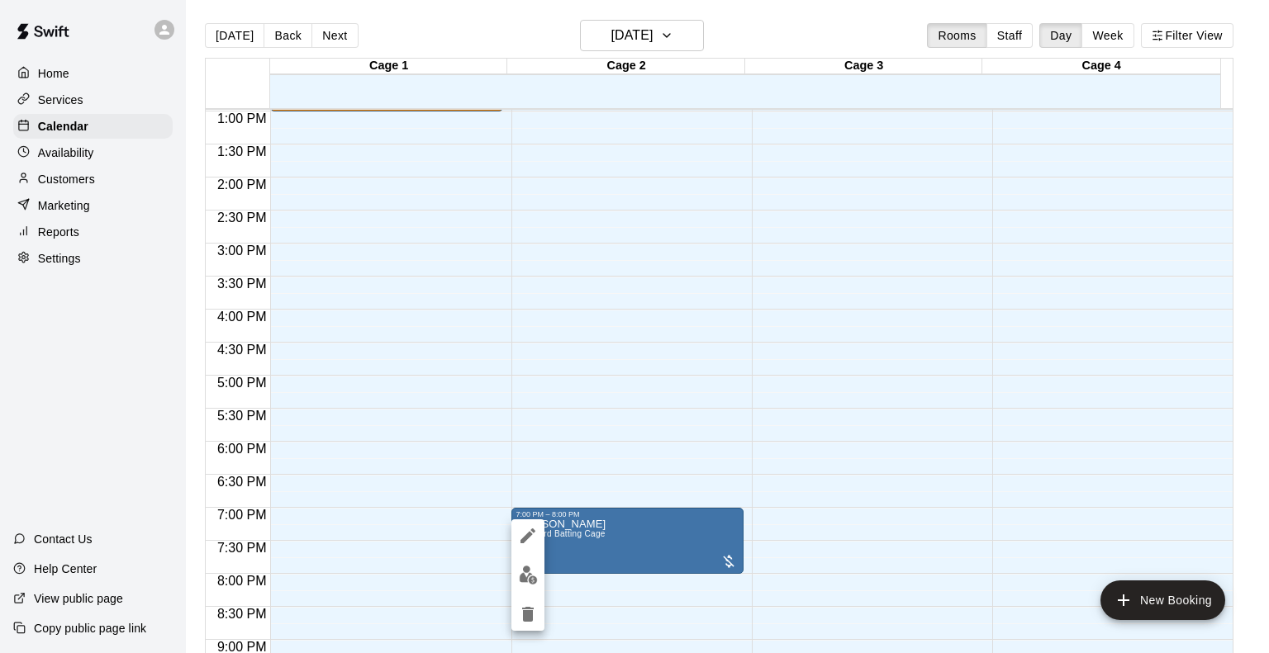
click at [532, 531] on icon "edit" at bounding box center [527, 536] width 15 height 15
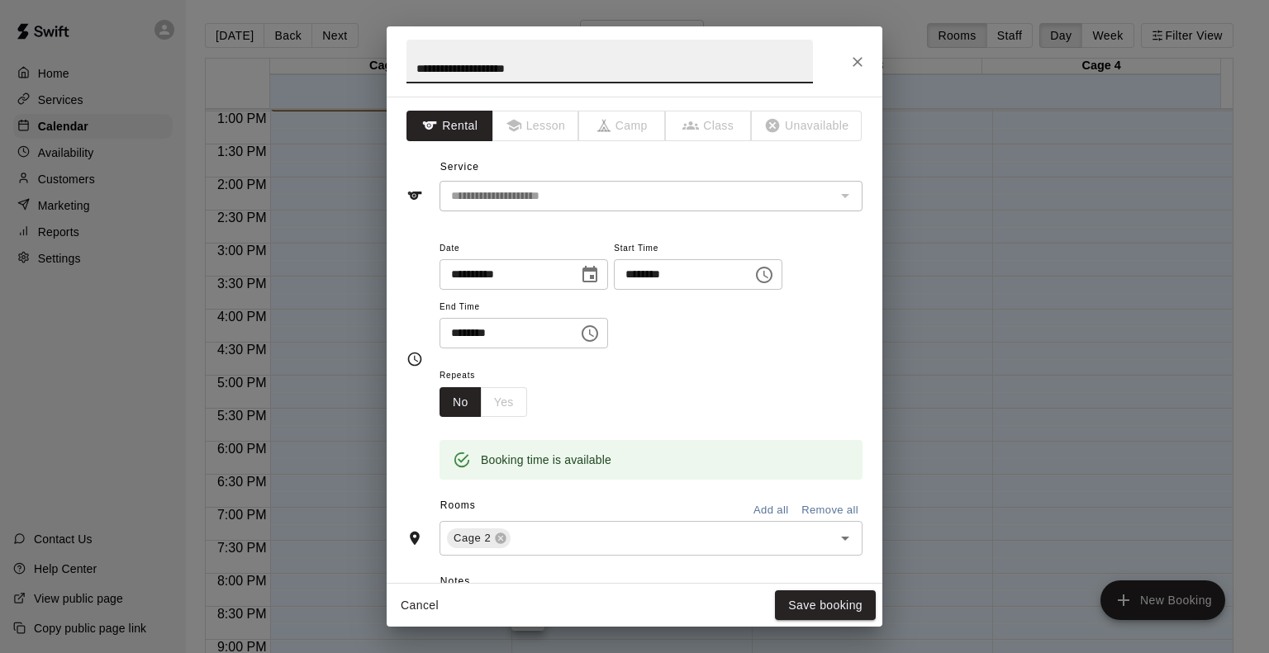
click at [594, 70] on input "**********" at bounding box center [609, 62] width 406 height 44
type input "**********"
click at [835, 608] on button "Save booking" at bounding box center [825, 606] width 101 height 31
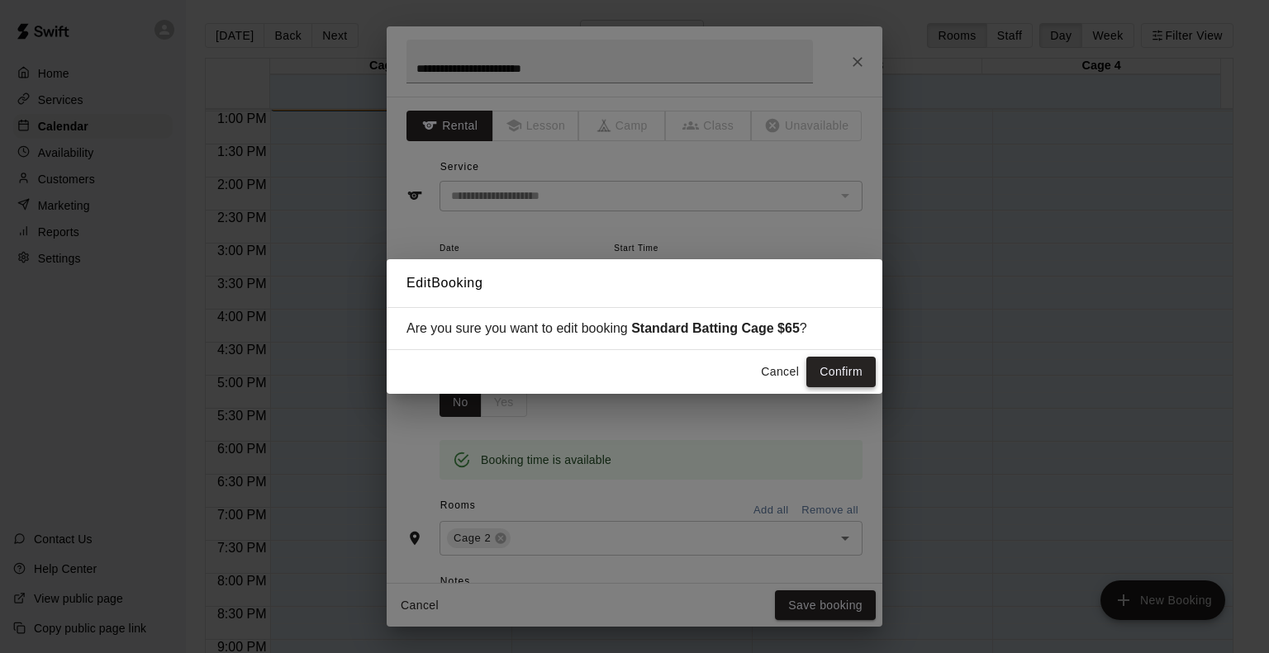
click at [866, 377] on button "Confirm" at bounding box center [840, 372] width 69 height 31
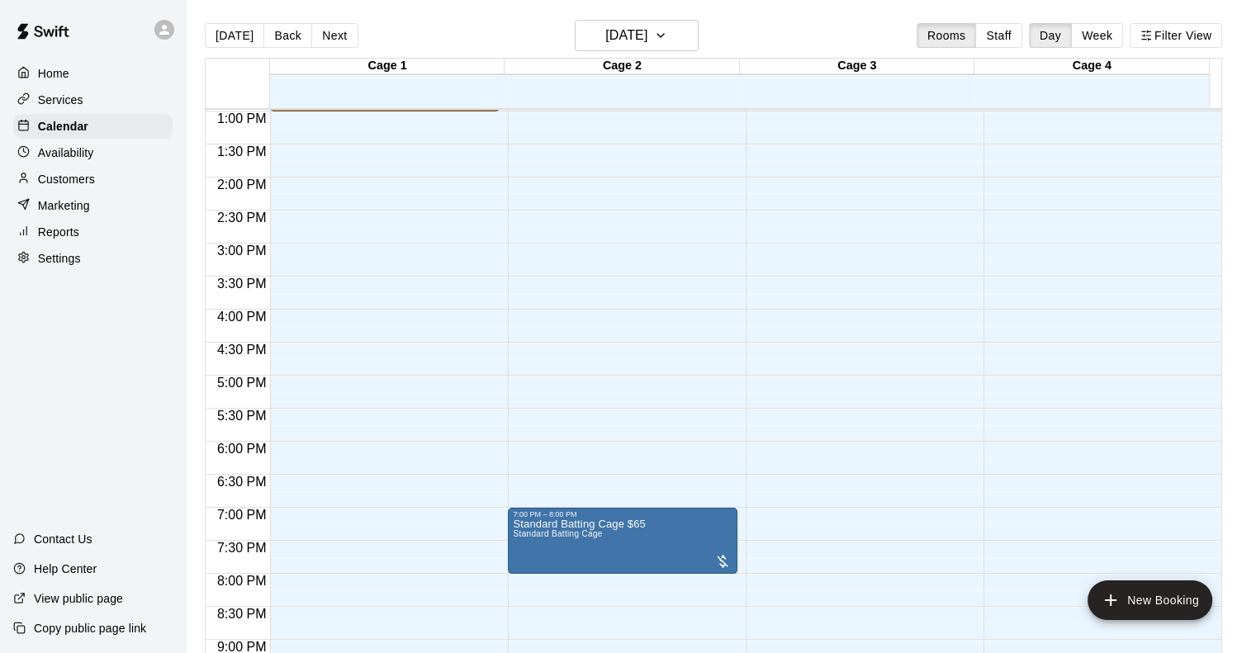
scroll to position [527, 0]
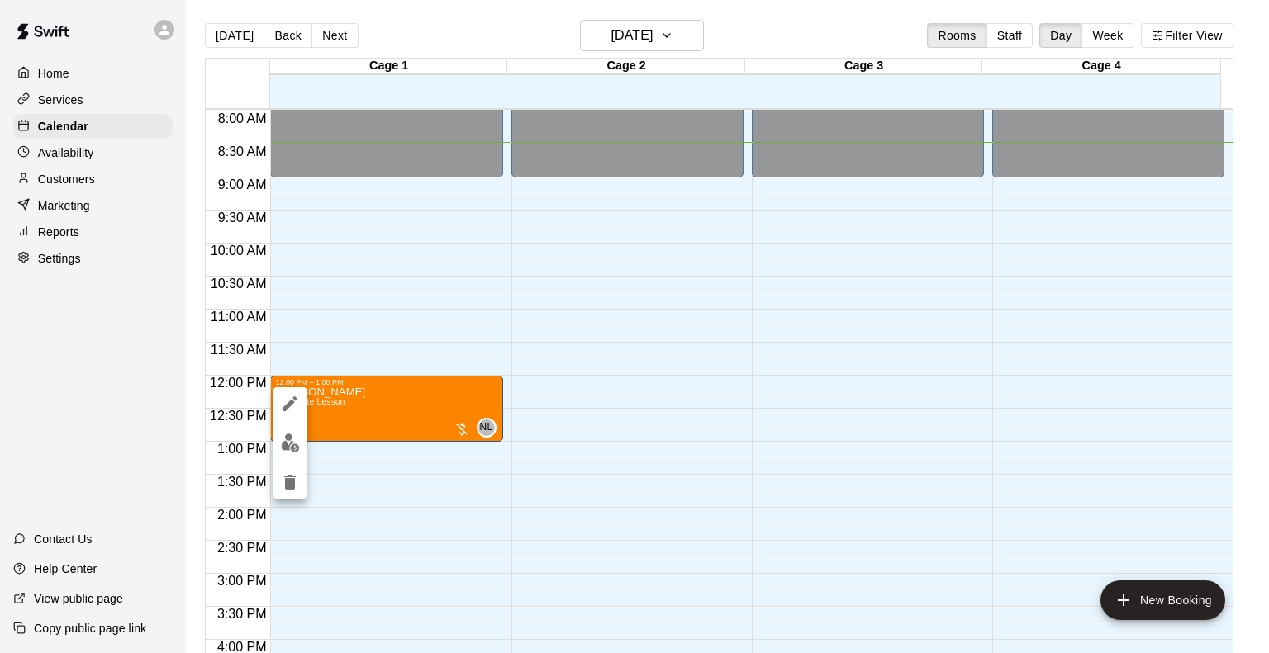
click at [610, 396] on div at bounding box center [634, 326] width 1269 height 653
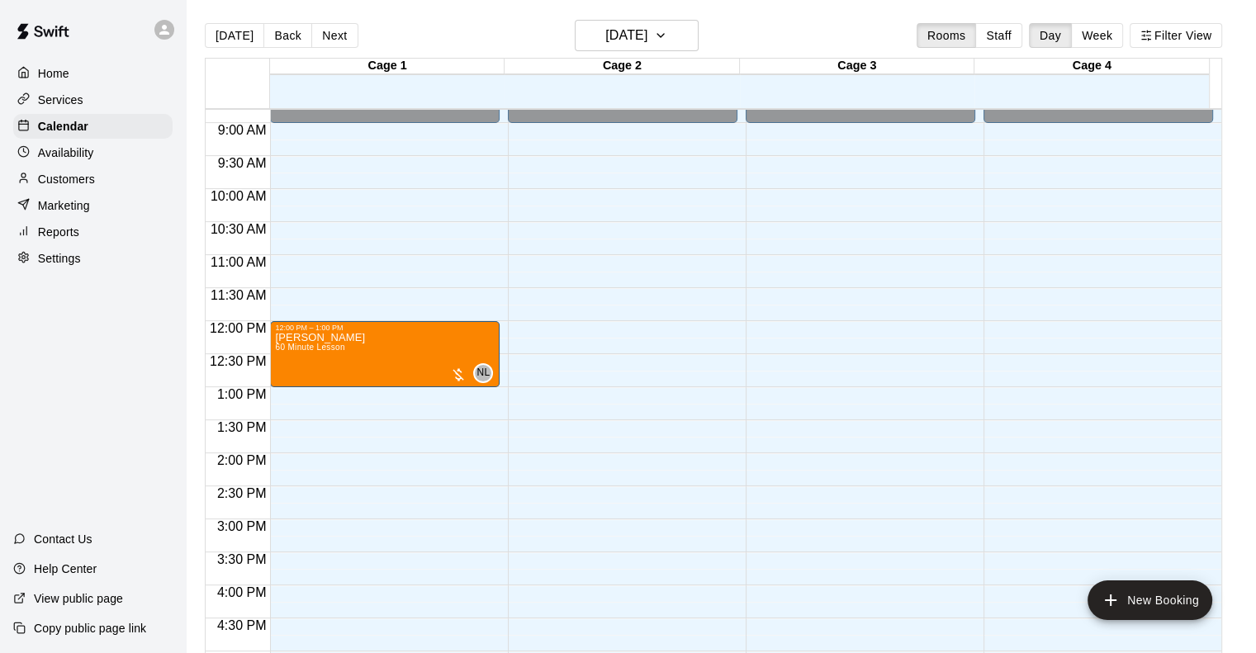
scroll to position [610, 0]
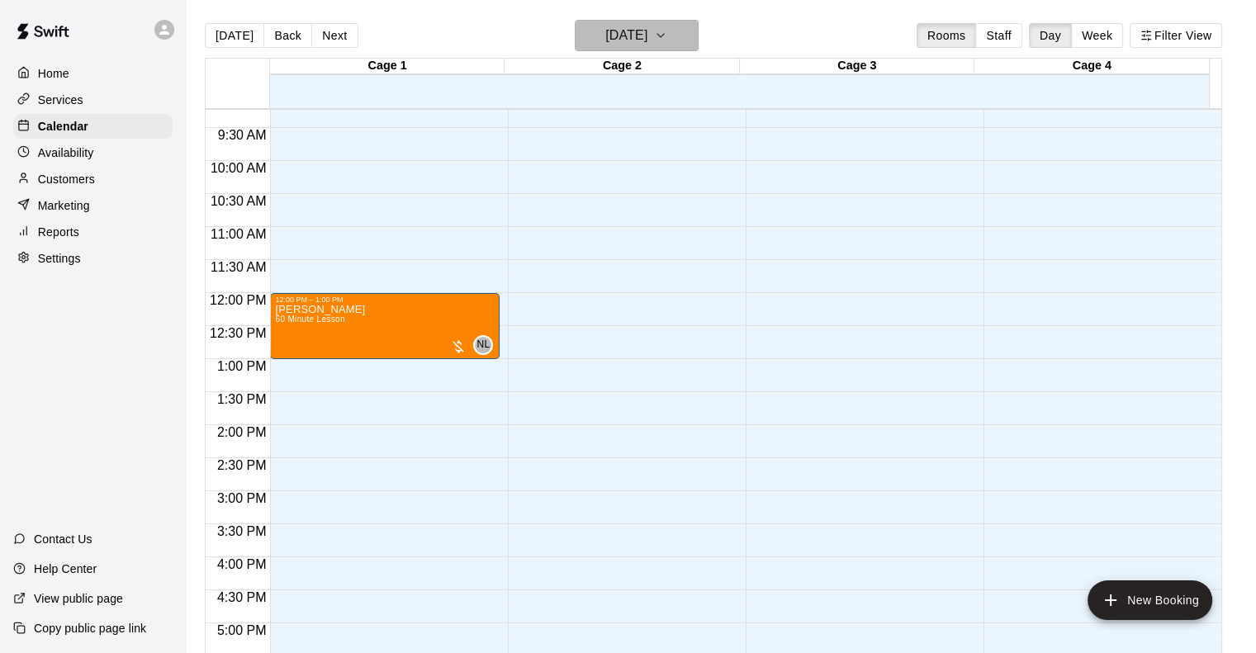
click at [644, 36] on h6 "[DATE]" at bounding box center [626, 35] width 42 height 23
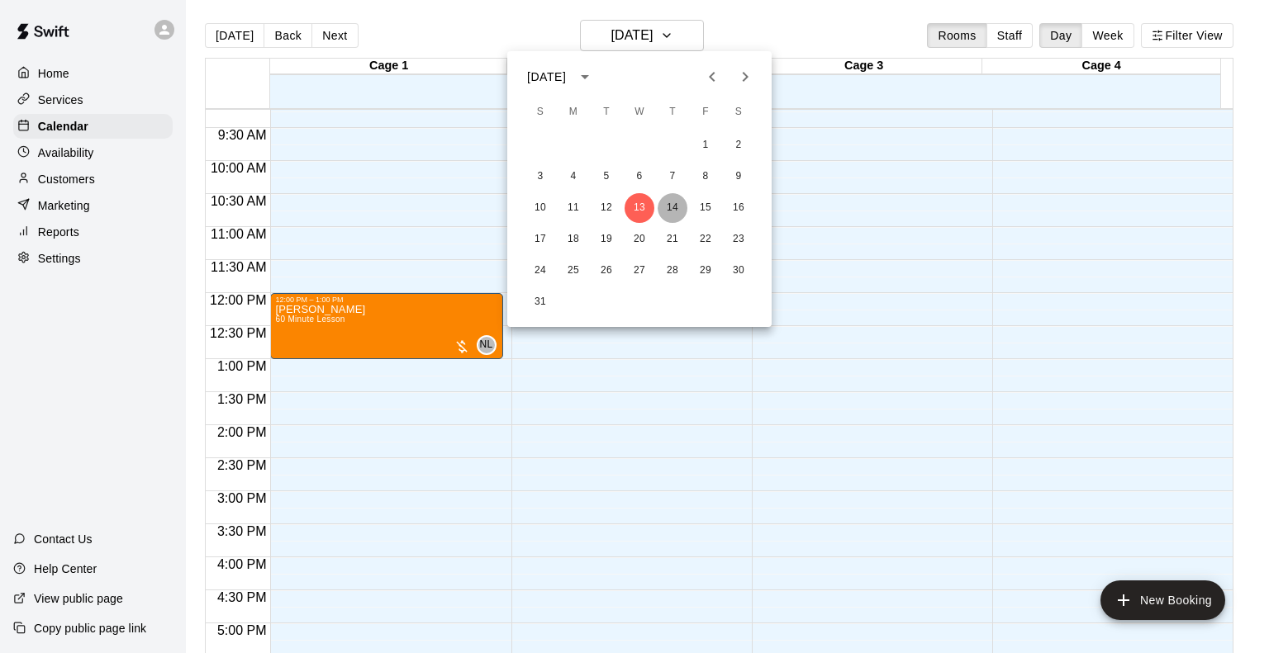
click at [666, 204] on button "14" at bounding box center [672, 208] width 30 height 30
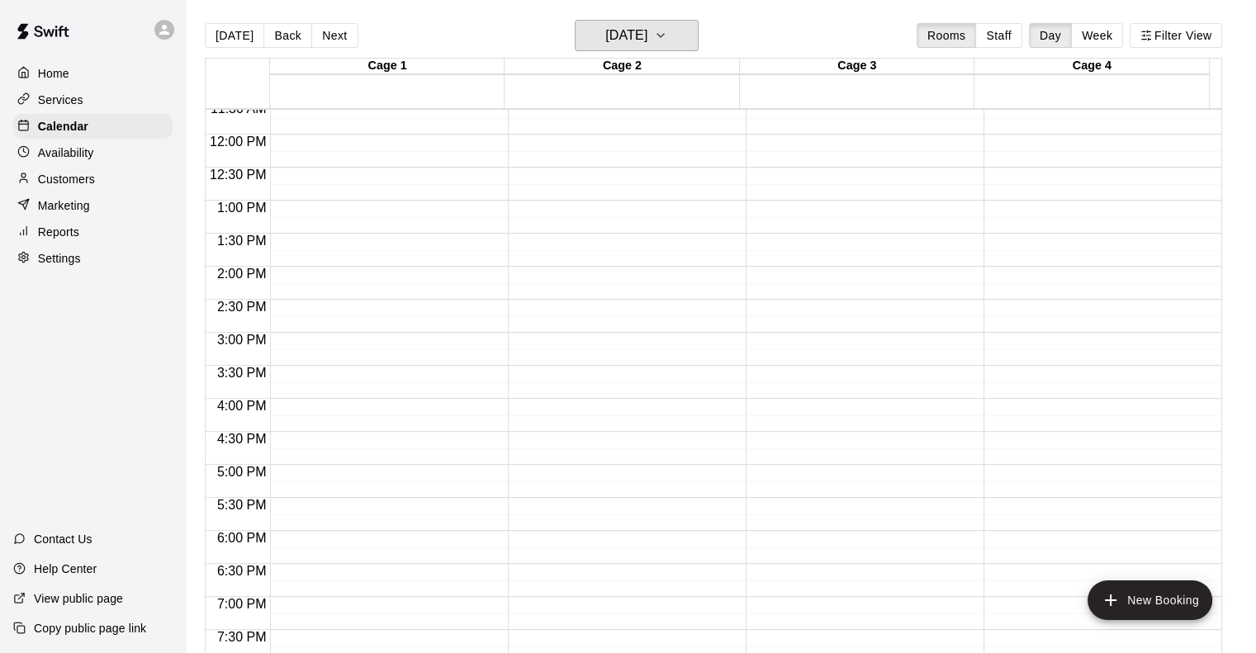
scroll to position [527, 0]
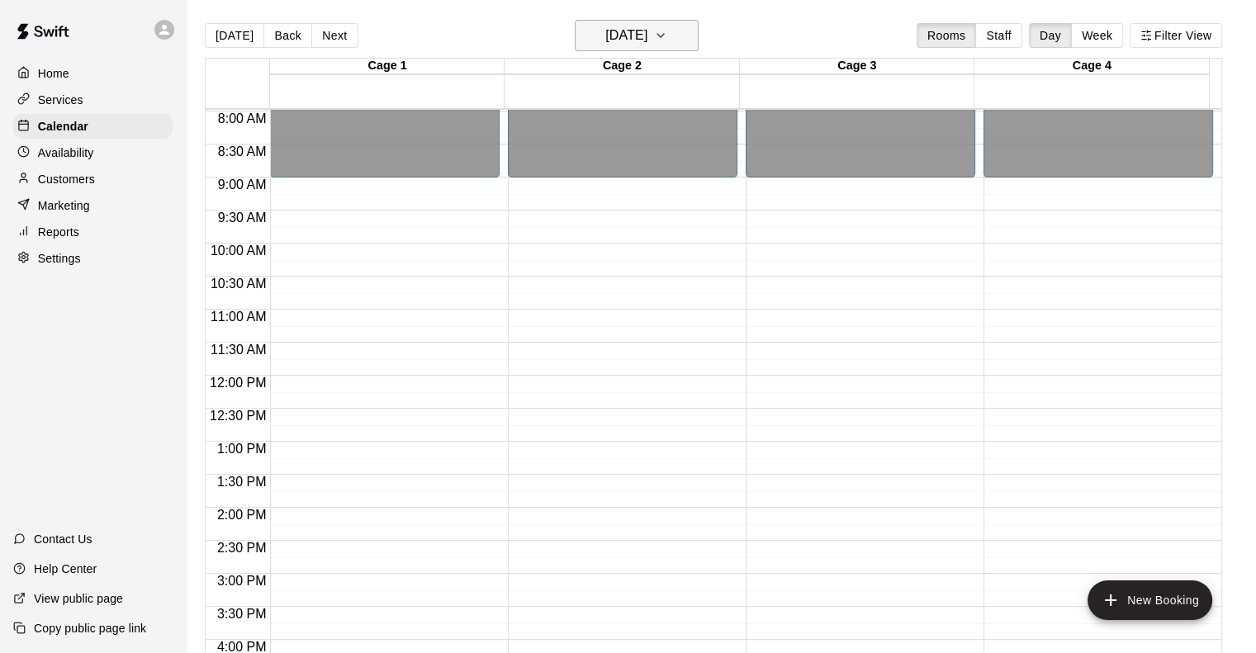
click at [647, 31] on h6 "[DATE]" at bounding box center [626, 35] width 42 height 23
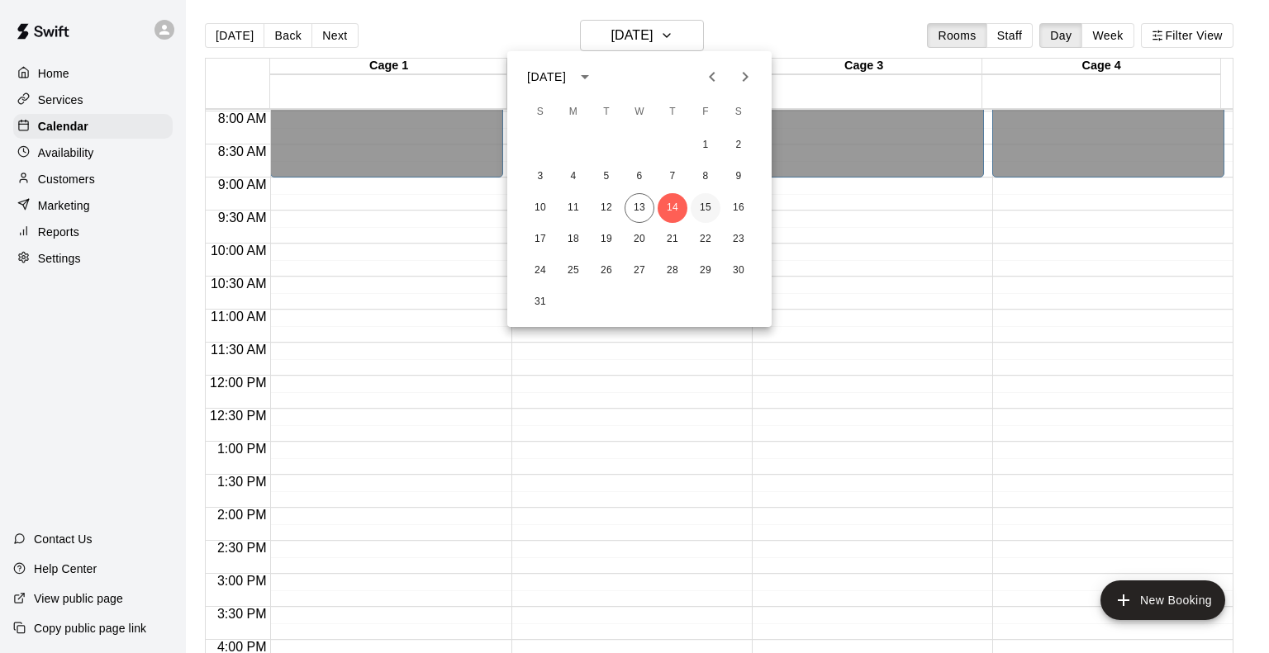
click at [706, 205] on button "15" at bounding box center [705, 208] width 30 height 30
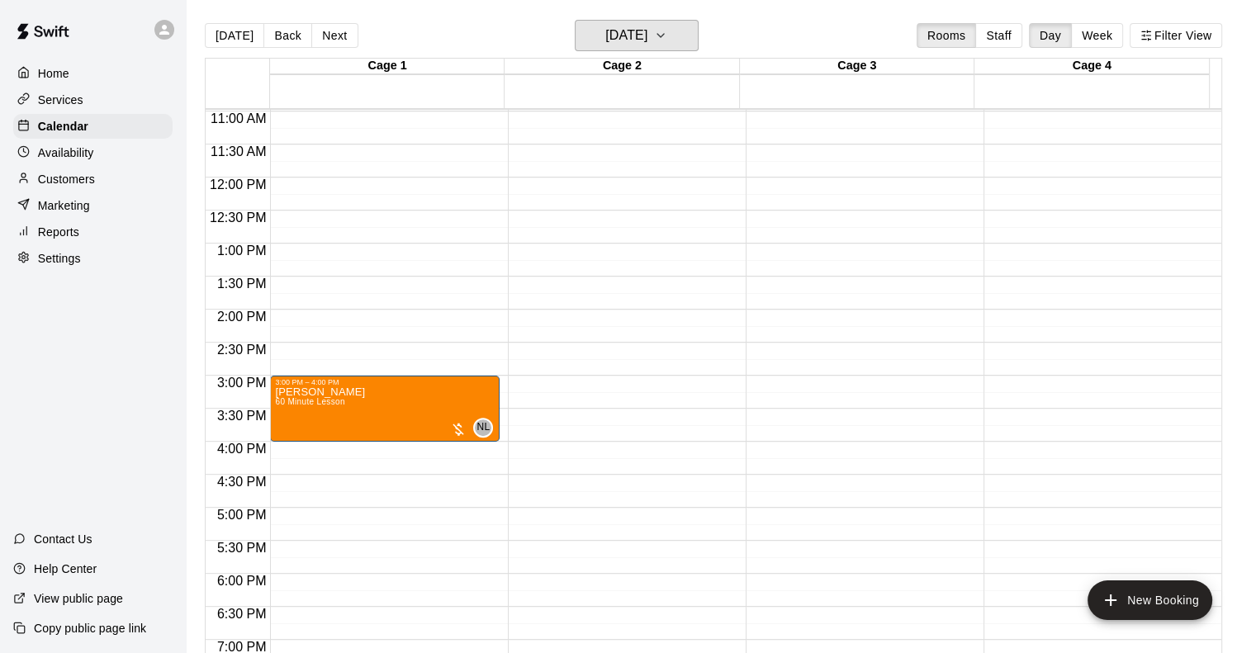
scroll to position [857, 0]
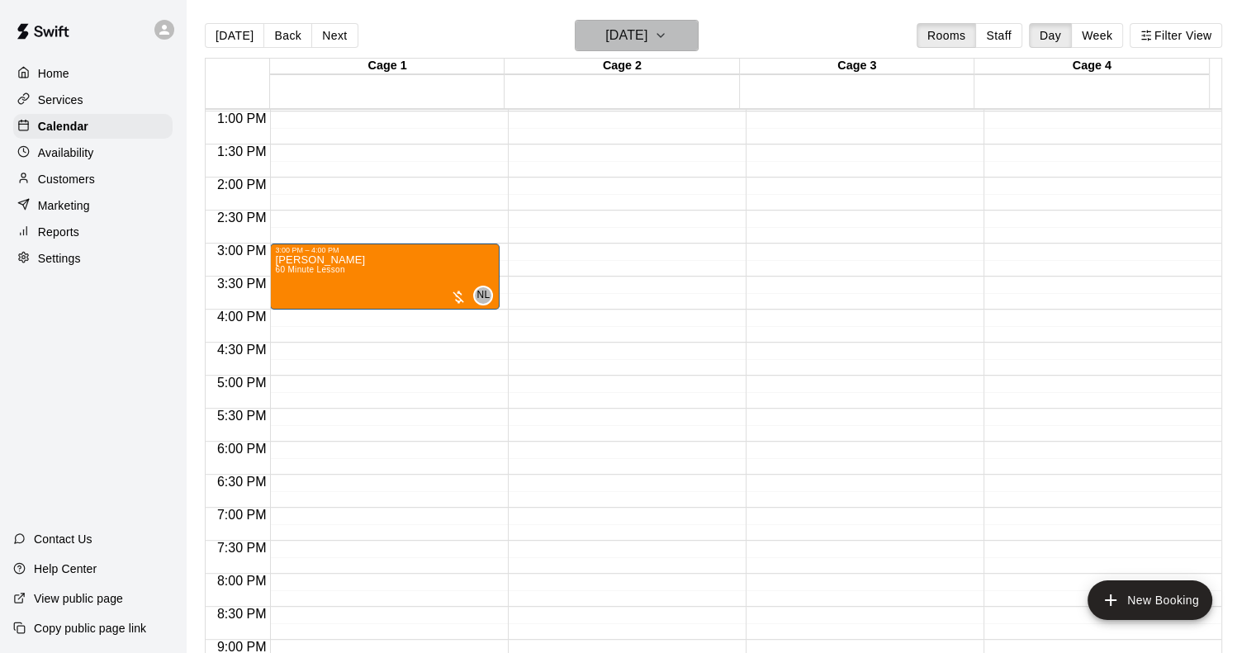
click at [647, 41] on h6 "[DATE]" at bounding box center [626, 35] width 42 height 23
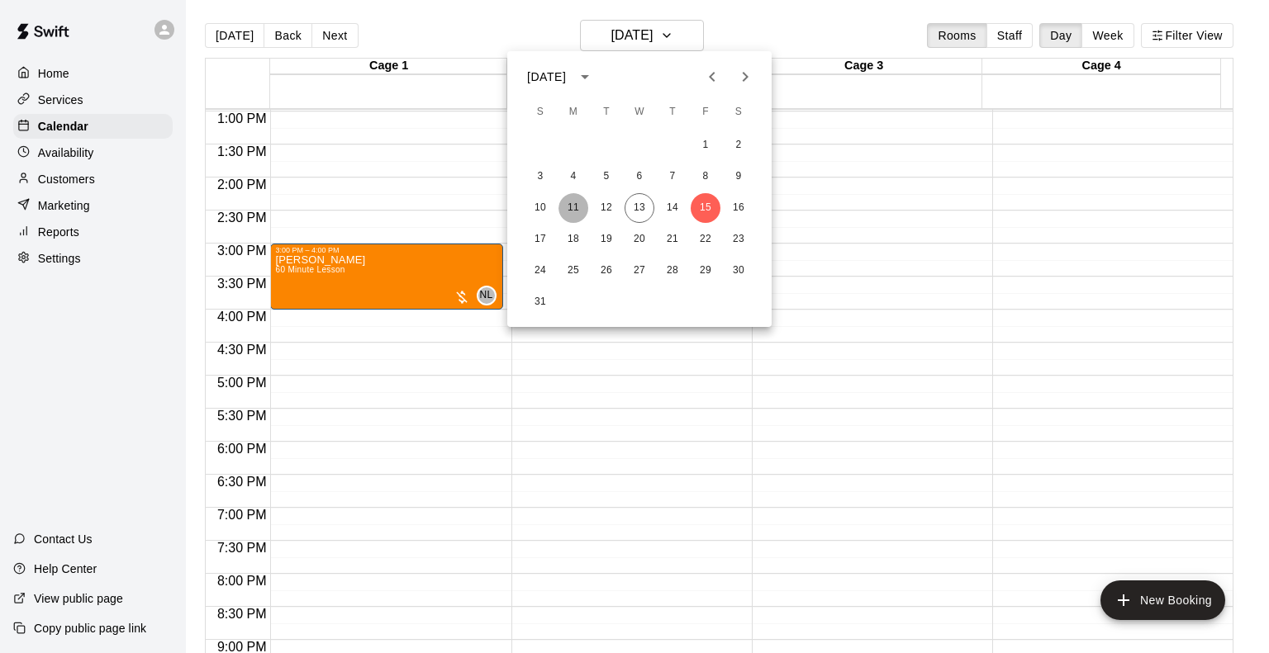
click at [572, 207] on button "11" at bounding box center [573, 208] width 30 height 30
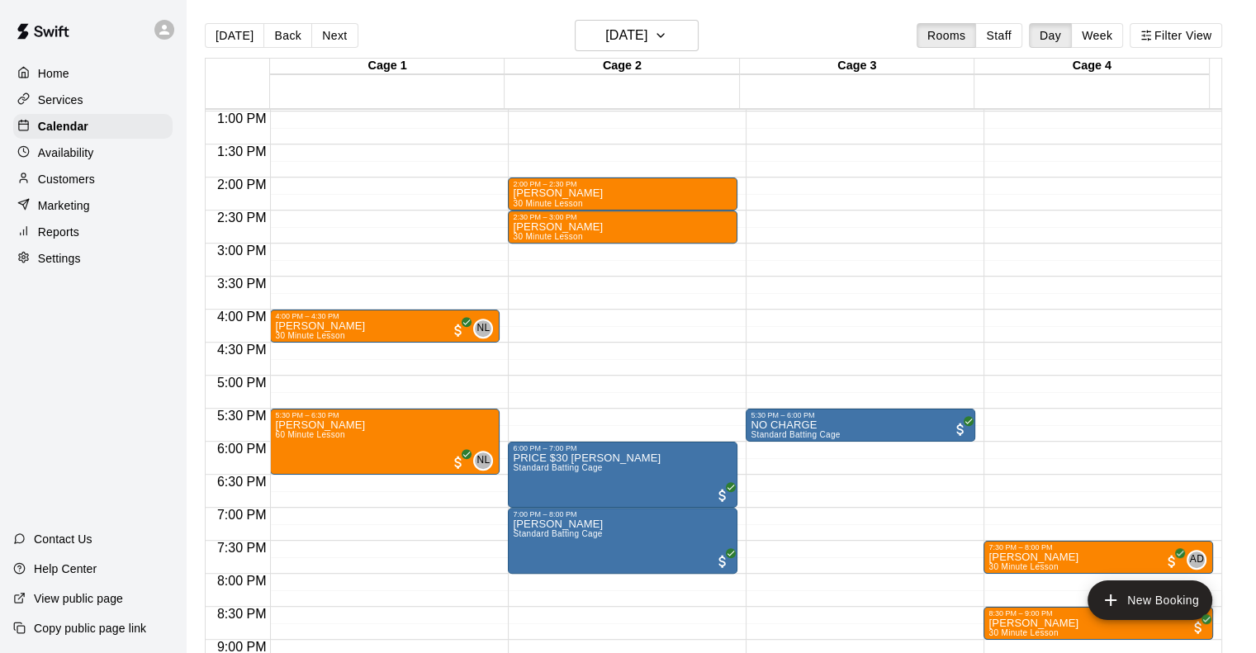
click at [664, 19] on main "[DATE] Back [DATE][DATE] Rooms Staff Day Week Filter View Cage 1 11 Mon Cage 2 …" at bounding box center [721, 340] width 1070 height 680
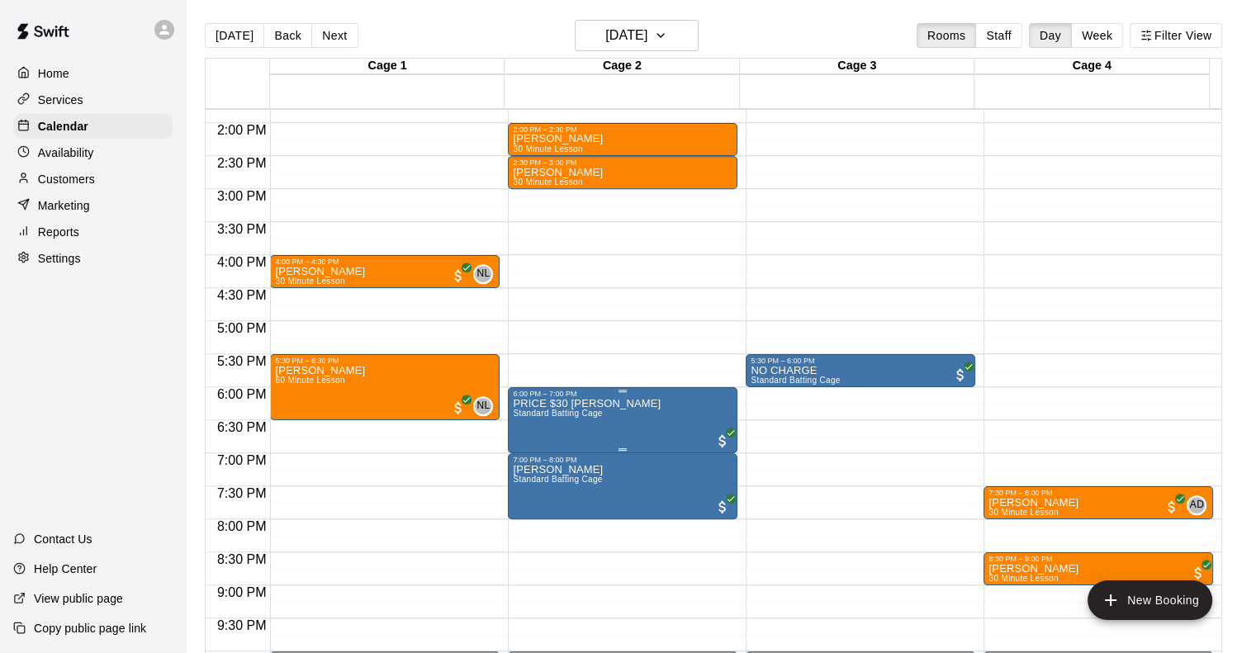
scroll to position [940, 0]
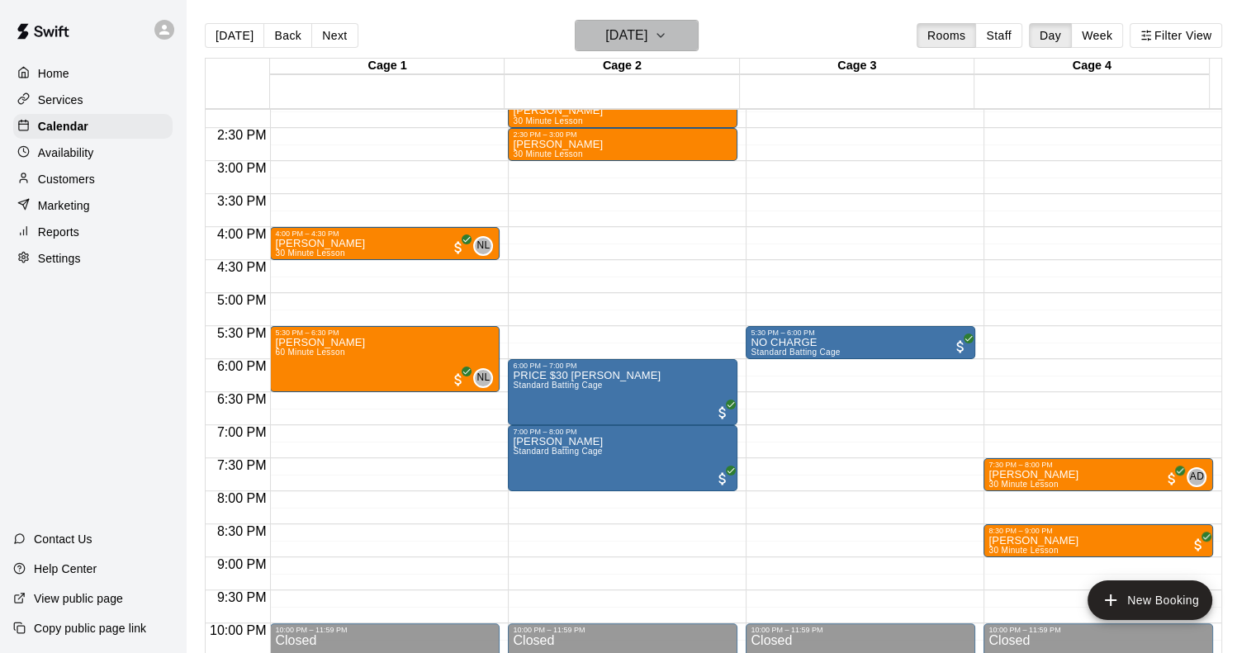
click at [647, 45] on h6 "[DATE]" at bounding box center [626, 35] width 42 height 23
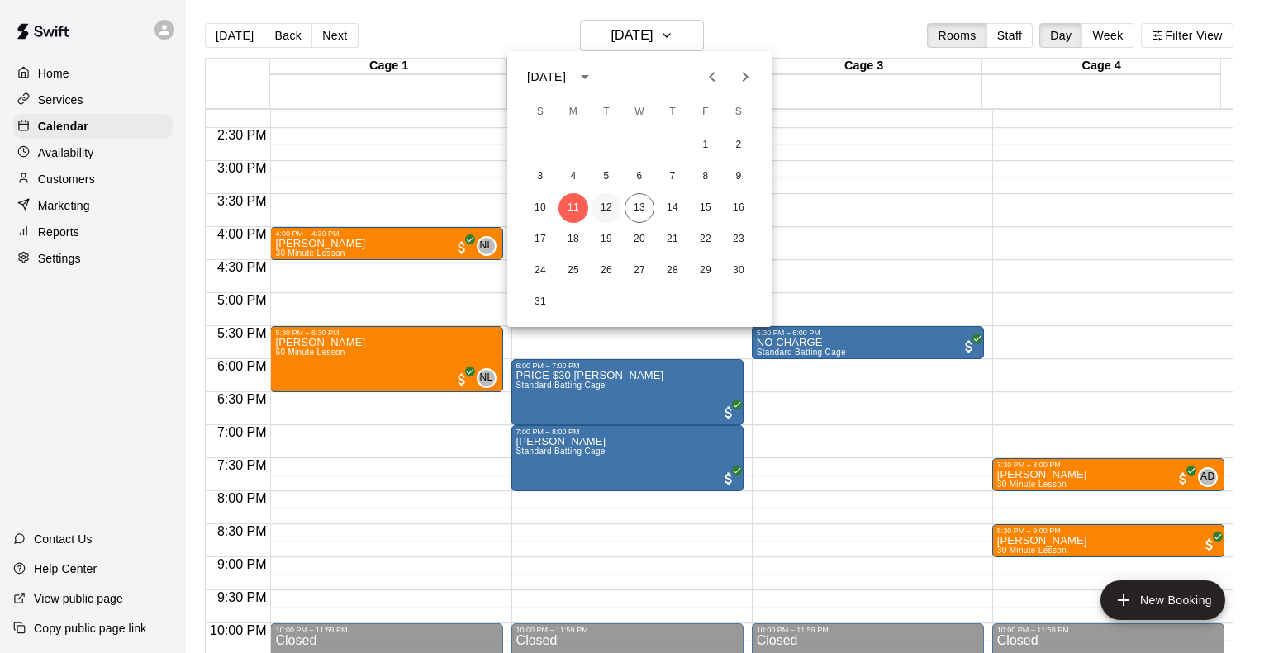
click at [614, 207] on button "12" at bounding box center [606, 208] width 30 height 30
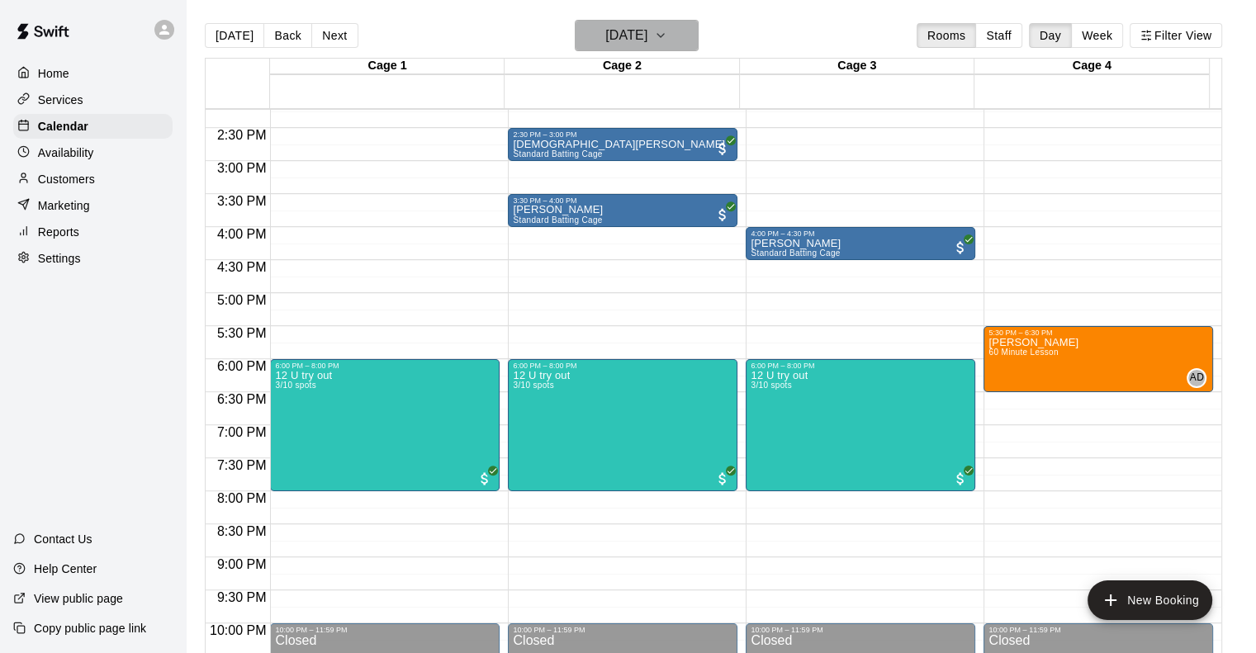
click at [647, 31] on h6 "[DATE]" at bounding box center [626, 35] width 42 height 23
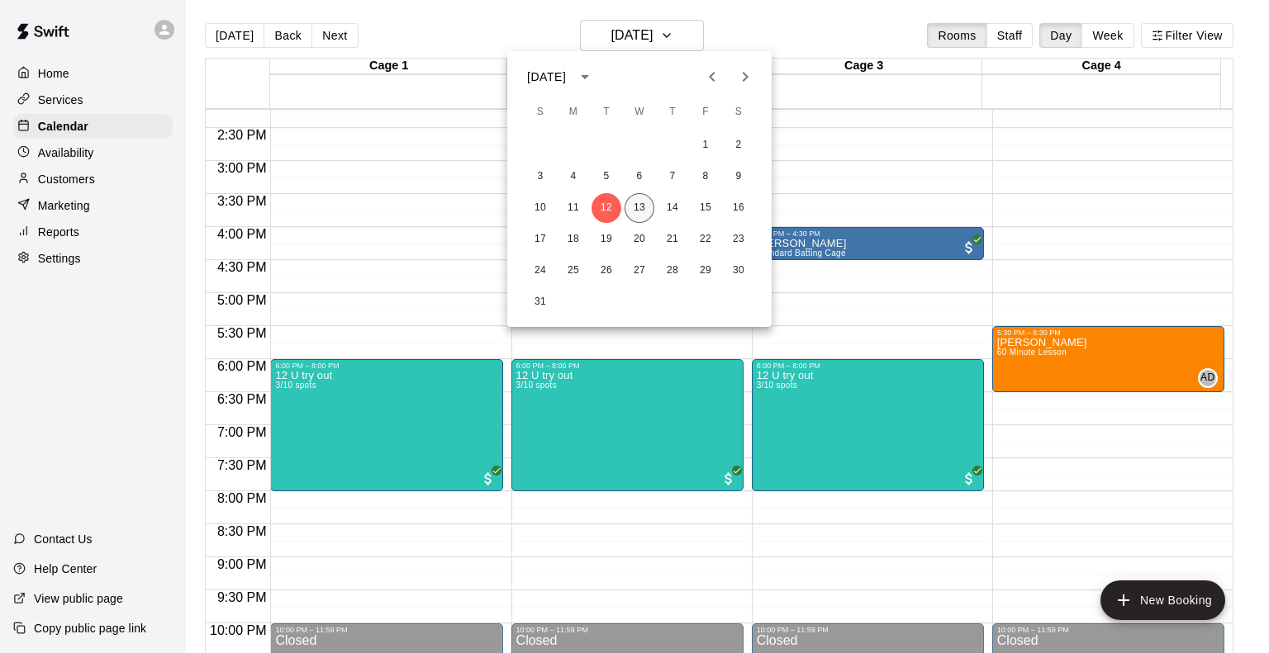
click at [644, 209] on button "13" at bounding box center [639, 208] width 30 height 30
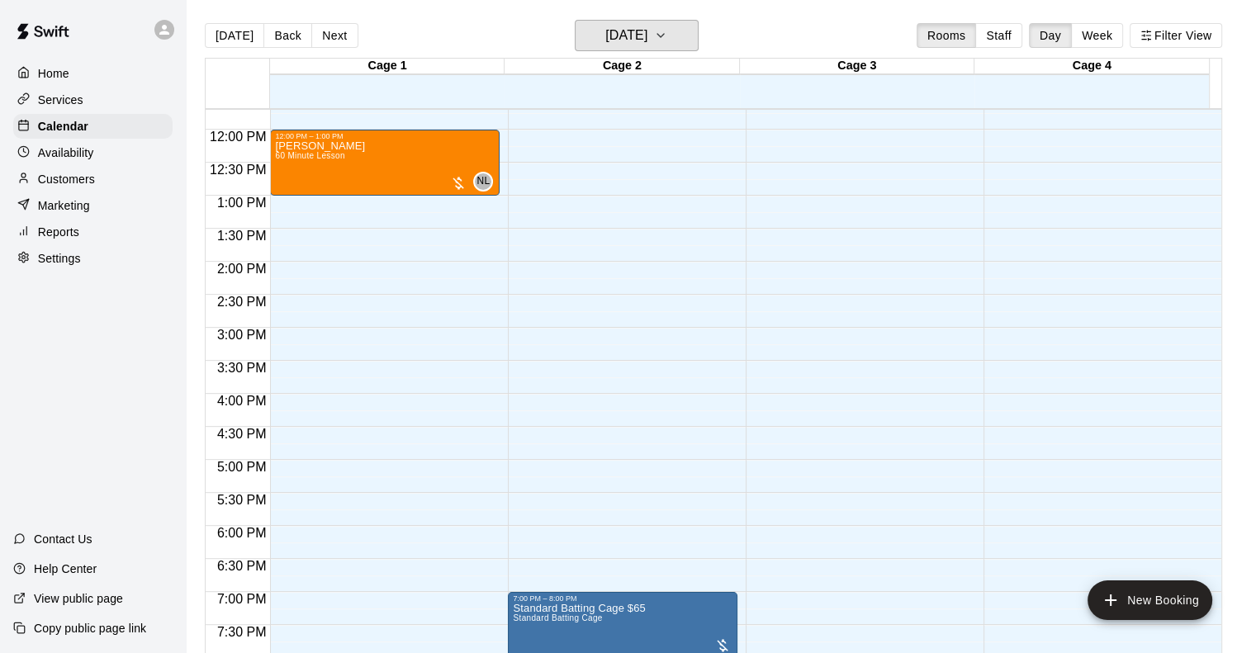
scroll to position [775, 0]
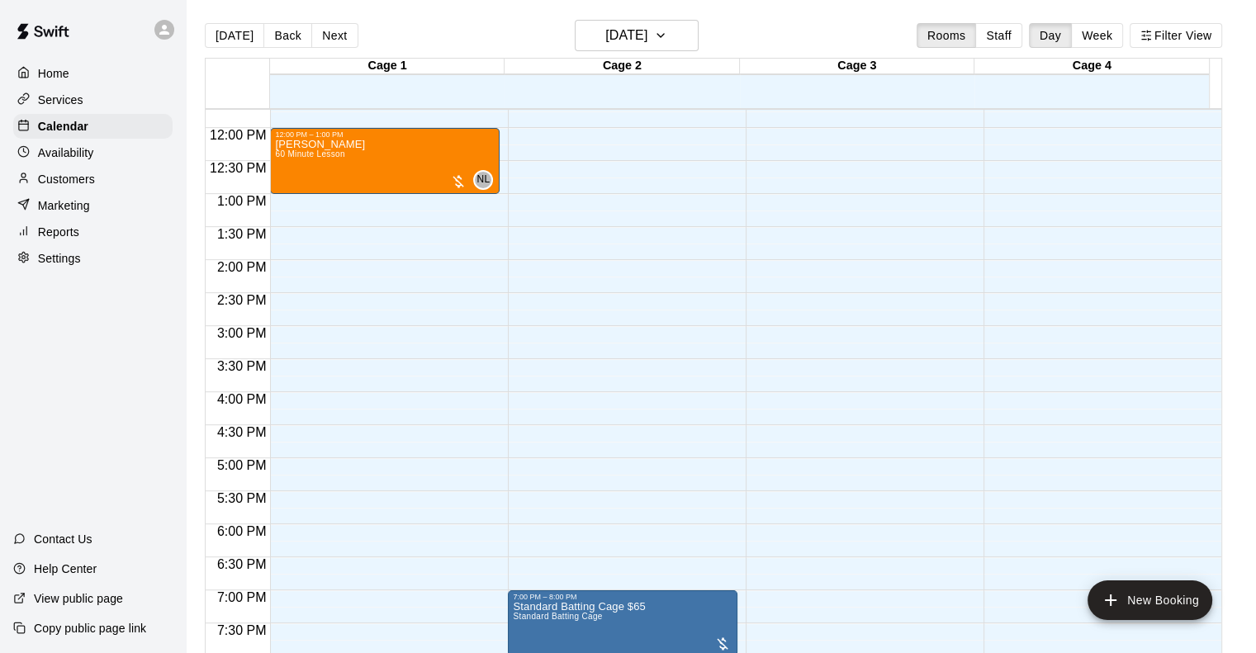
click at [657, 234] on div "12:00 AM – 9:00 AM Closed 7:00 PM – 8:00 PM Standard Batting Cage $65 Standard …" at bounding box center [623, 128] width 230 height 1586
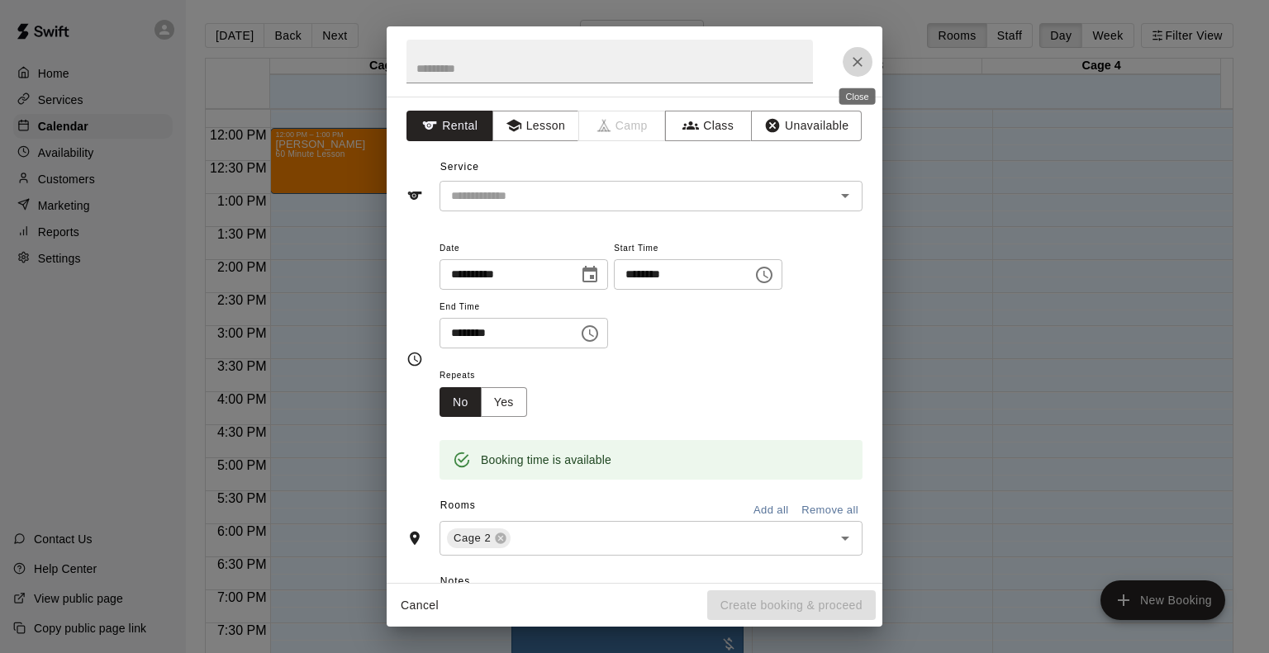
click at [852, 62] on icon "Close" at bounding box center [857, 62] width 17 height 17
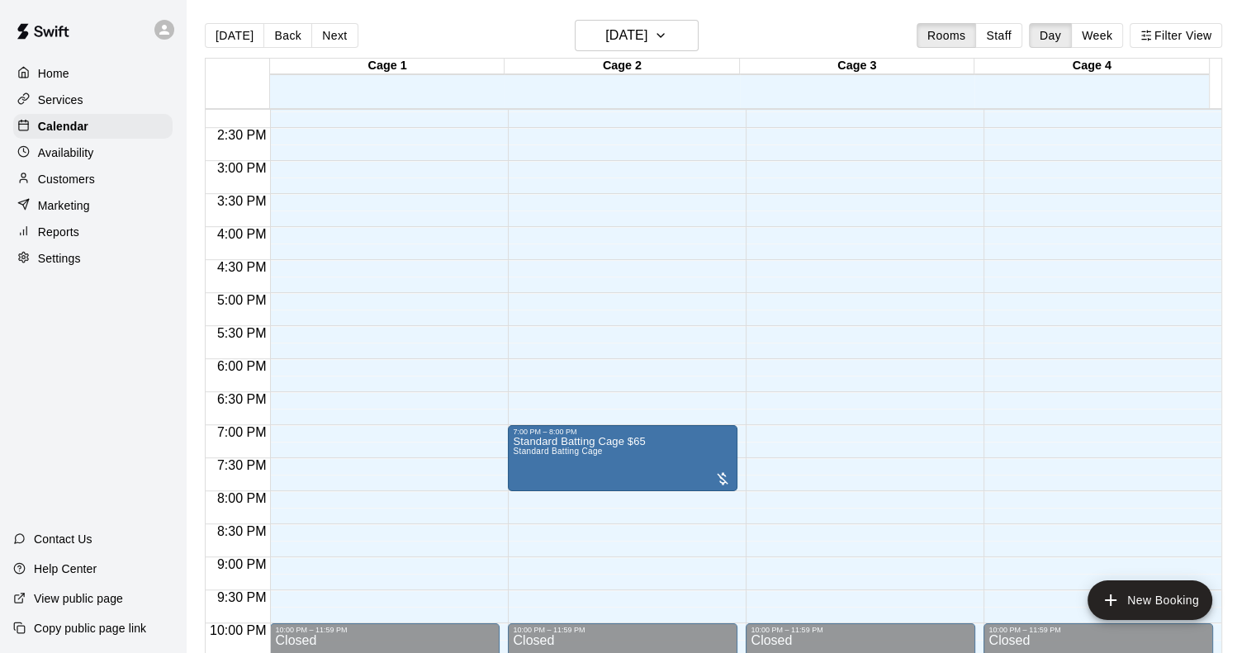
scroll to position [692, 0]
